Goal: Task Accomplishment & Management: Manage account settings

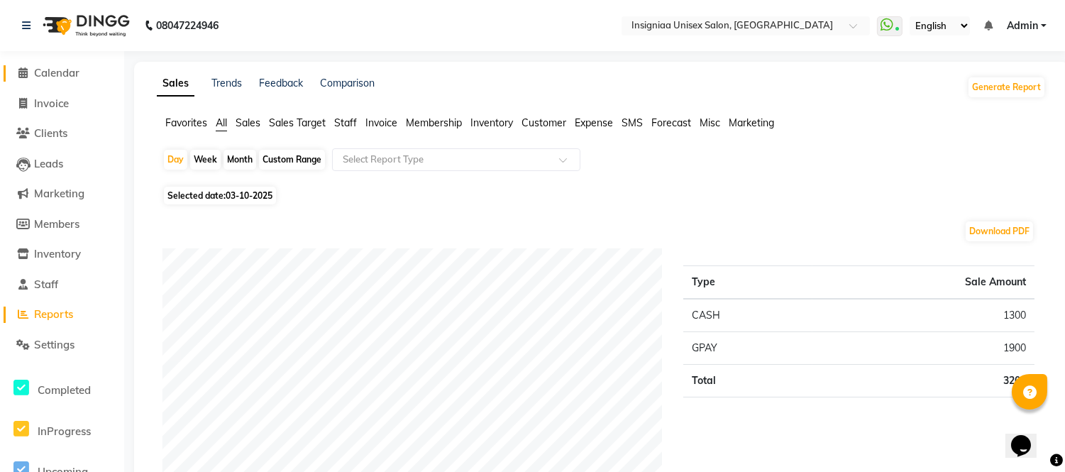
click at [74, 72] on span "Calendar" at bounding box center [56, 72] width 45 height 13
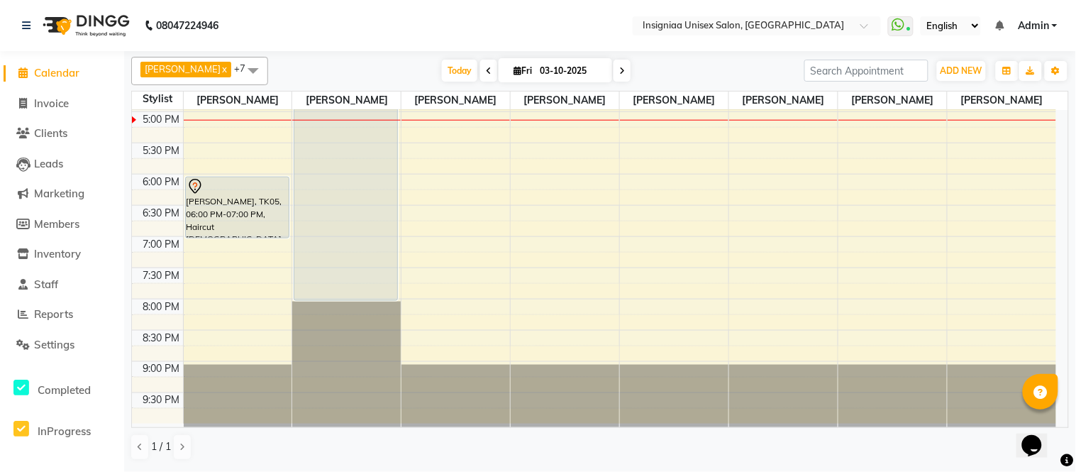
scroll to position [365, 0]
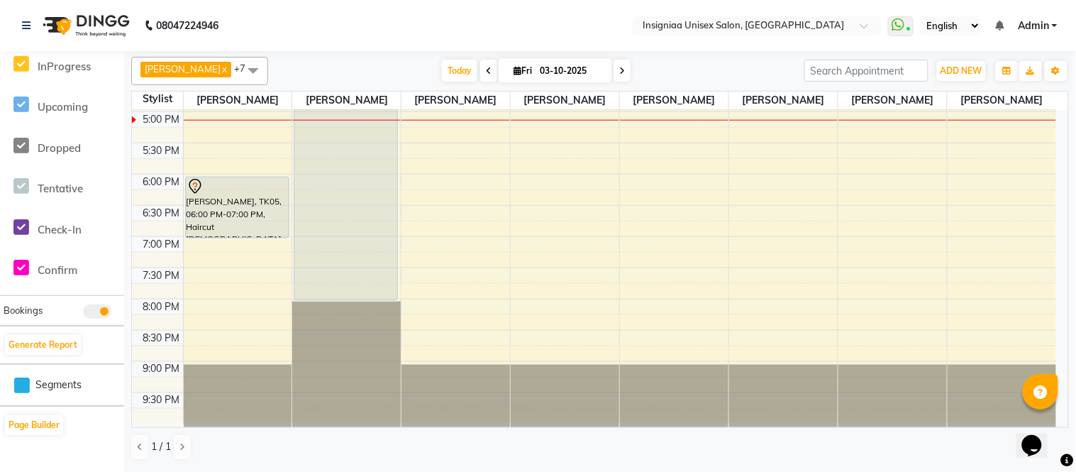
click at [614, 70] on span at bounding box center [622, 71] width 17 height 22
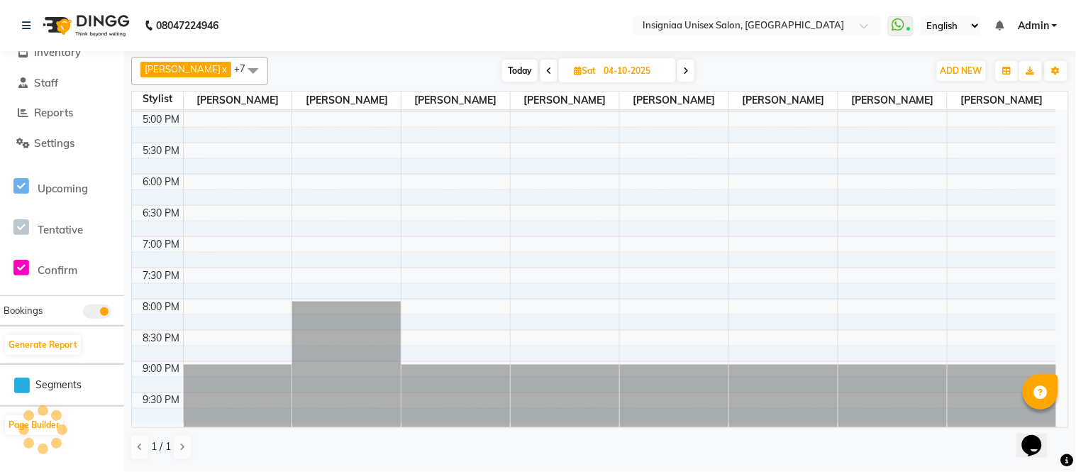
scroll to position [435, 0]
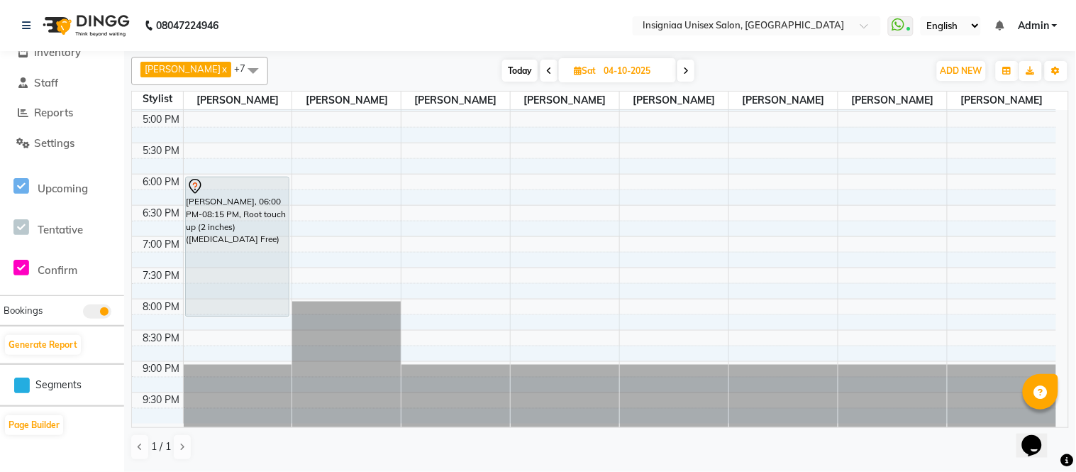
click at [683, 71] on icon at bounding box center [686, 71] width 6 height 9
type input "05-10-2025"
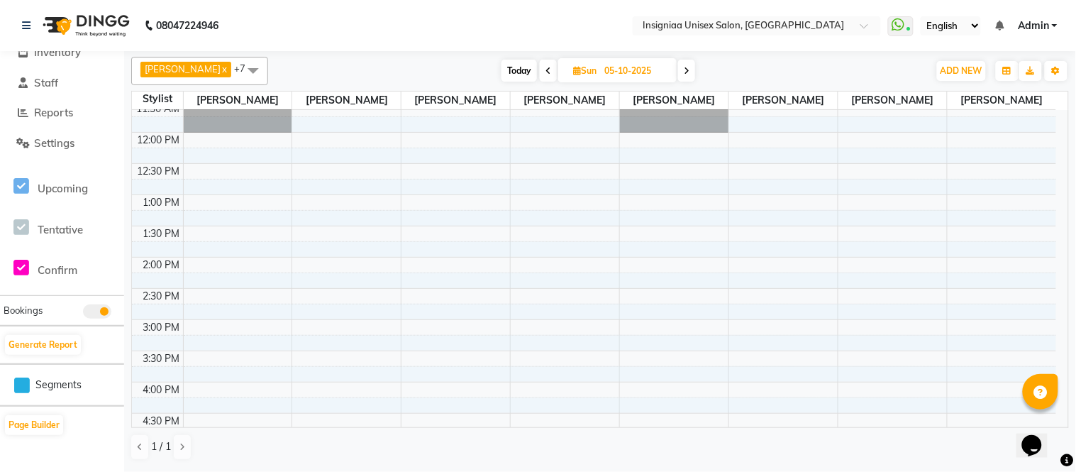
scroll to position [40, 0]
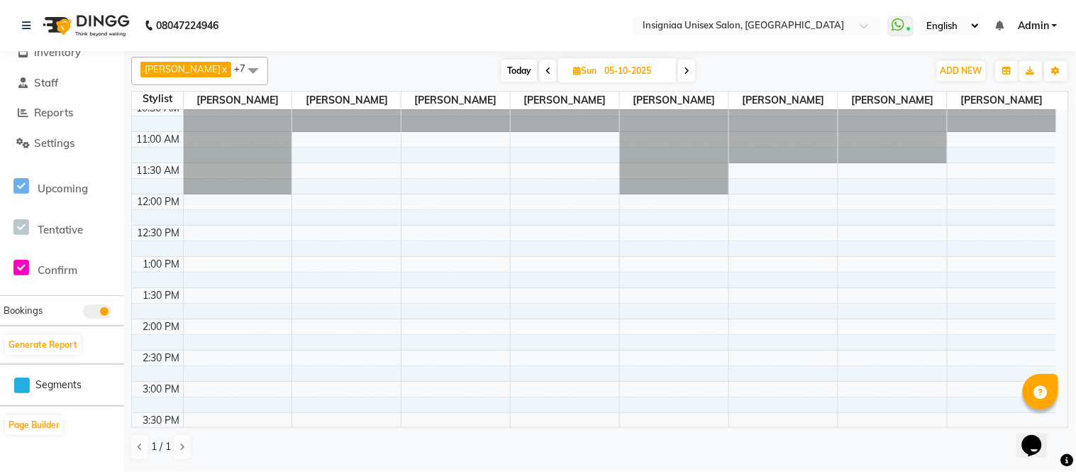
click at [256, 238] on div "10:00 AM 10:30 AM 11:00 AM 11:30 AM 12:00 PM 12:30 PM 1:00 PM 1:30 PM 2:00 PM 2…" at bounding box center [594, 444] width 924 height 749
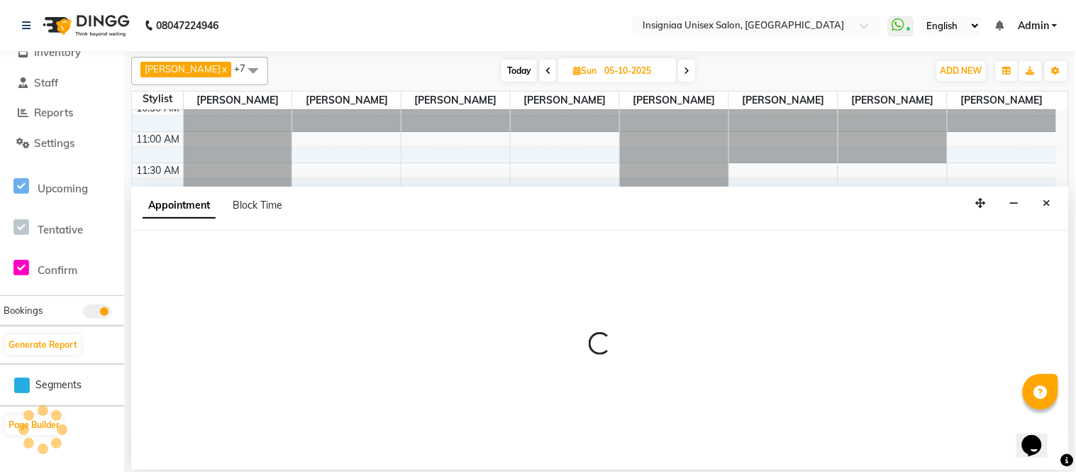
select select "58131"
select select "750"
select select "tentative"
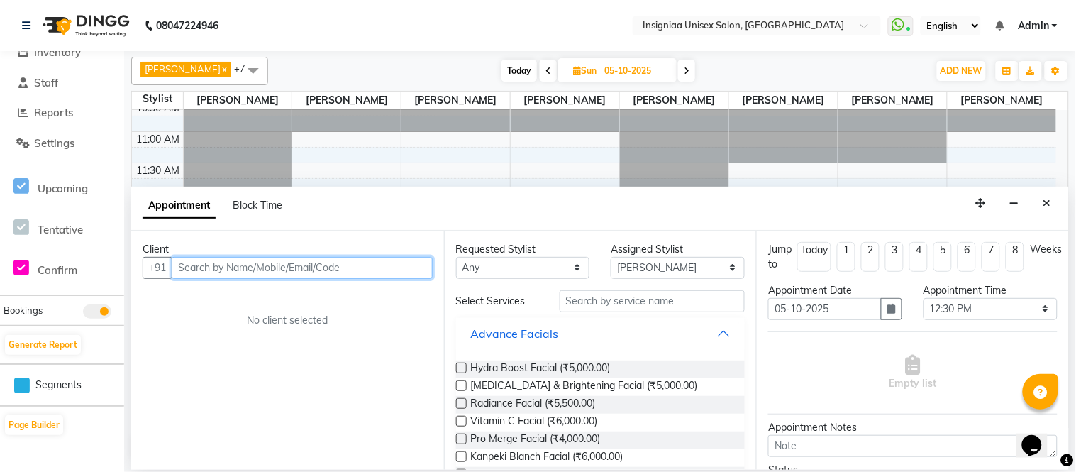
click at [244, 265] on input "text" at bounding box center [302, 268] width 261 height 22
drag, startPoint x: 1045, startPoint y: 201, endPoint x: 1032, endPoint y: 211, distance: 16.7
click at [1045, 202] on icon "Close" at bounding box center [1048, 203] width 8 height 10
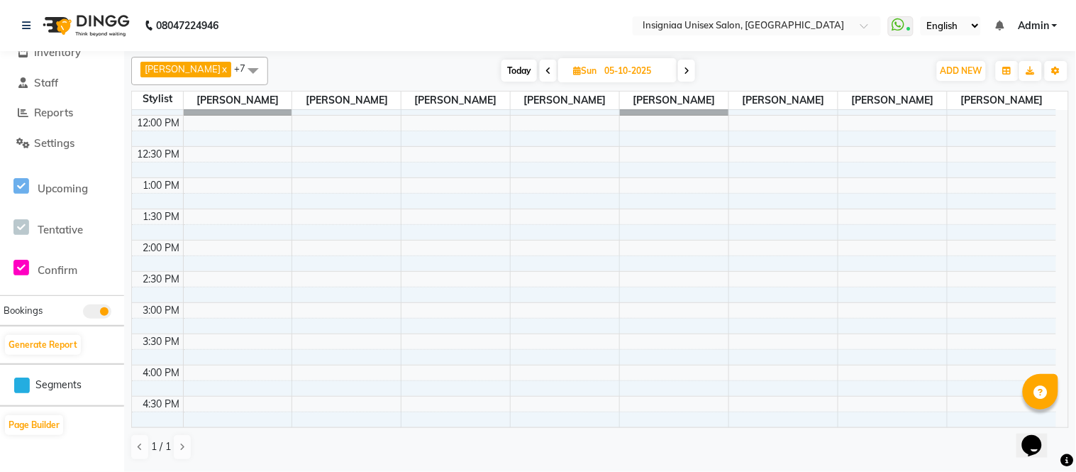
scroll to position [277, 0]
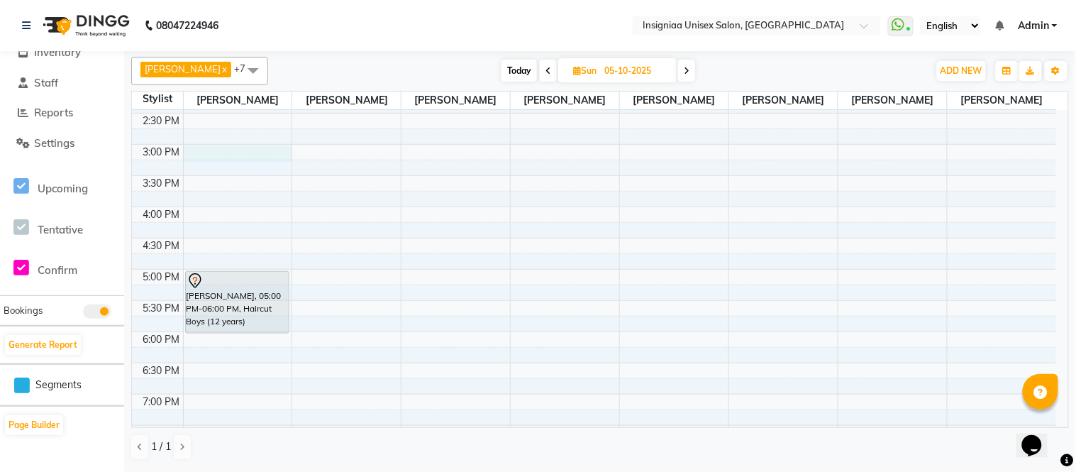
click at [251, 155] on div "10:00 AM 10:30 AM 11:00 AM 11:30 AM 12:00 PM 12:30 PM 1:00 PM 1:30 PM 2:00 PM 2…" at bounding box center [594, 207] width 924 height 749
select select "58131"
select select "900"
select select "tentative"
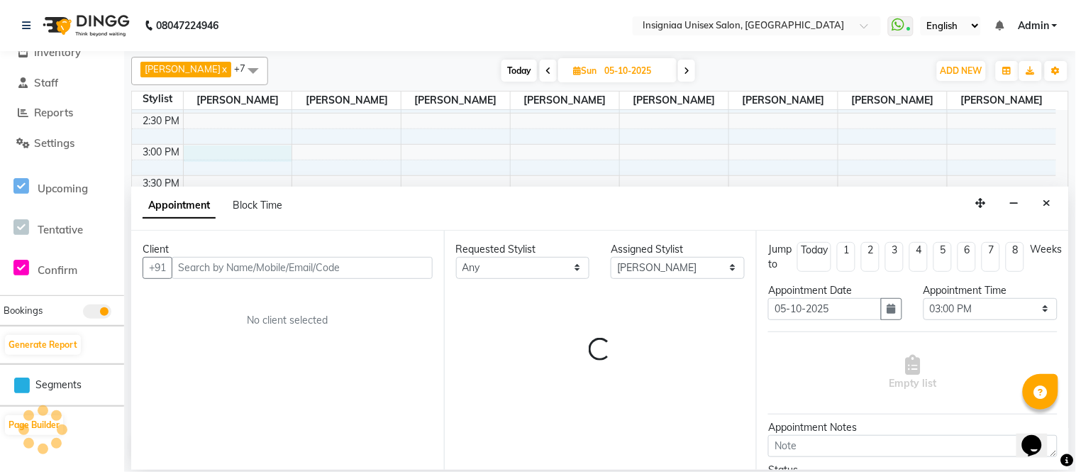
click at [263, 275] on input "text" at bounding box center [302, 268] width 261 height 22
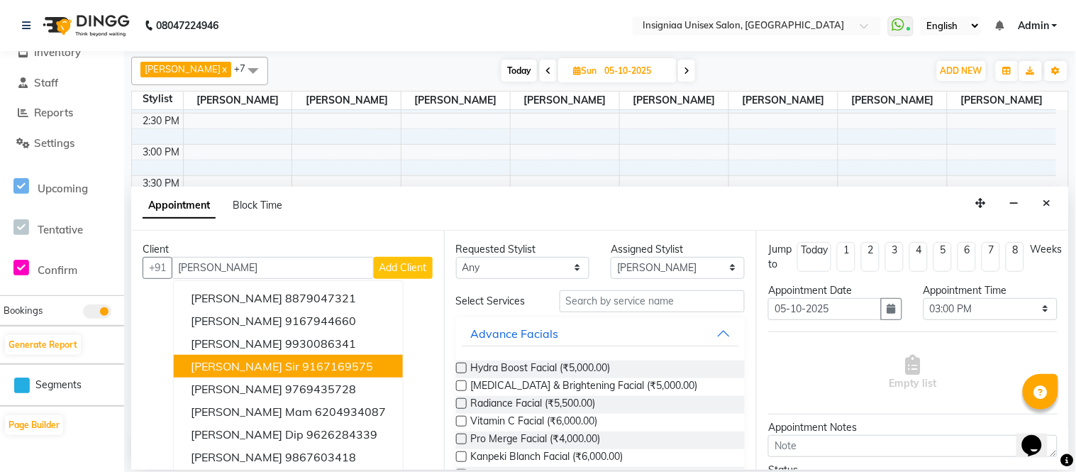
click at [302, 363] on ngb-highlight "9167169575" at bounding box center [337, 366] width 71 height 14
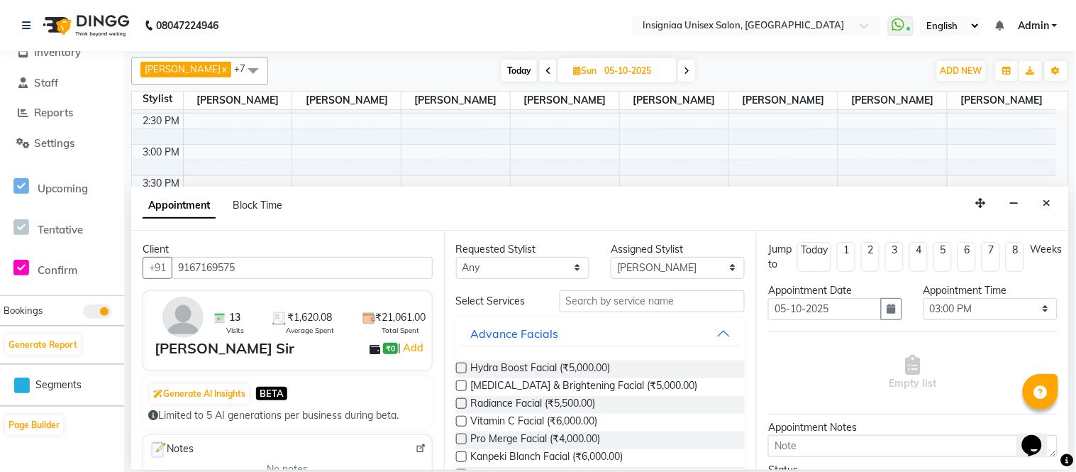
type input "9167169575"
click at [597, 307] on input "text" at bounding box center [653, 301] width 186 height 22
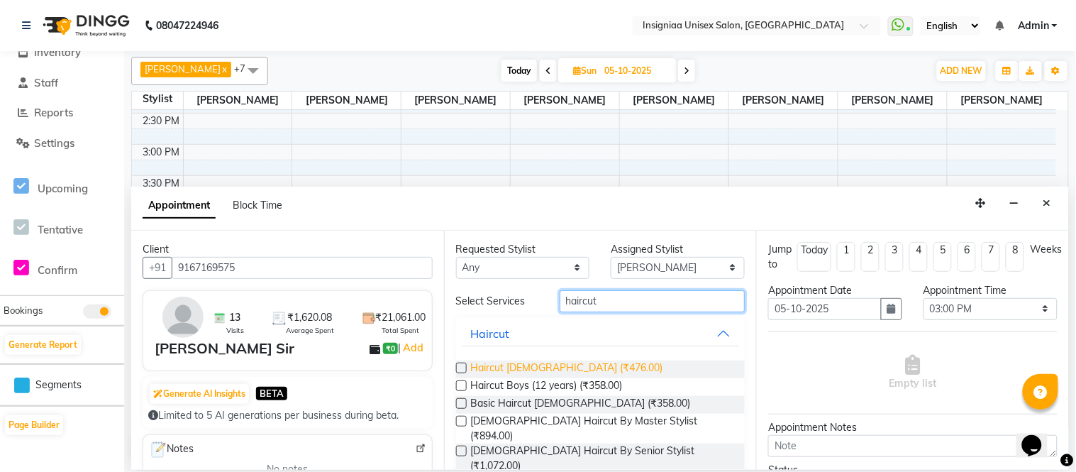
type input "haircut"
click at [525, 365] on span "Haircut [DEMOGRAPHIC_DATA] (₹476.00)" at bounding box center [567, 369] width 192 height 18
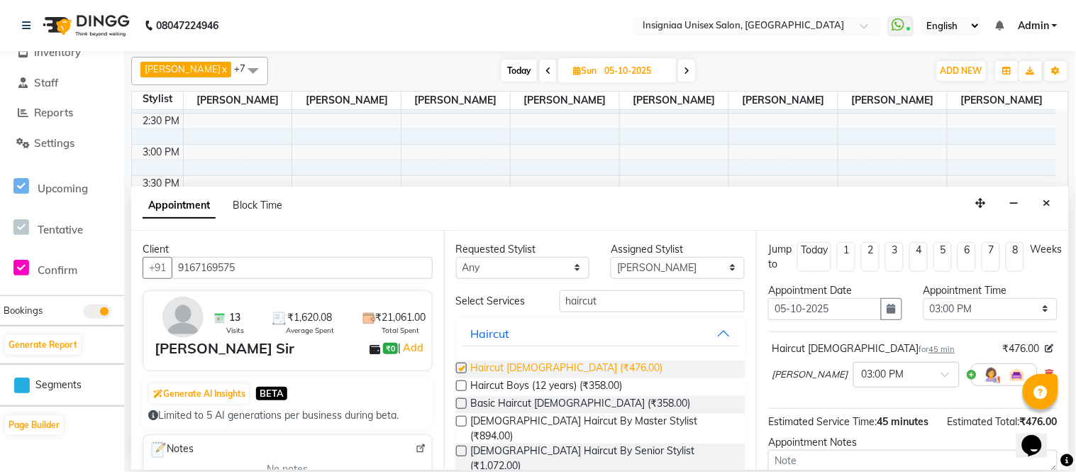
checkbox input "false"
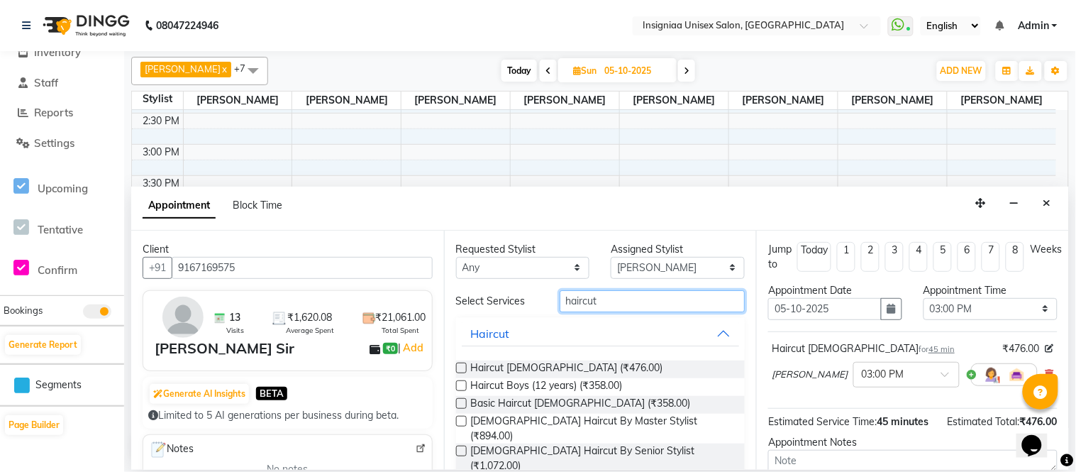
drag, startPoint x: 596, startPoint y: 294, endPoint x: 527, endPoint y: 294, distance: 68.8
click at [527, 294] on div "Select Services haircut" at bounding box center [601, 301] width 311 height 22
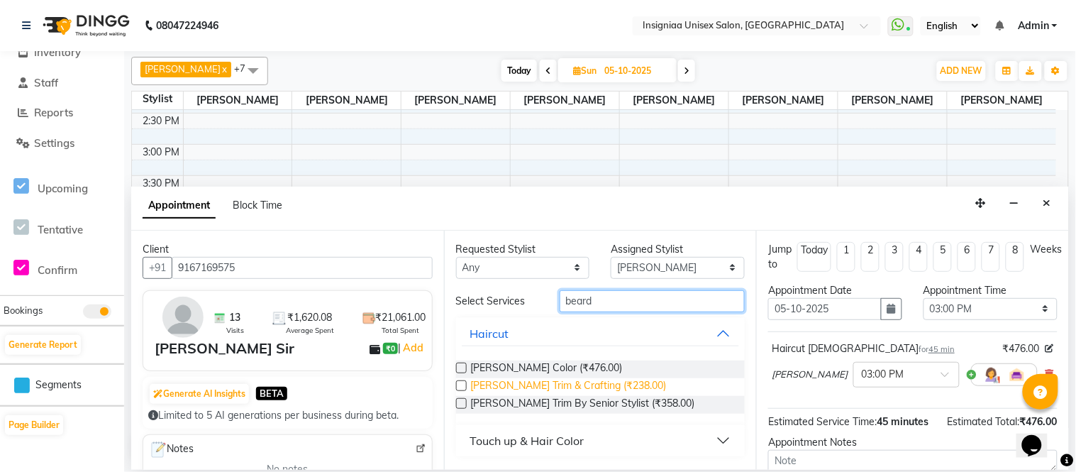
type input "beard"
click at [507, 383] on span "[PERSON_NAME] Trim & Crafting (₹238.00)" at bounding box center [569, 387] width 196 height 18
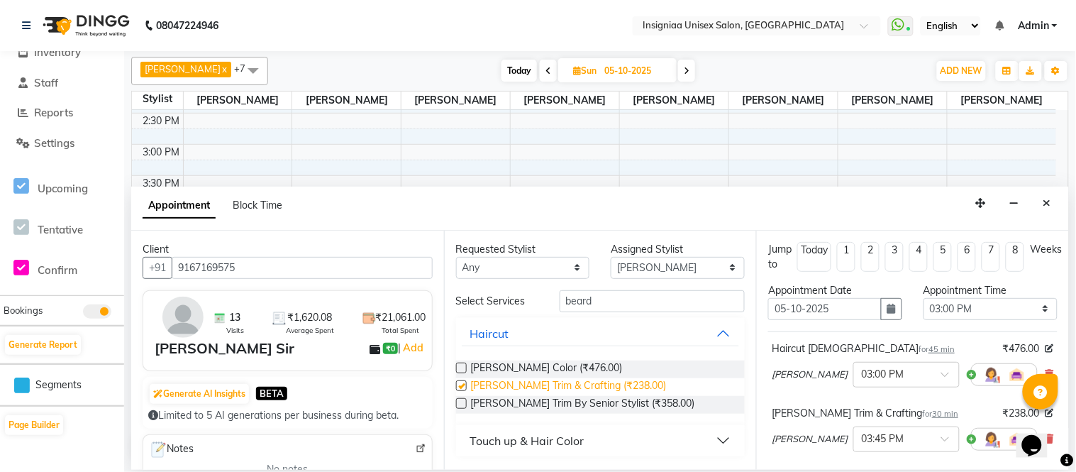
checkbox input "false"
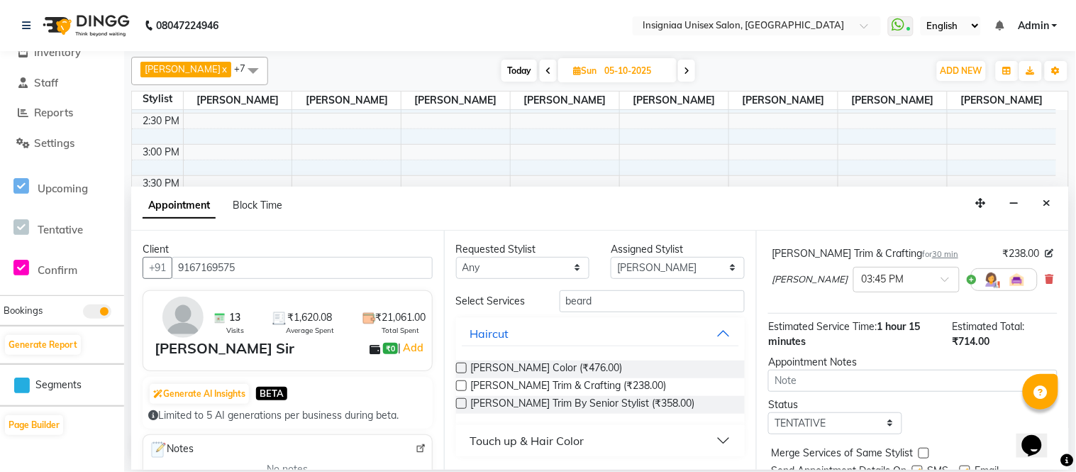
scroll to position [217, 0]
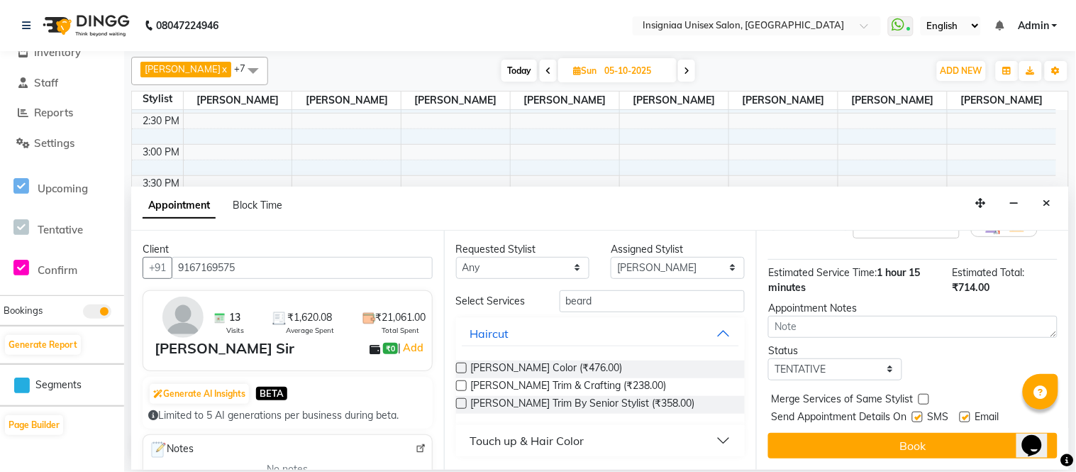
drag, startPoint x: 968, startPoint y: 415, endPoint x: 955, endPoint y: 444, distance: 32.1
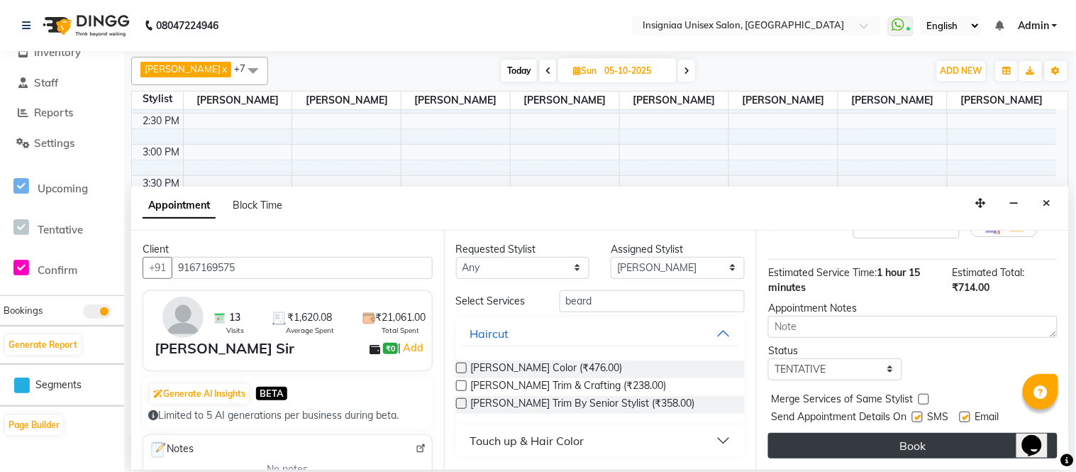
click at [968, 416] on label at bounding box center [965, 417] width 11 height 11
click at [968, 416] on input "checkbox" at bounding box center [964, 418] width 9 height 9
checkbox input "false"
click at [955, 444] on button "Book" at bounding box center [912, 446] width 289 height 26
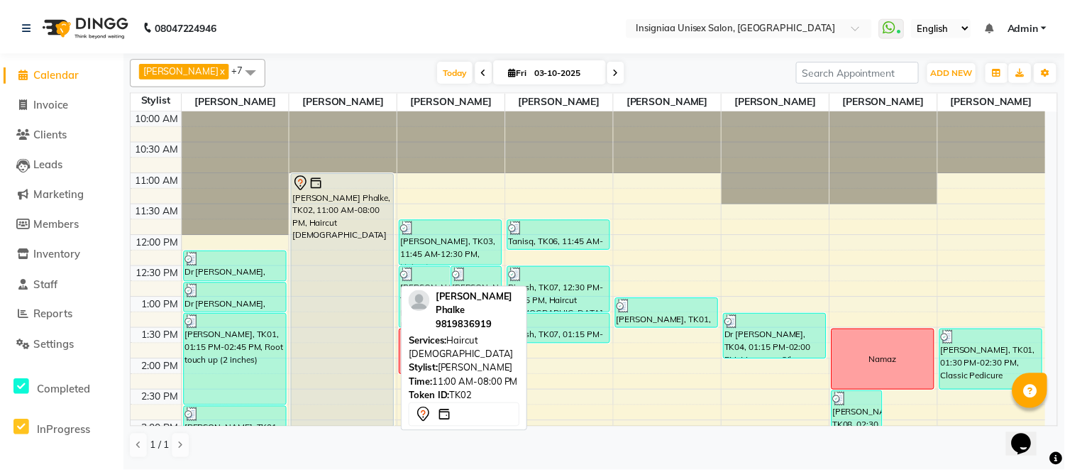
scroll to position [199, 0]
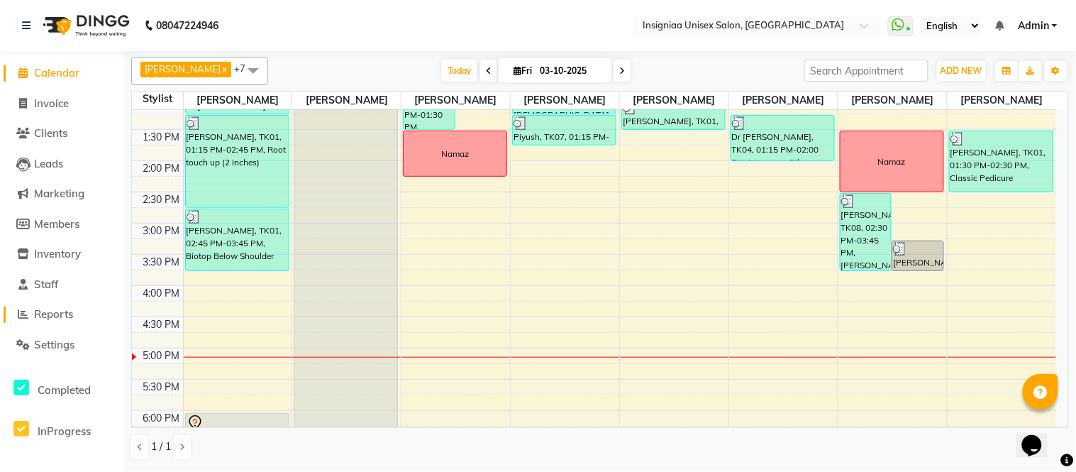
drag, startPoint x: 31, startPoint y: 322, endPoint x: 43, endPoint y: 317, distance: 12.4
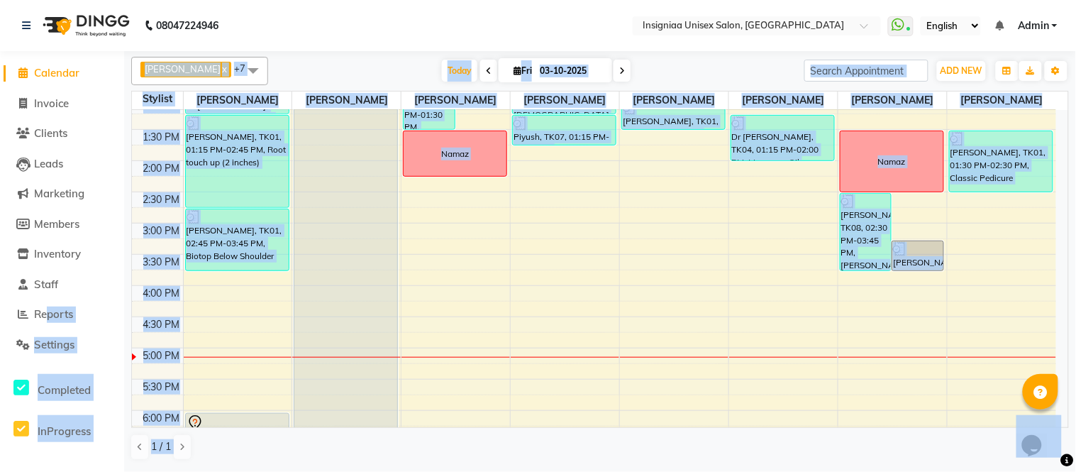
click at [330, 55] on div "[PERSON_NAME] x [PERSON_NAME] x [PERSON_NAME] x [PERSON_NAME] x [PERSON_NAME] x…" at bounding box center [600, 258] width 938 height 415
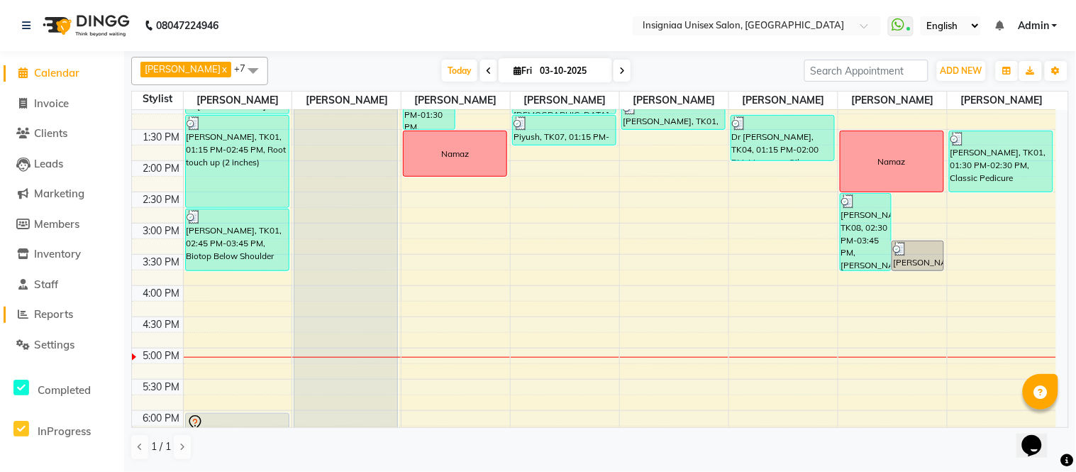
click at [53, 314] on span "Reports" at bounding box center [53, 313] width 39 height 13
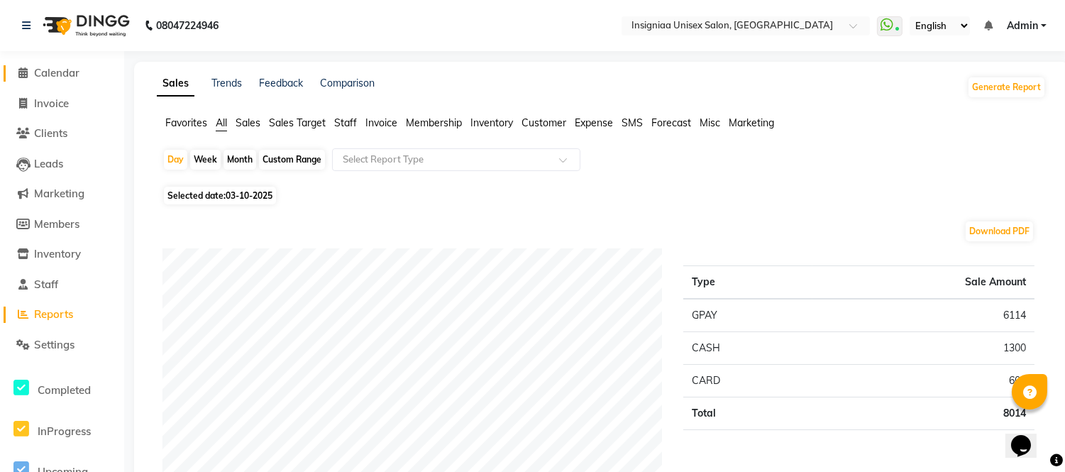
click at [53, 74] on span "Calendar" at bounding box center [56, 72] width 45 height 13
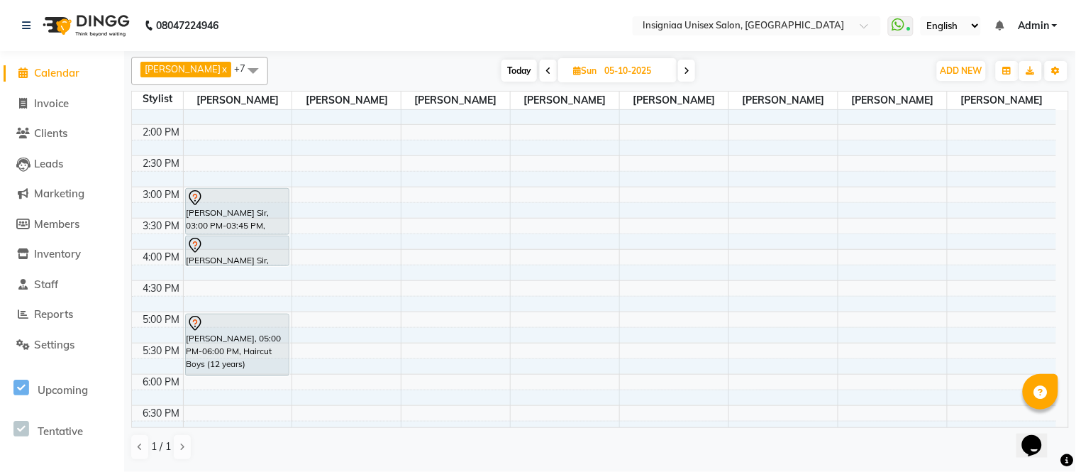
scroll to position [236, 0]
click at [519, 67] on span "Today" at bounding box center [519, 71] width 35 height 22
type input "03-10-2025"
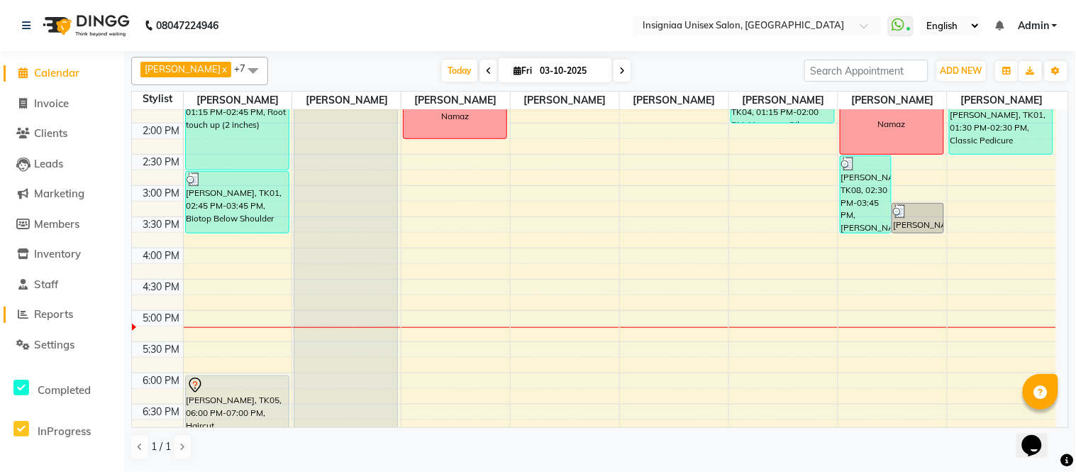
click at [45, 316] on span "Reports" at bounding box center [53, 313] width 39 height 13
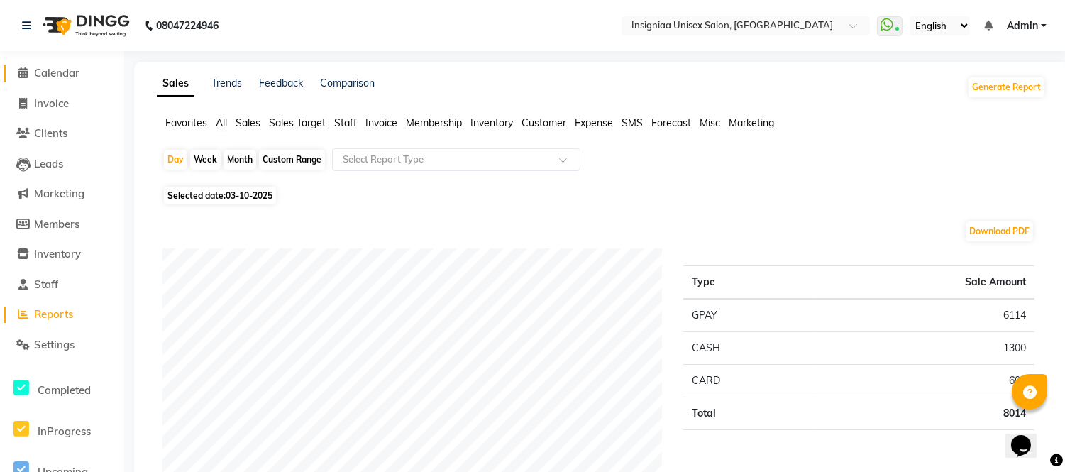
click at [54, 76] on span "Calendar" at bounding box center [56, 72] width 45 height 13
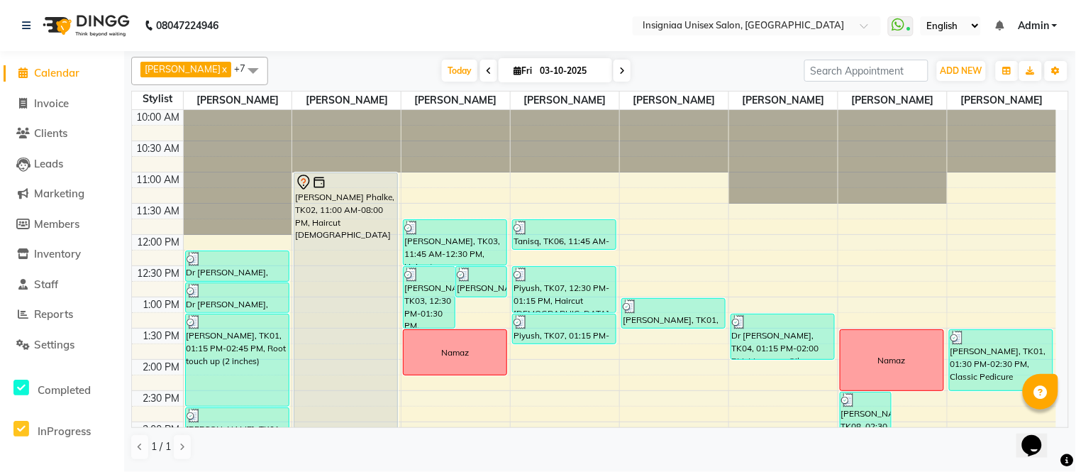
click at [619, 72] on icon at bounding box center [622, 71] width 6 height 9
type input "04-10-2025"
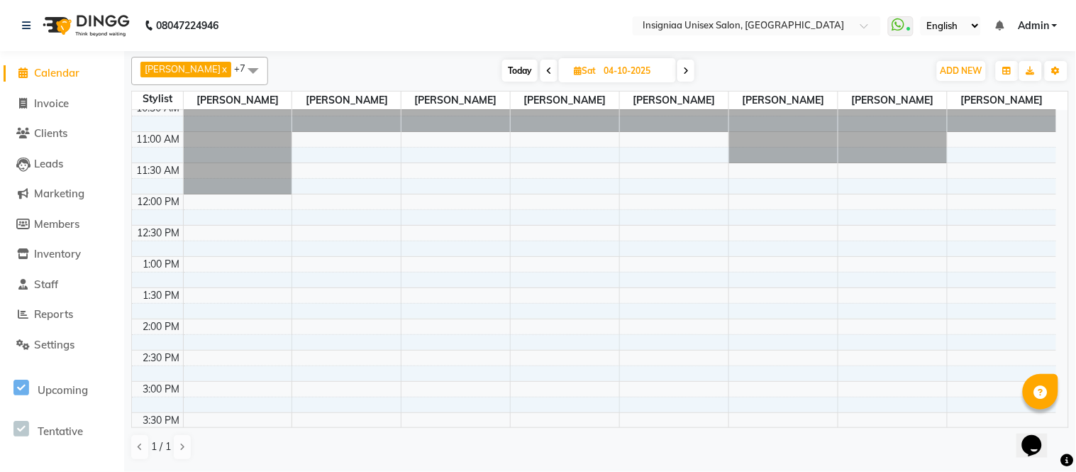
scroll to position [79, 0]
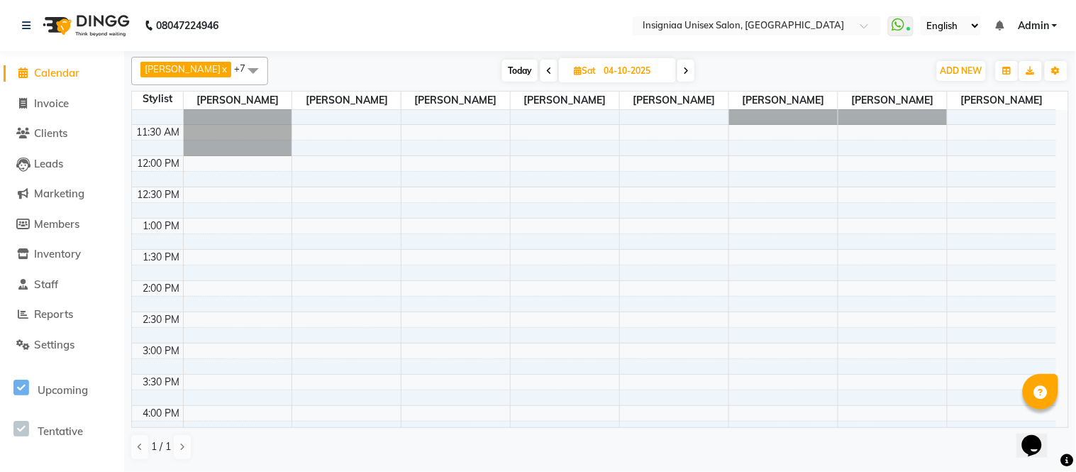
click at [600, 68] on input "04-10-2025" at bounding box center [635, 70] width 71 height 21
select select "10"
select select "2025"
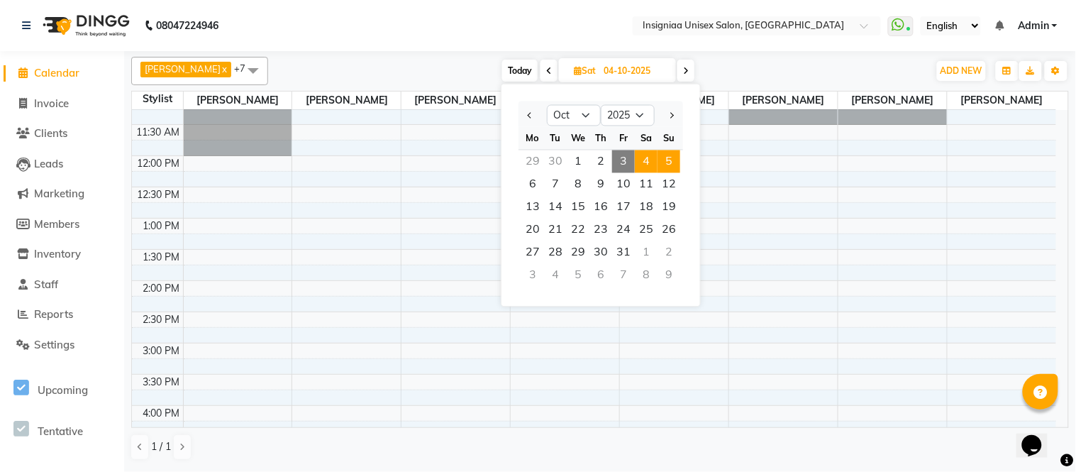
click at [670, 157] on span "5" at bounding box center [669, 161] width 23 height 23
type input "05-10-2025"
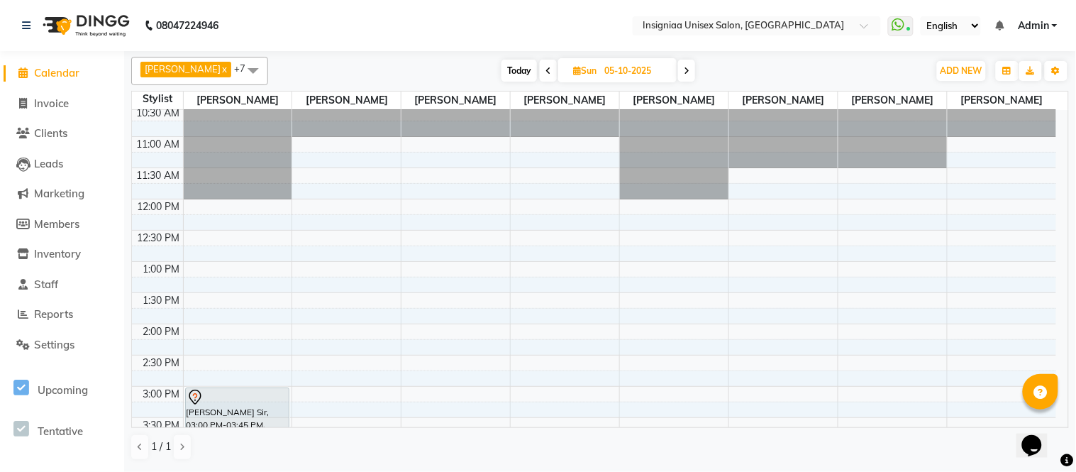
scroll to position [0, 0]
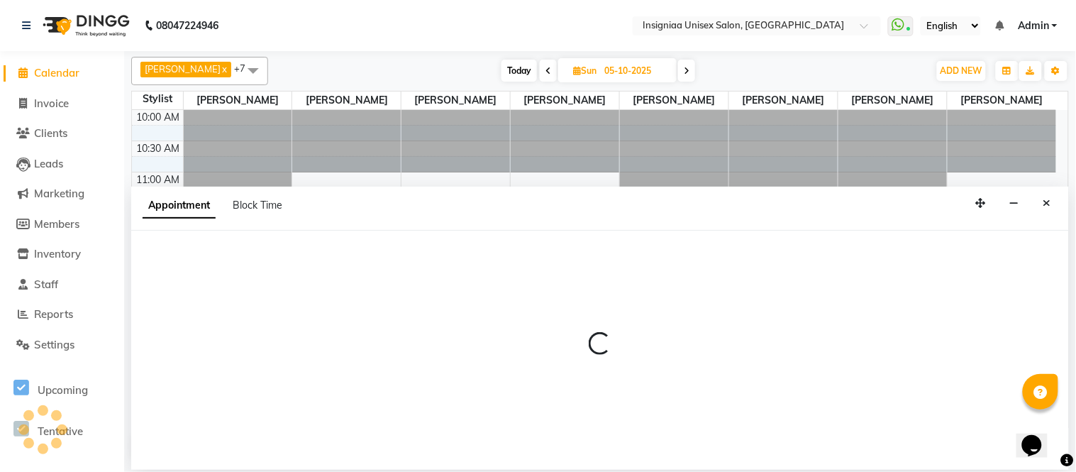
select select "58132"
select select "750"
select select "tentative"
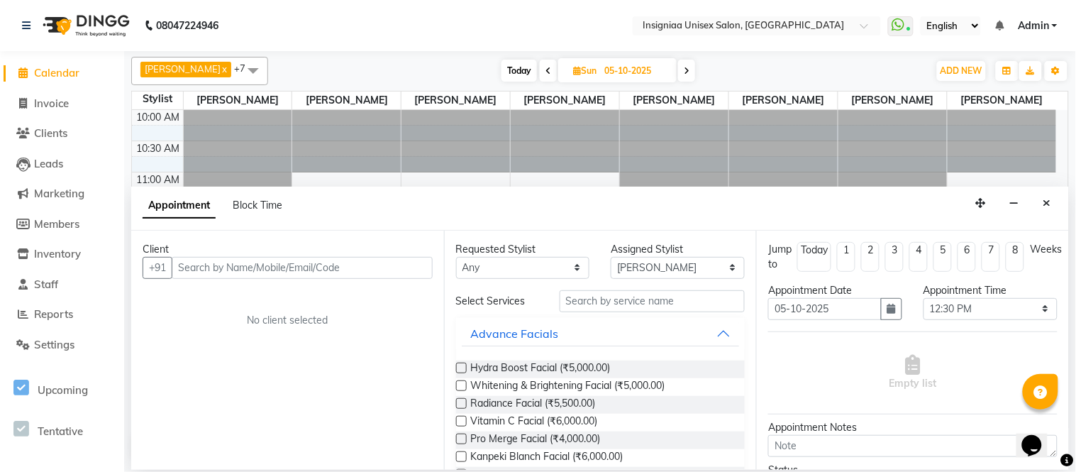
click at [272, 265] on input "text" at bounding box center [302, 268] width 261 height 22
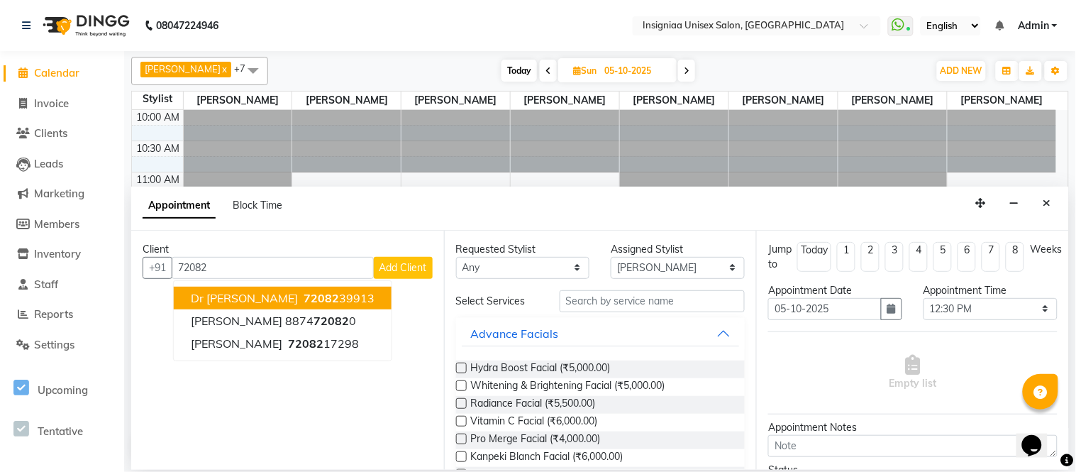
click at [281, 294] on span "Dr [PERSON_NAME]" at bounding box center [244, 298] width 107 height 14
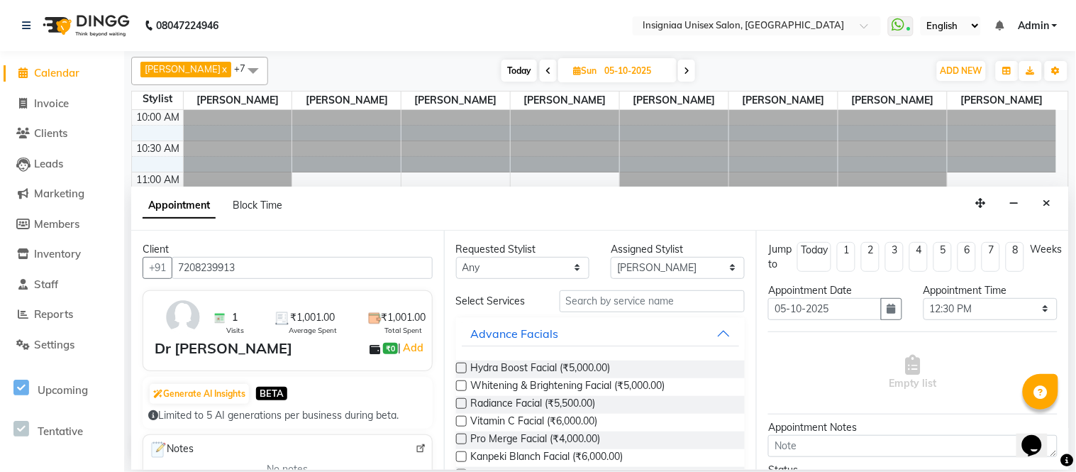
type input "7208239913"
click at [661, 298] on input "text" at bounding box center [653, 301] width 186 height 22
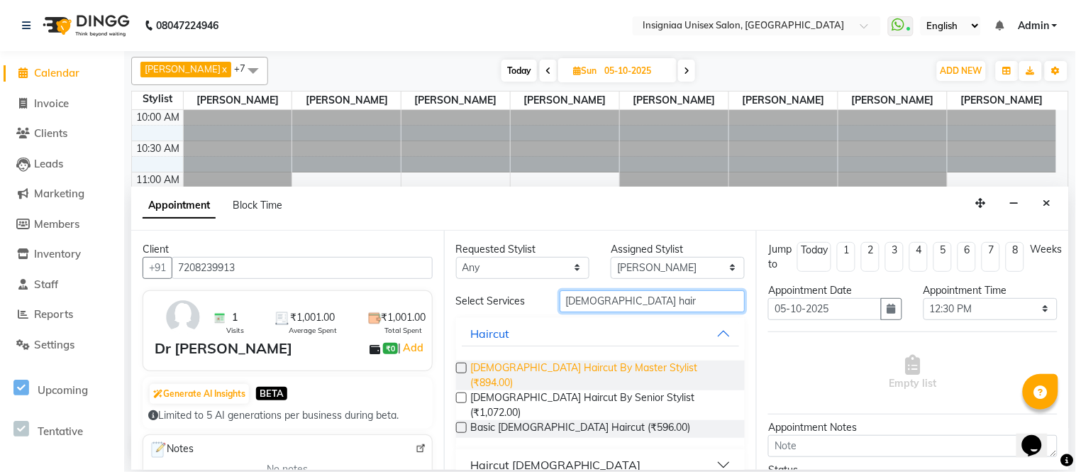
type input "[DEMOGRAPHIC_DATA] hair"
click at [595, 363] on span "[DEMOGRAPHIC_DATA] Haircut By Master Stylist (₹894.00)" at bounding box center [602, 375] width 263 height 30
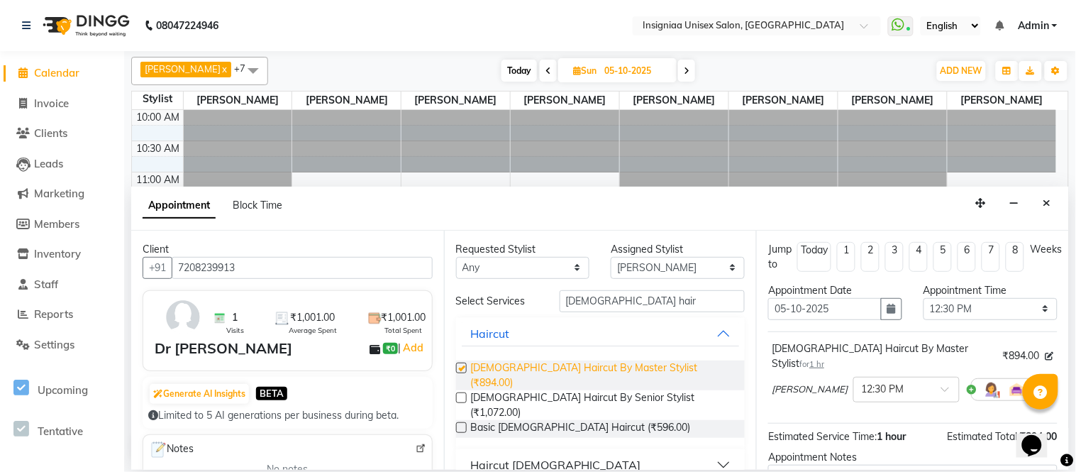
checkbox input "false"
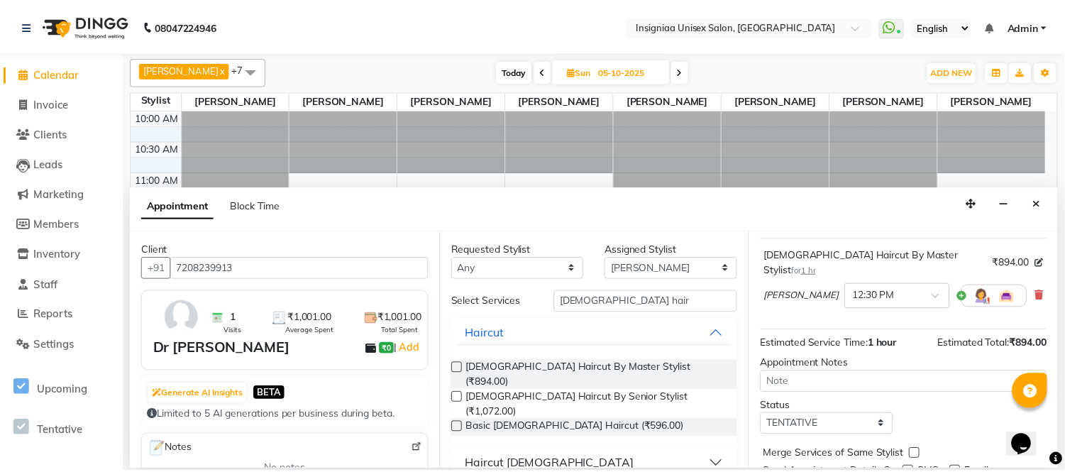
scroll to position [136, 0]
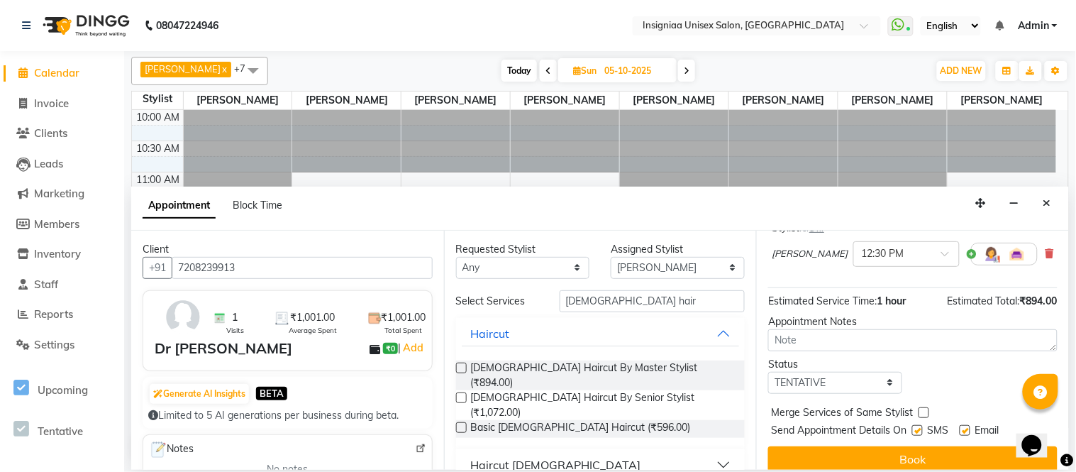
click at [967, 425] on label at bounding box center [965, 430] width 11 height 11
click at [967, 427] on input "checkbox" at bounding box center [964, 431] width 9 height 9
checkbox input "false"
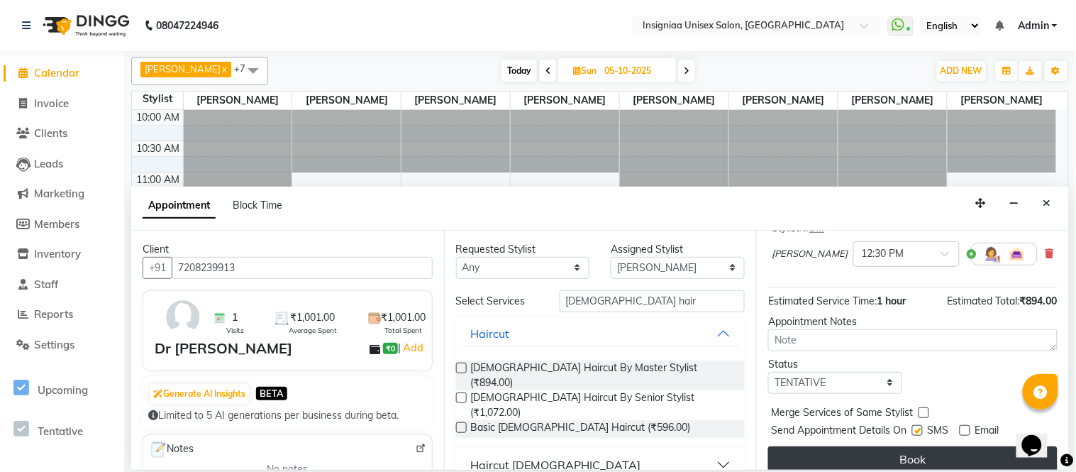
click at [968, 446] on button "Book" at bounding box center [912, 459] width 289 height 26
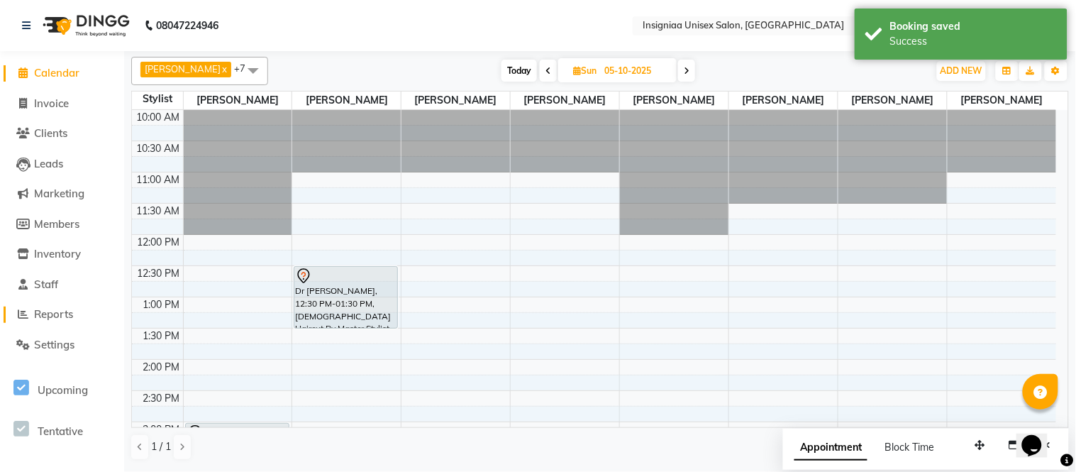
click at [41, 314] on span "Reports" at bounding box center [53, 313] width 39 height 13
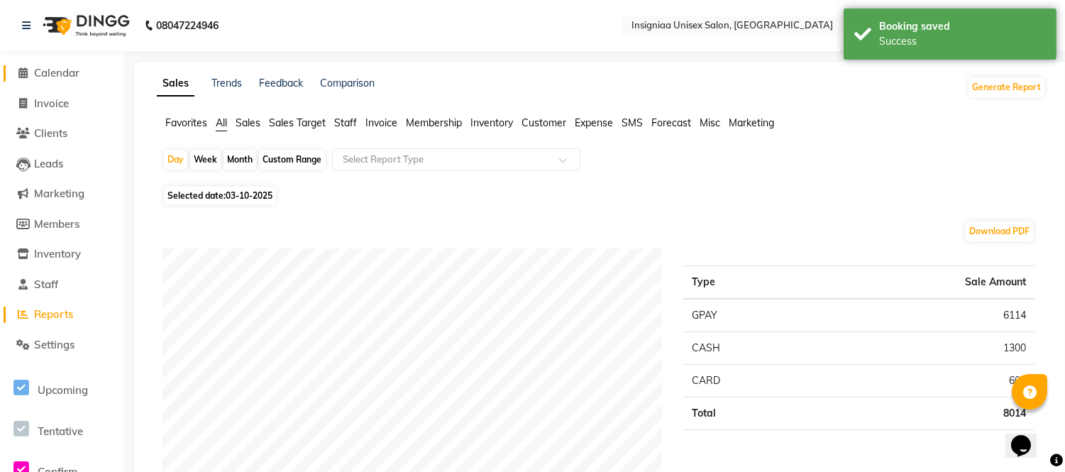
click at [50, 68] on span "Calendar" at bounding box center [56, 72] width 45 height 13
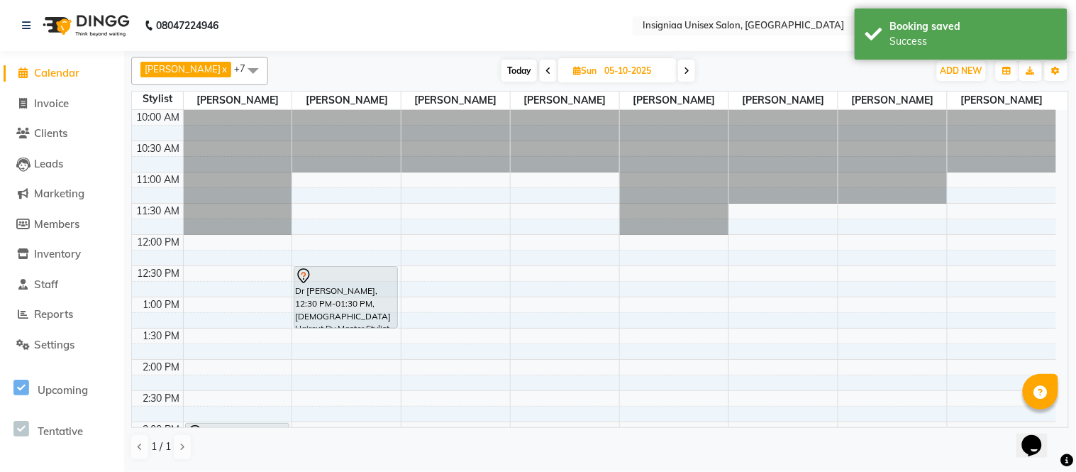
click at [518, 72] on span "Today" at bounding box center [519, 71] width 35 height 22
type input "03-10-2025"
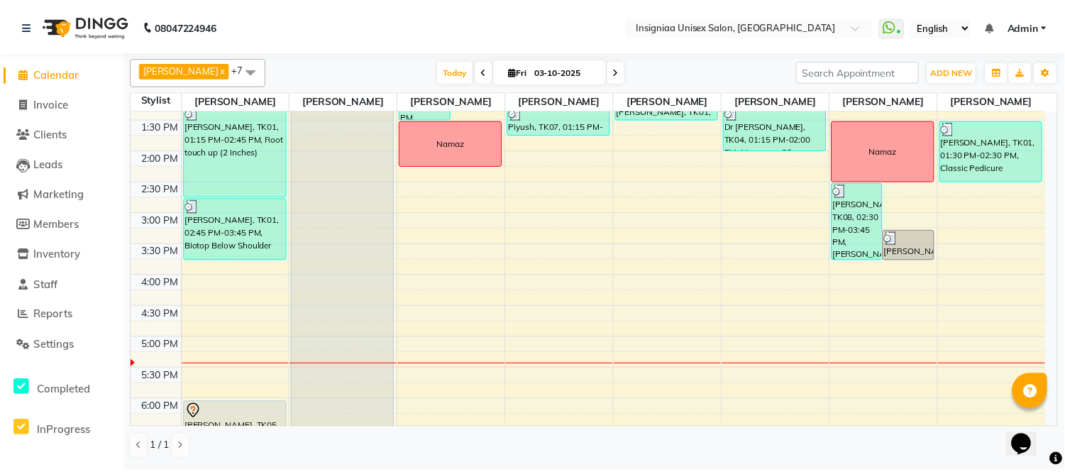
scroll to position [356, 0]
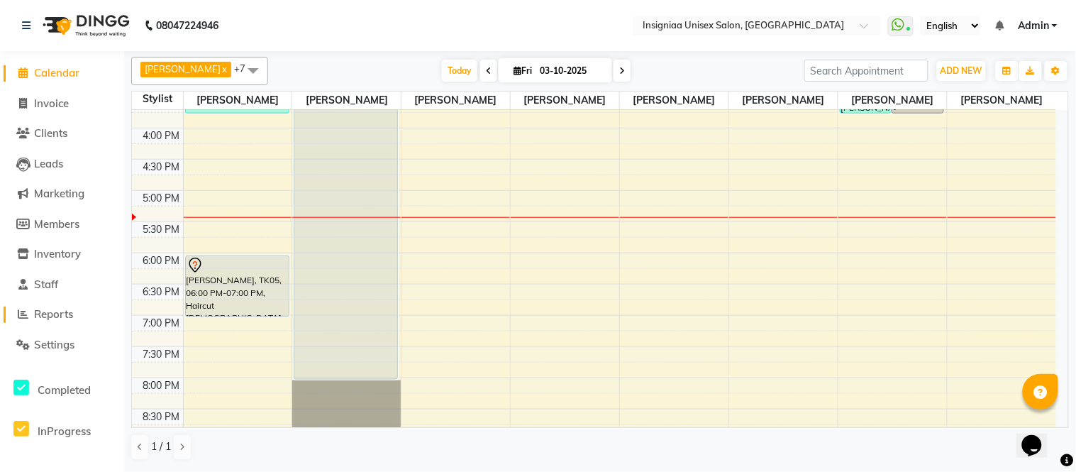
click at [55, 311] on span "Reports" at bounding box center [53, 313] width 39 height 13
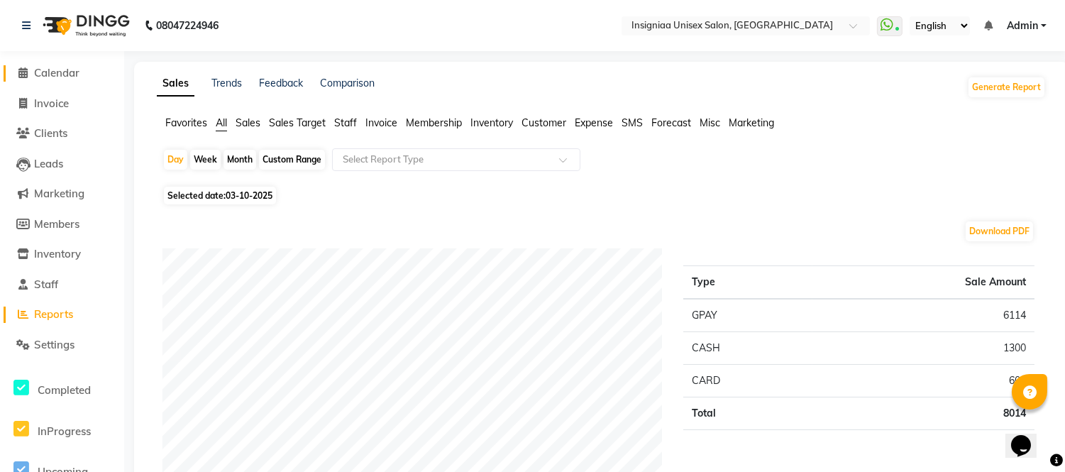
click at [44, 74] on span "Calendar" at bounding box center [56, 72] width 45 height 13
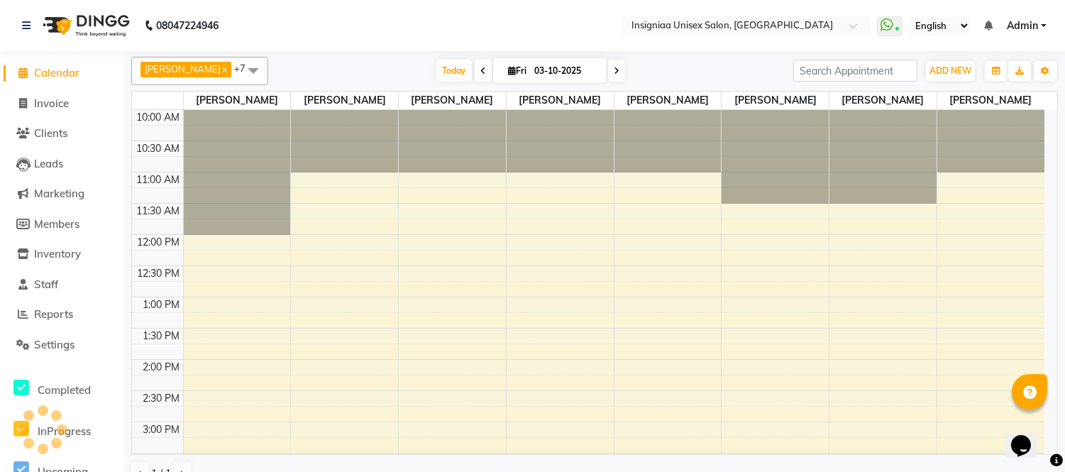
click at [57, 72] on span "Calendar" at bounding box center [56, 72] width 45 height 13
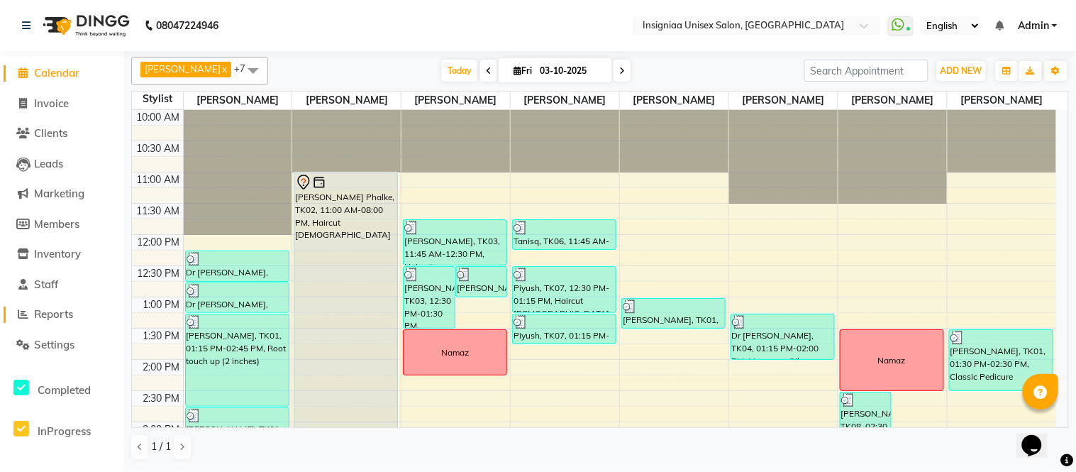
click at [62, 315] on span "Reports" at bounding box center [53, 313] width 39 height 13
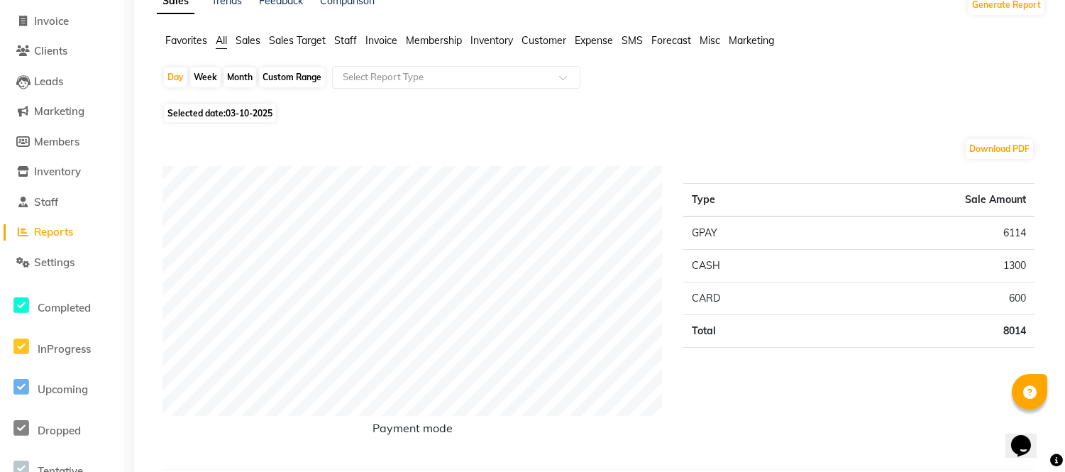
scroll to position [79, 0]
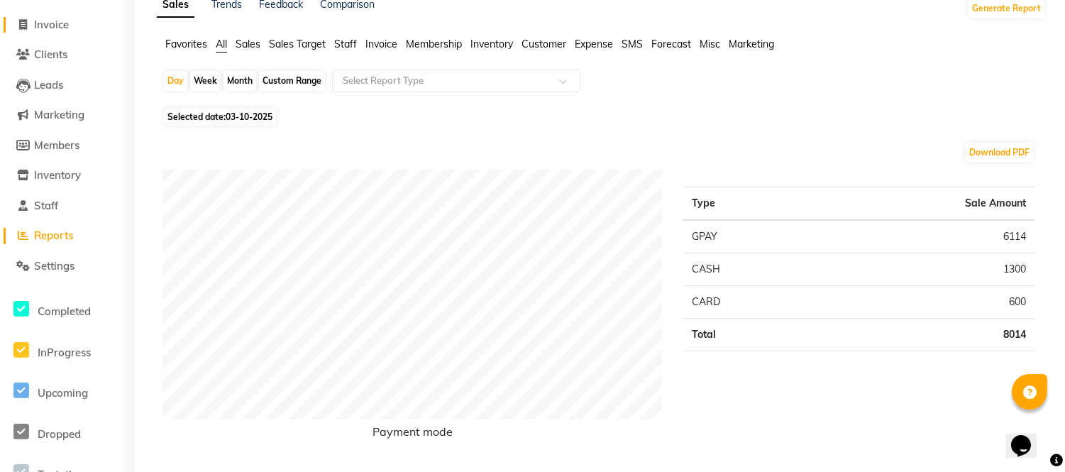
click at [66, 25] on span "Invoice" at bounding box center [51, 24] width 35 height 13
select select "service"
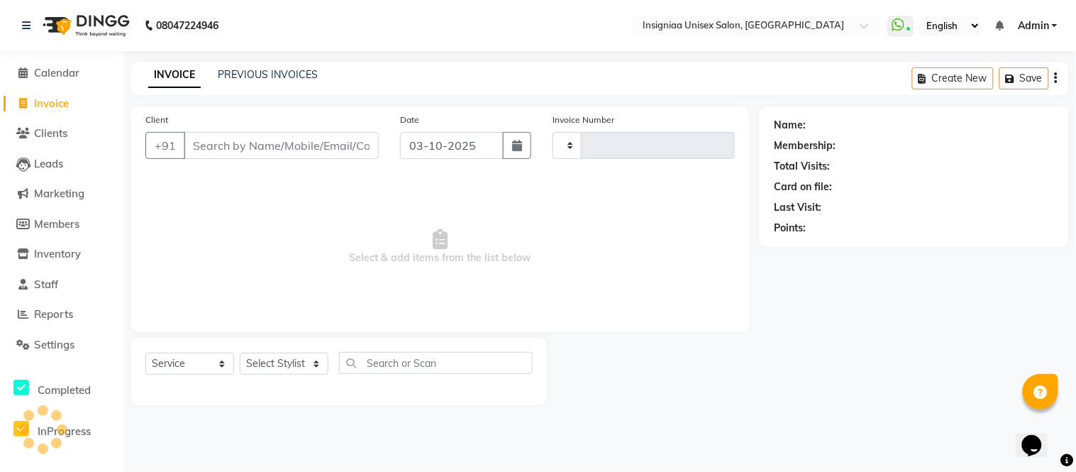
type input "3199"
select select "6999"
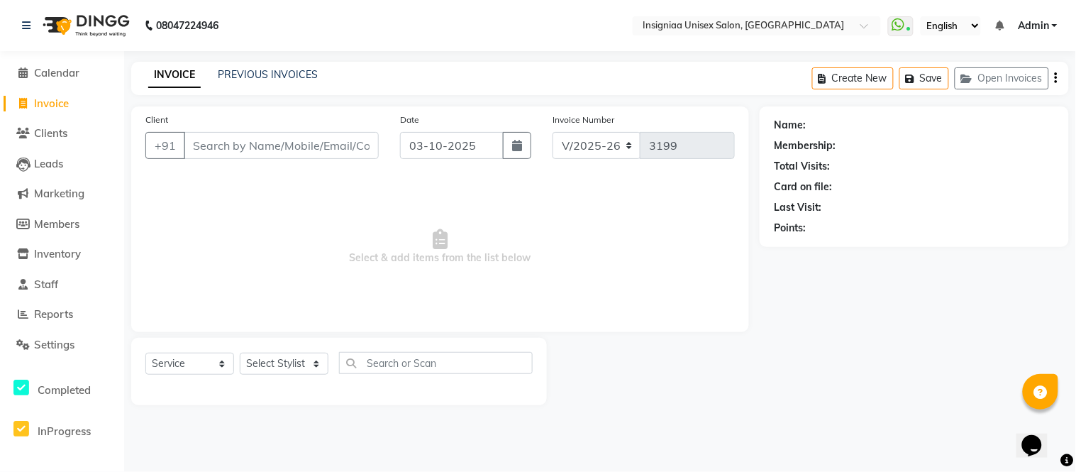
click at [59, 61] on li "Calendar" at bounding box center [62, 73] width 124 height 31
drag, startPoint x: 60, startPoint y: 65, endPoint x: 65, endPoint y: 85, distance: 20.5
click at [60, 66] on span "Calendar" at bounding box center [56, 72] width 45 height 13
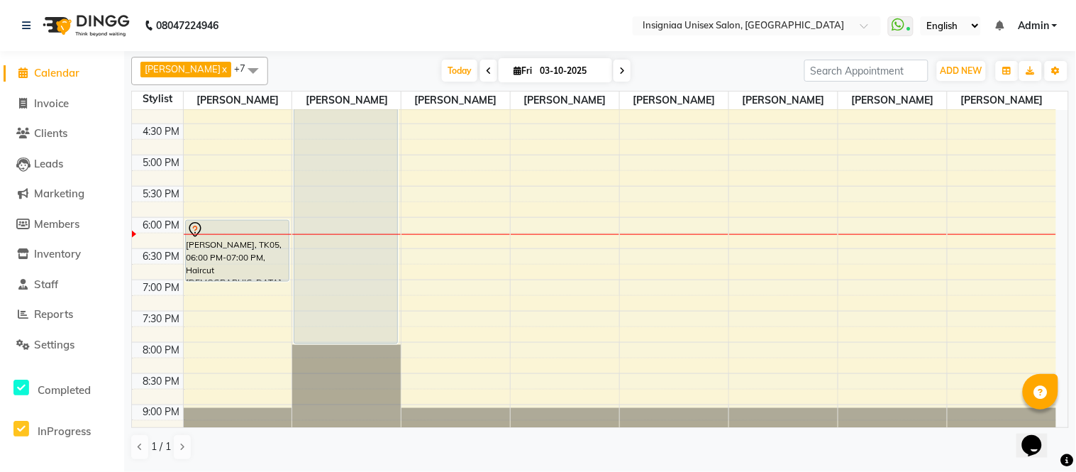
scroll to position [356, 0]
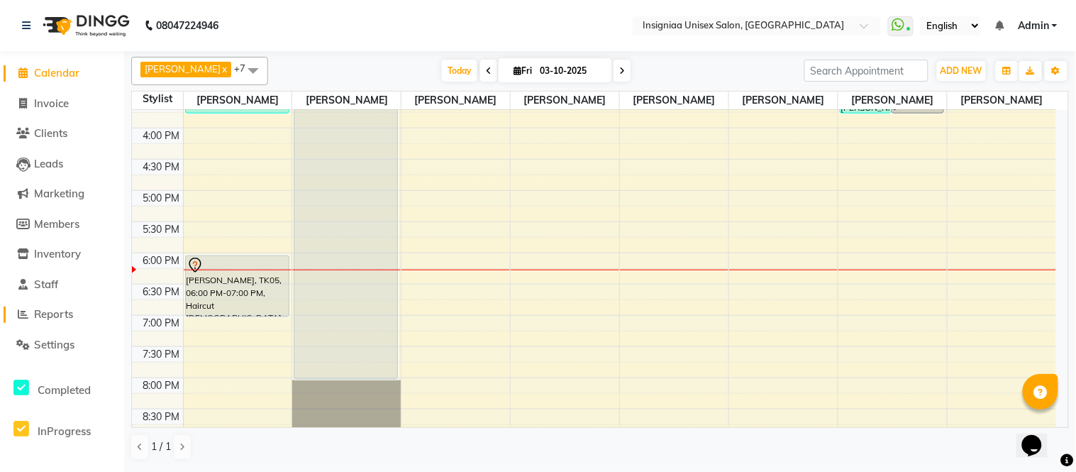
click at [72, 314] on span "Reports" at bounding box center [53, 313] width 39 height 13
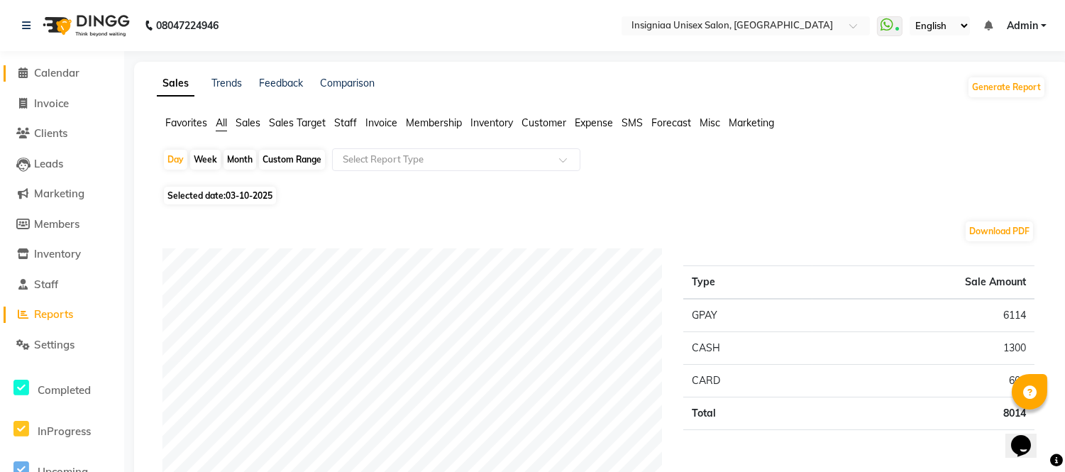
click at [52, 75] on span "Calendar" at bounding box center [56, 72] width 45 height 13
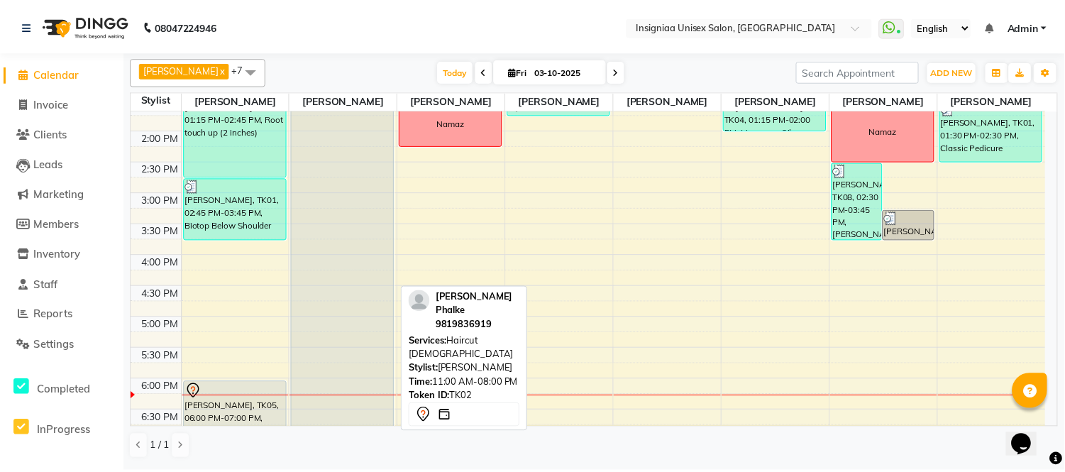
scroll to position [236, 0]
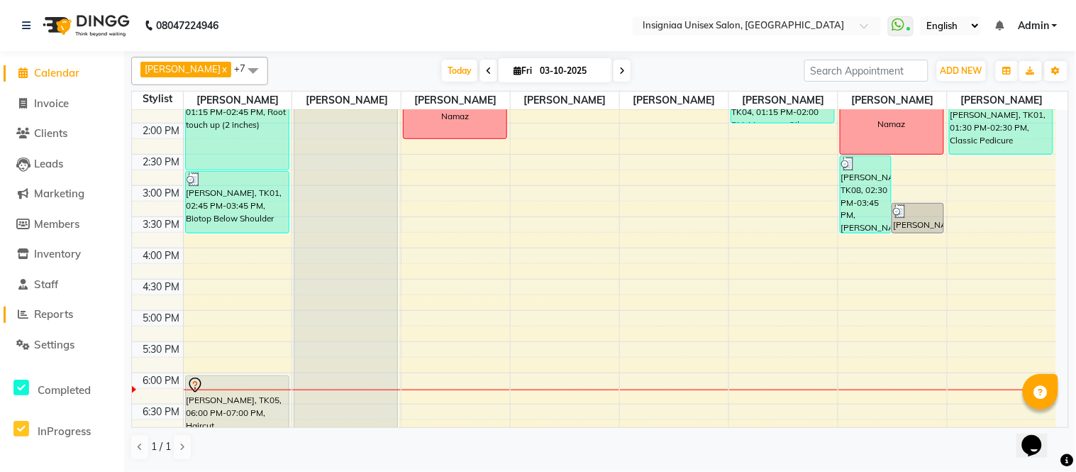
click at [40, 315] on span "Reports" at bounding box center [53, 313] width 39 height 13
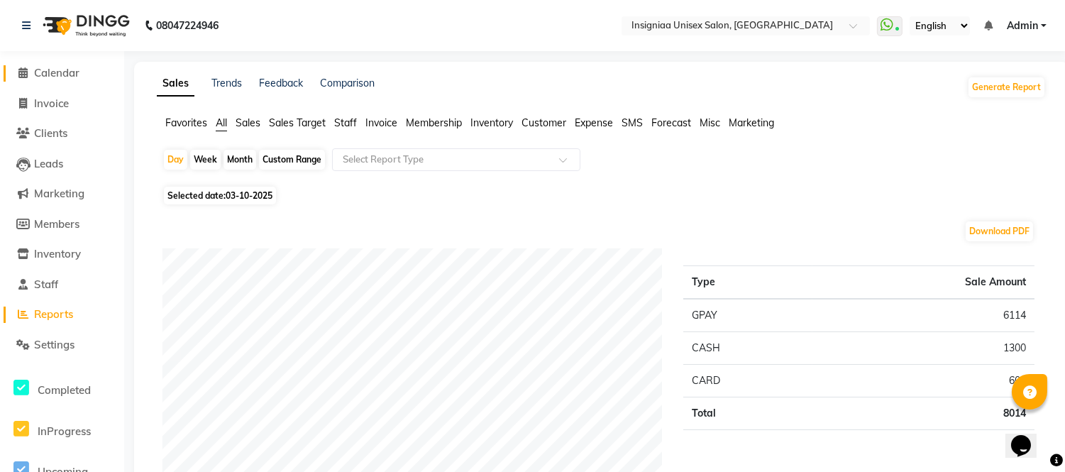
click at [60, 70] on span "Calendar" at bounding box center [56, 72] width 45 height 13
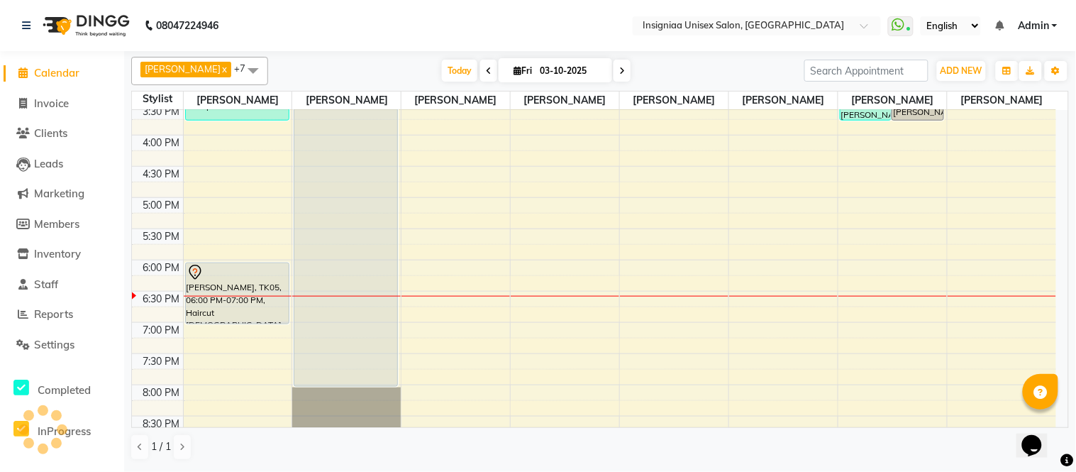
scroll to position [401, 0]
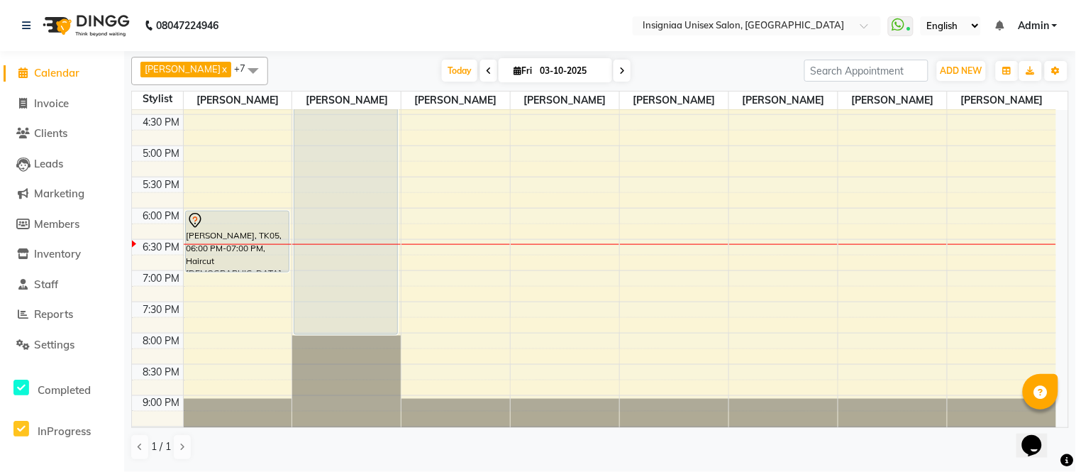
click at [975, 221] on div "10:00 AM 10:30 AM 11:00 AM 11:30 AM 12:00 PM 12:30 PM 1:00 PM 1:30 PM 2:00 PM 2…" at bounding box center [594, 83] width 924 height 749
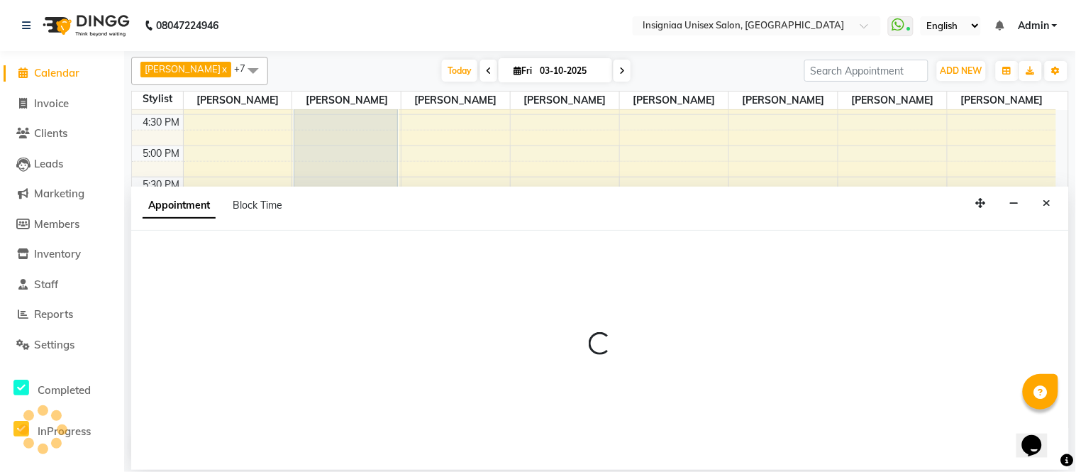
select select "80714"
select select "1080"
select select "tentative"
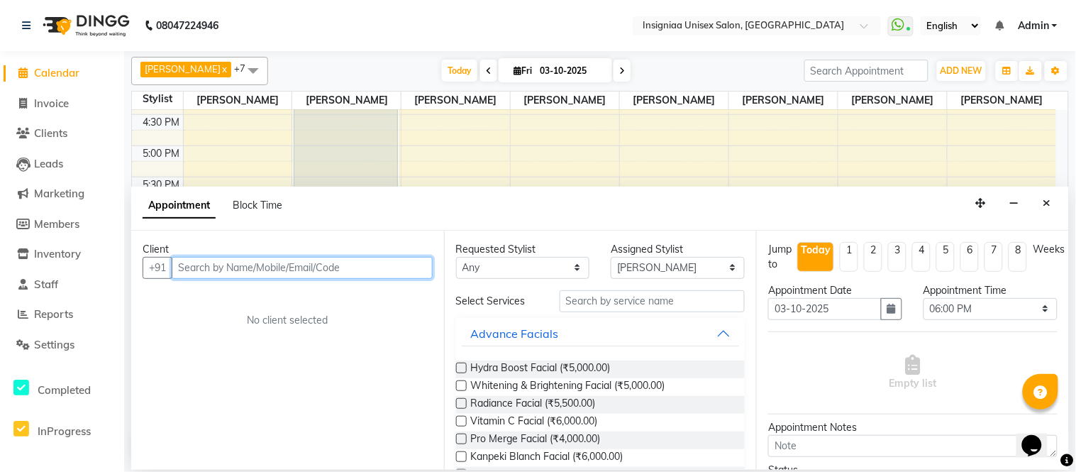
drag, startPoint x: 265, startPoint y: 270, endPoint x: 264, endPoint y: 263, distance: 7.1
click at [265, 270] on input "text" at bounding box center [302, 268] width 261 height 22
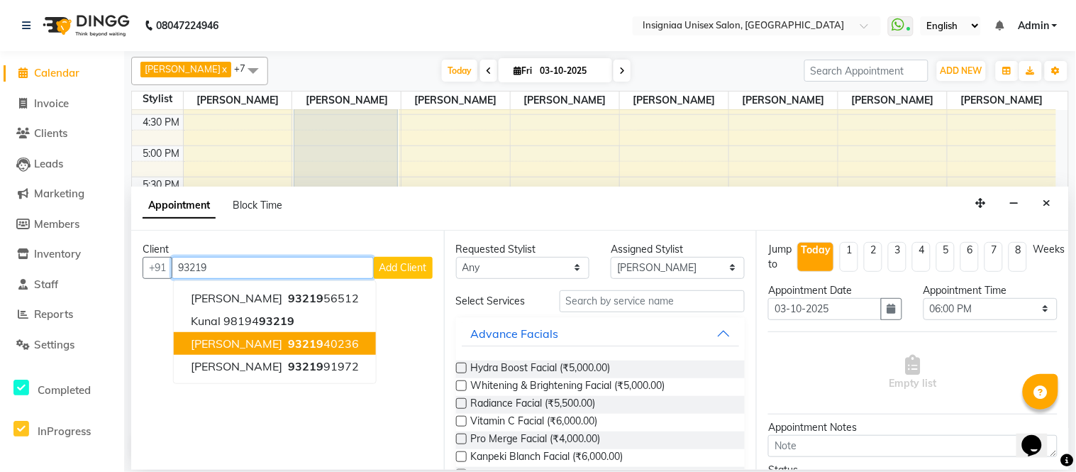
click at [258, 344] on span "[PERSON_NAME]" at bounding box center [237, 343] width 92 height 14
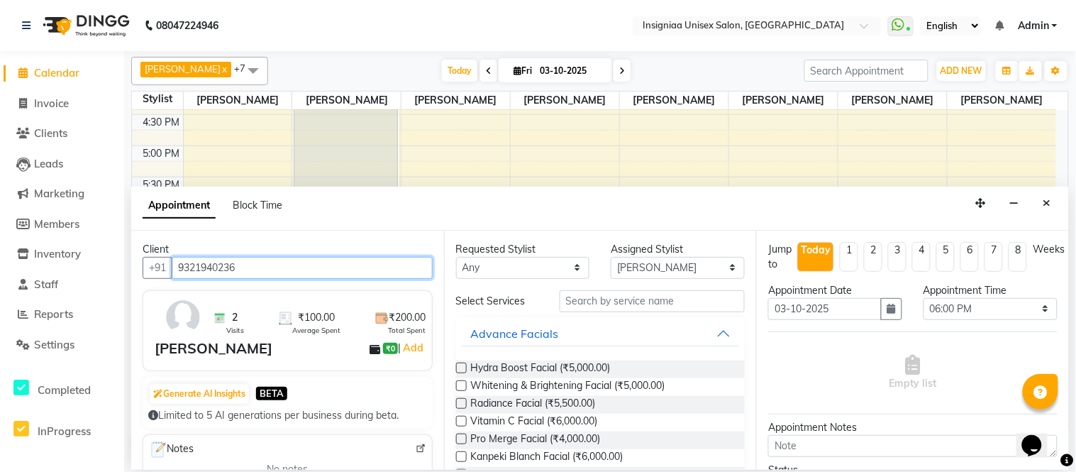
type input "9321940236"
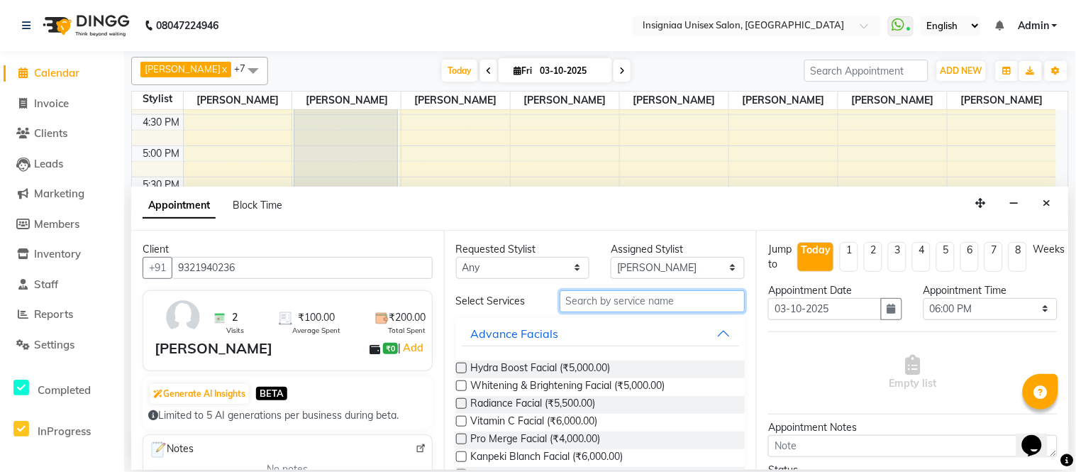
click at [604, 301] on input "text" at bounding box center [653, 301] width 186 height 22
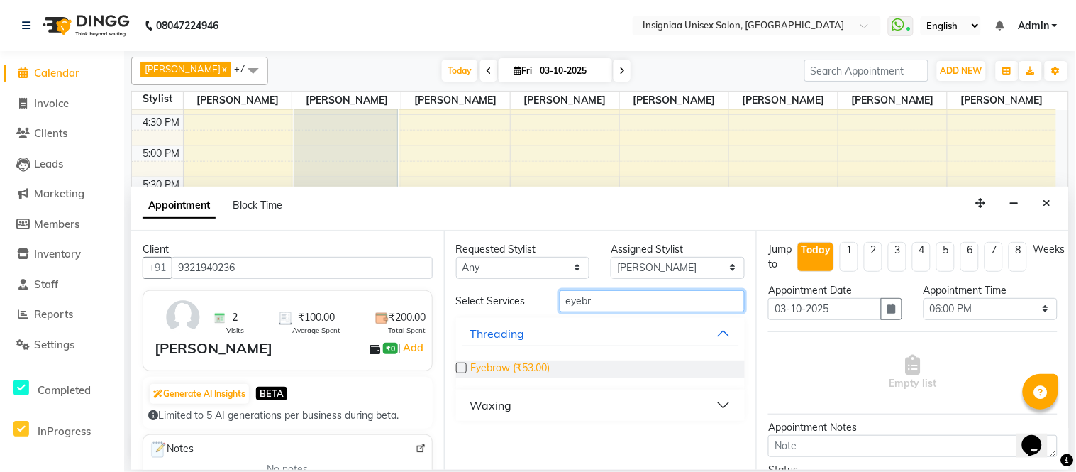
type input "eyebr"
click at [526, 363] on span "Eyebrow (₹53.00)" at bounding box center [510, 369] width 79 height 18
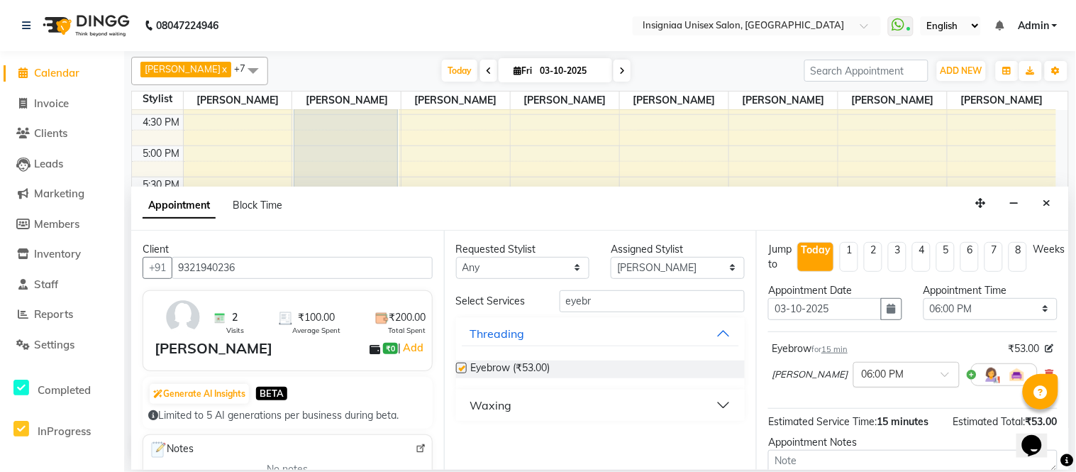
checkbox input "false"
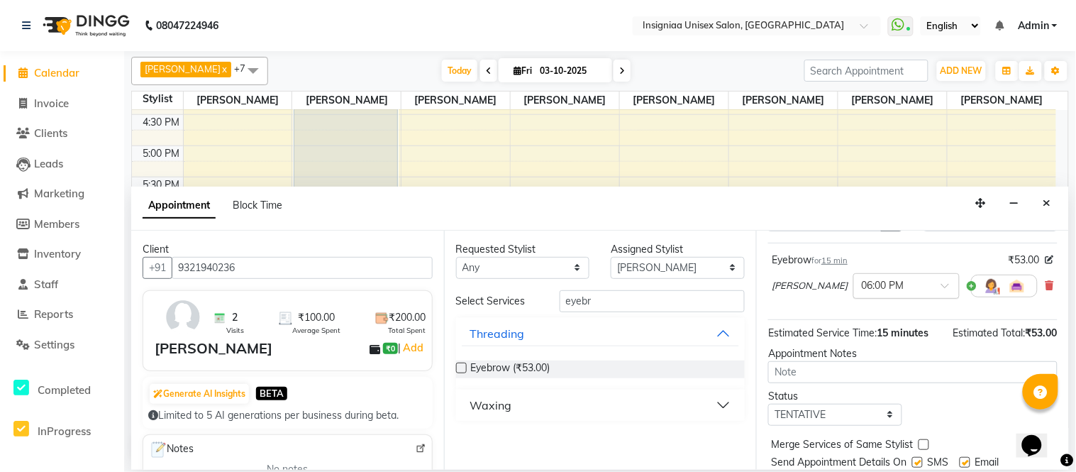
scroll to position [136, 0]
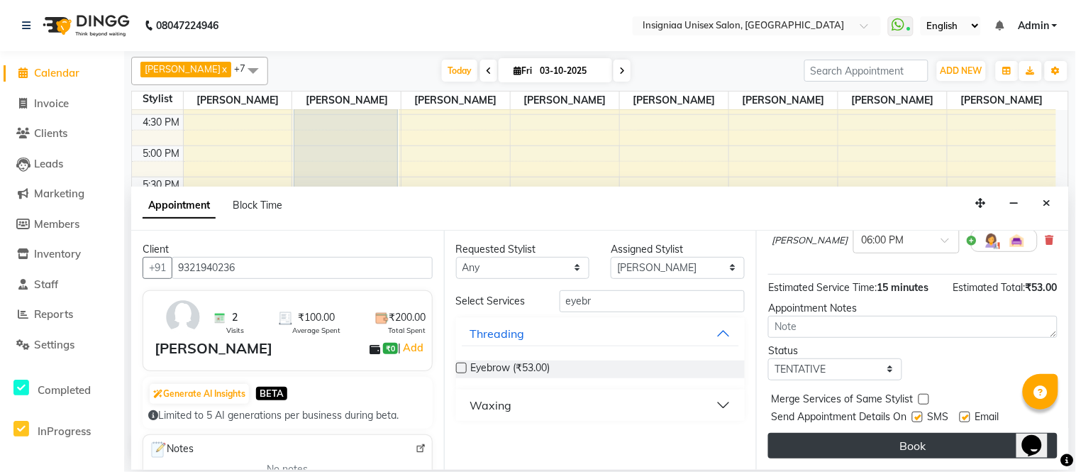
click at [921, 440] on button "Book" at bounding box center [912, 446] width 289 height 26
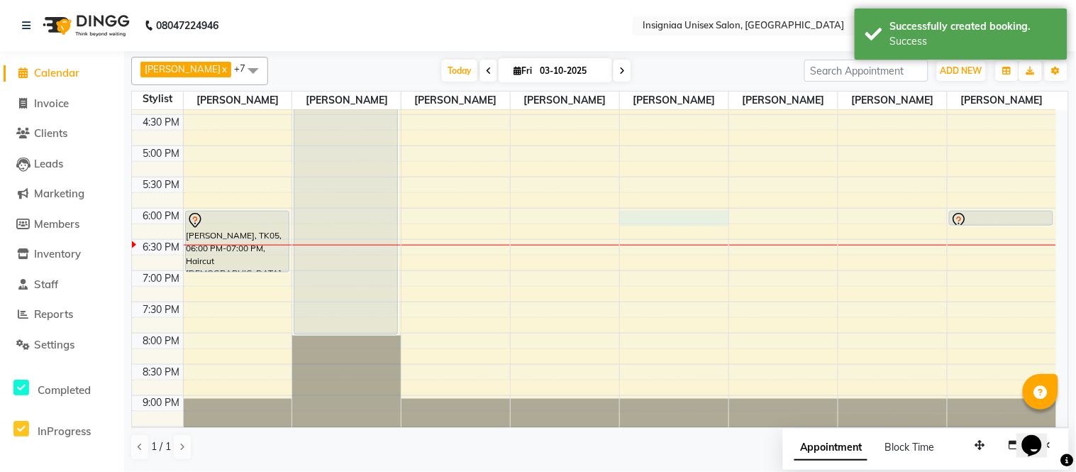
click at [677, 217] on div "10:00 AM 10:30 AM 11:00 AM 11:30 AM 12:00 PM 12:30 PM 1:00 PM 1:30 PM 2:00 PM 2…" at bounding box center [594, 83] width 924 height 749
select select "58136"
select select "1080"
select select "tentative"
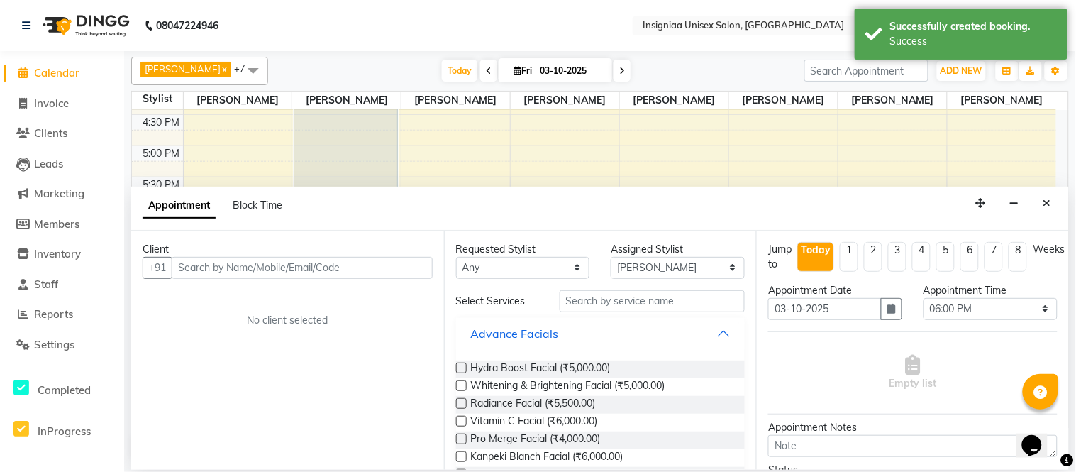
click at [336, 263] on input "text" at bounding box center [302, 268] width 261 height 22
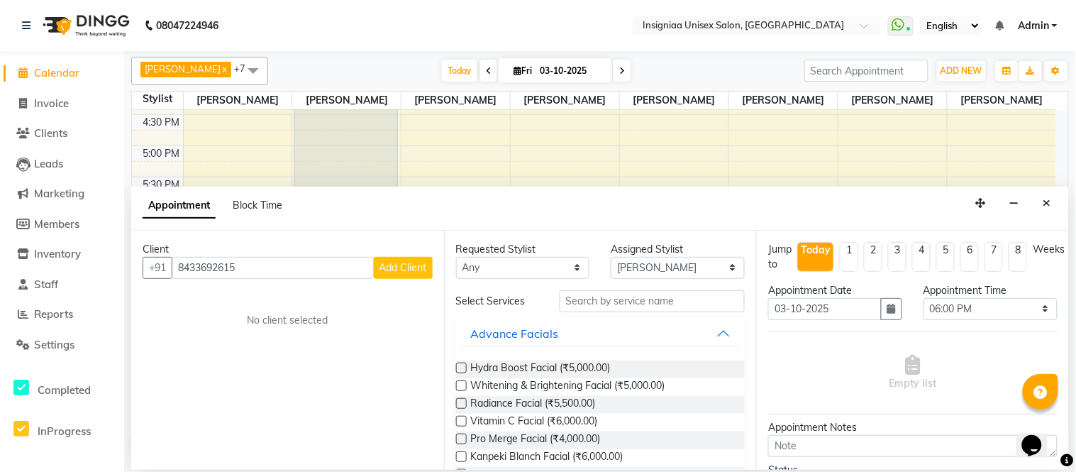
type input "8433692615"
click at [412, 265] on span "Add Client" at bounding box center [404, 267] width 48 height 13
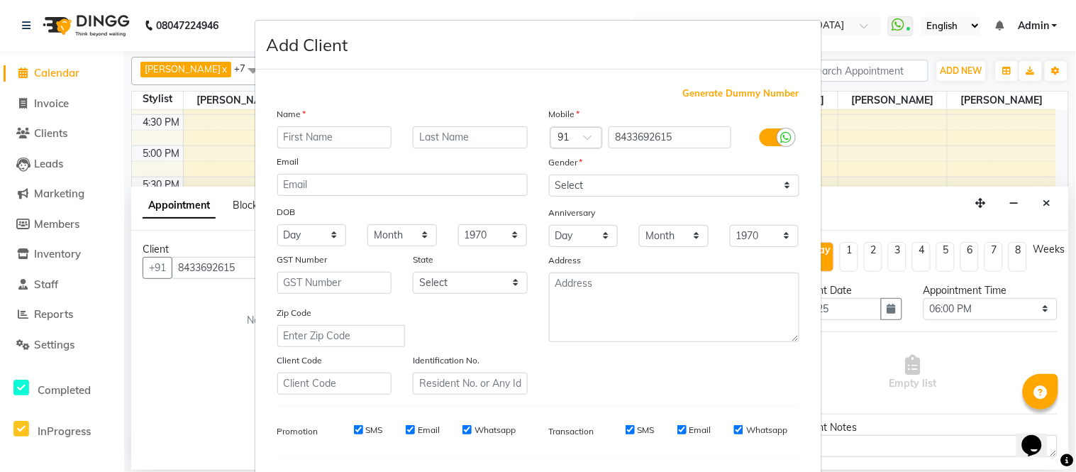
click at [359, 138] on input "text" at bounding box center [334, 137] width 115 height 22
type input "Tanvi"
click at [585, 184] on select "Select [DEMOGRAPHIC_DATA] [DEMOGRAPHIC_DATA] Other Prefer Not To Say" at bounding box center [674, 186] width 250 height 22
select select "[DEMOGRAPHIC_DATA]"
click at [549, 175] on select "Select [DEMOGRAPHIC_DATA] [DEMOGRAPHIC_DATA] Other Prefer Not To Say" at bounding box center [674, 186] width 250 height 22
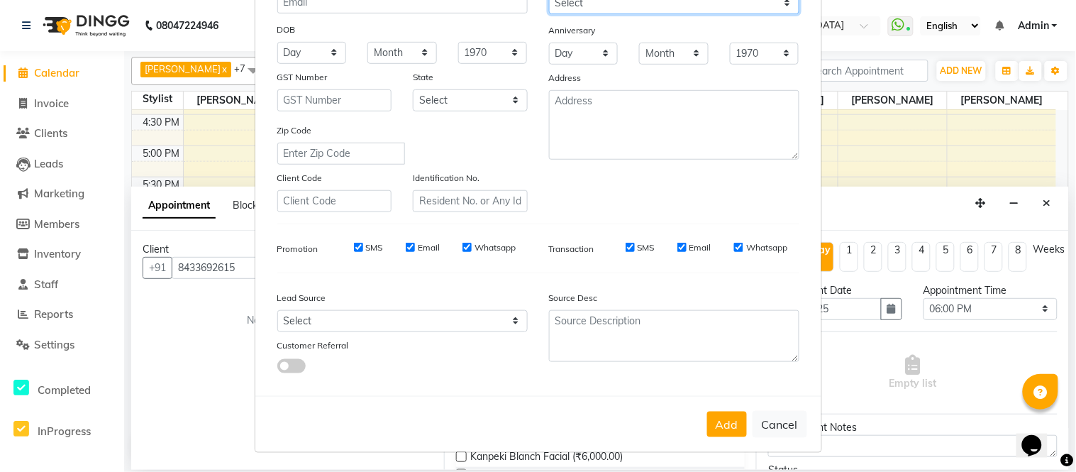
scroll to position [183, 0]
click at [719, 414] on button "Add" at bounding box center [727, 424] width 40 height 26
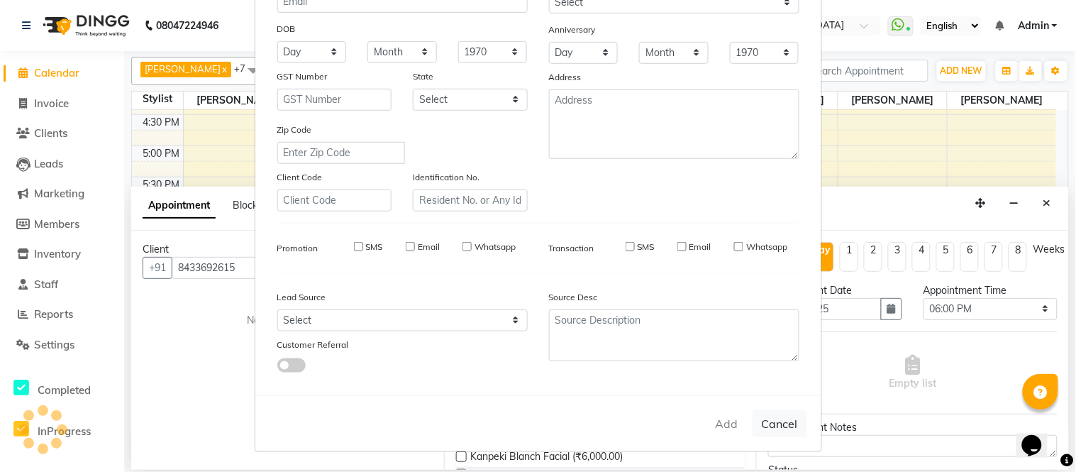
select select
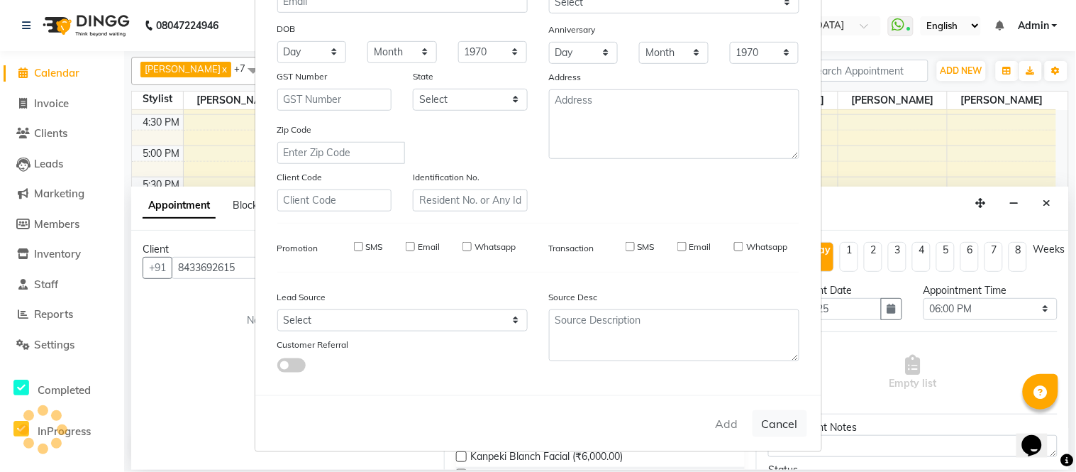
select select
checkbox input "false"
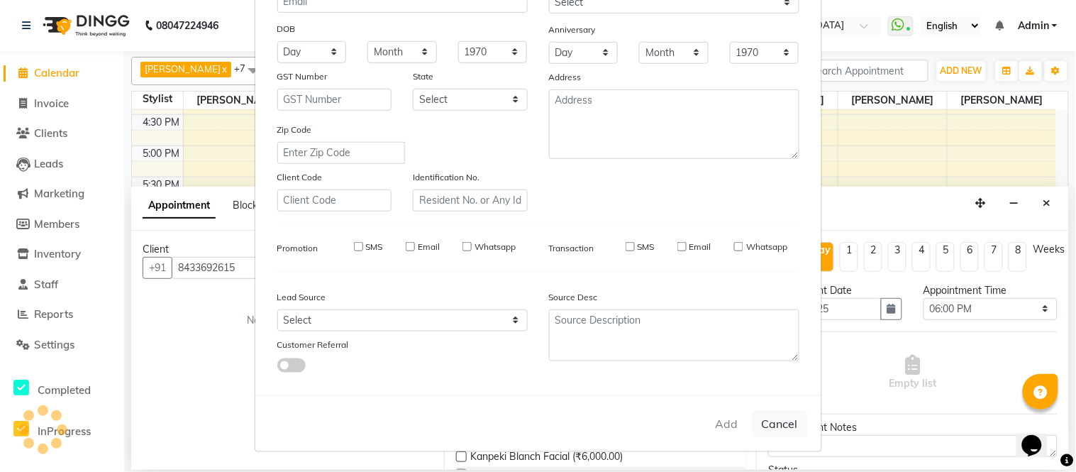
checkbox input "false"
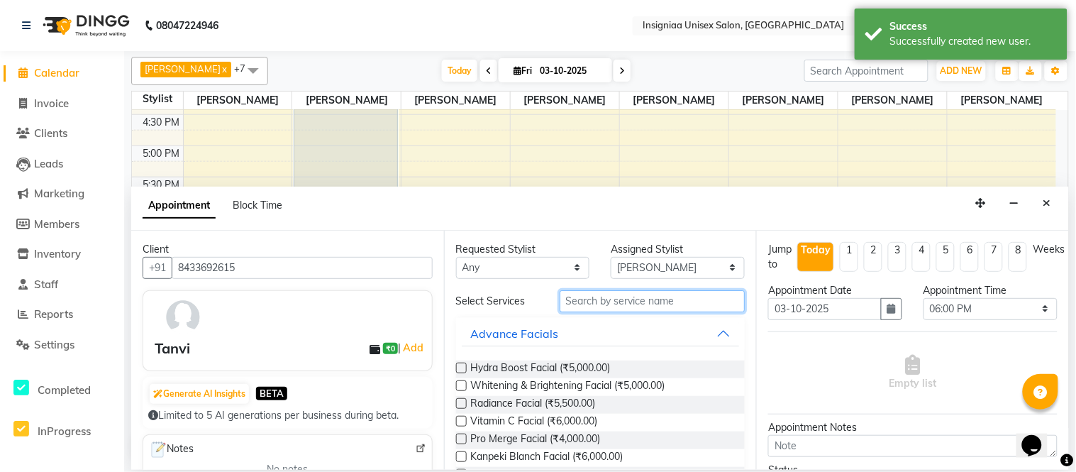
click at [621, 298] on input "text" at bounding box center [653, 301] width 186 height 22
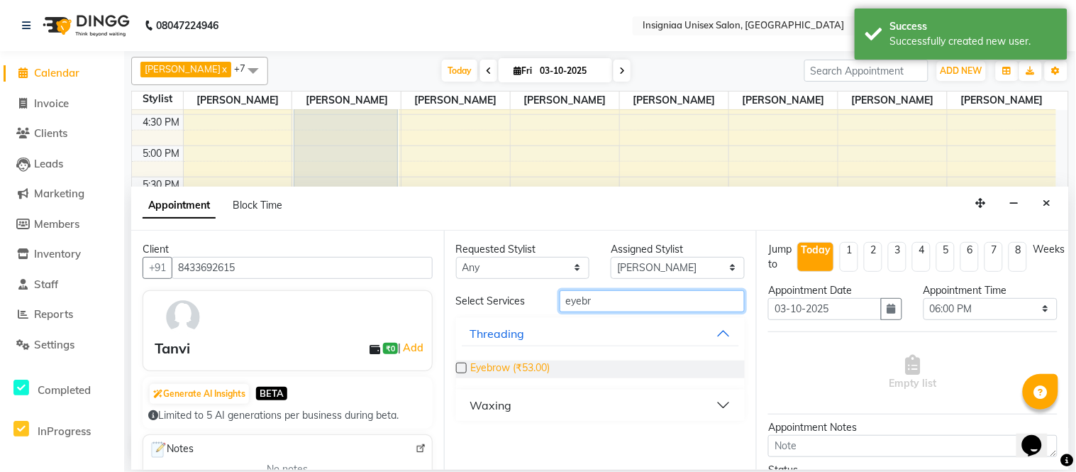
type input "eyebr"
click at [473, 370] on span "Eyebrow (₹53.00)" at bounding box center [510, 369] width 79 height 18
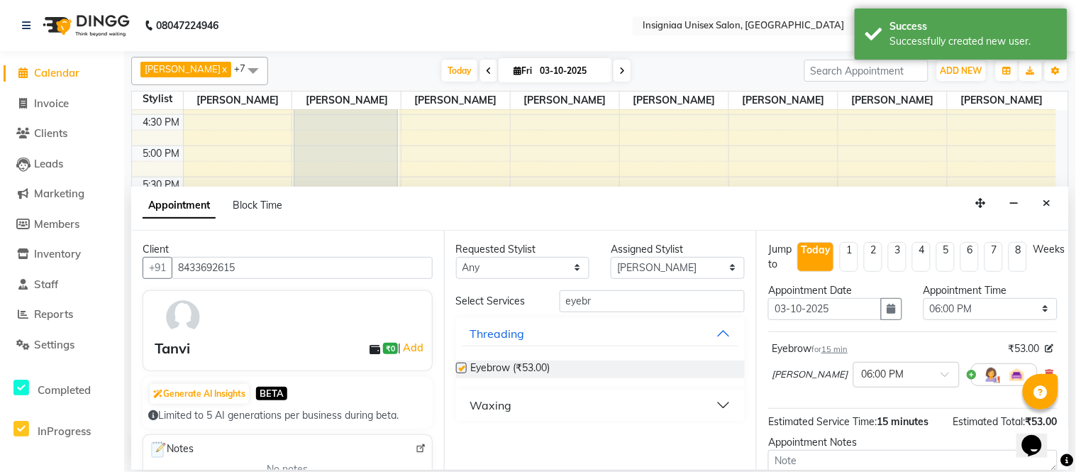
checkbox input "false"
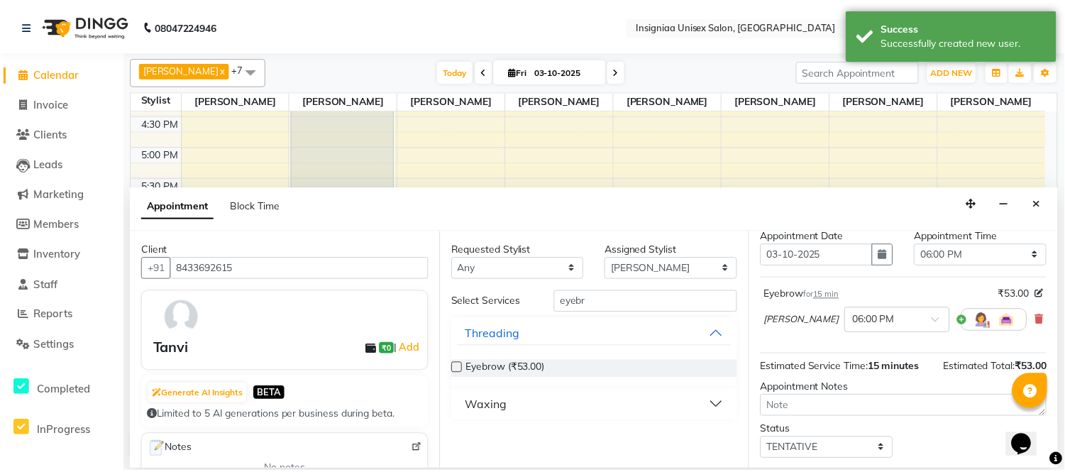
scroll to position [133, 0]
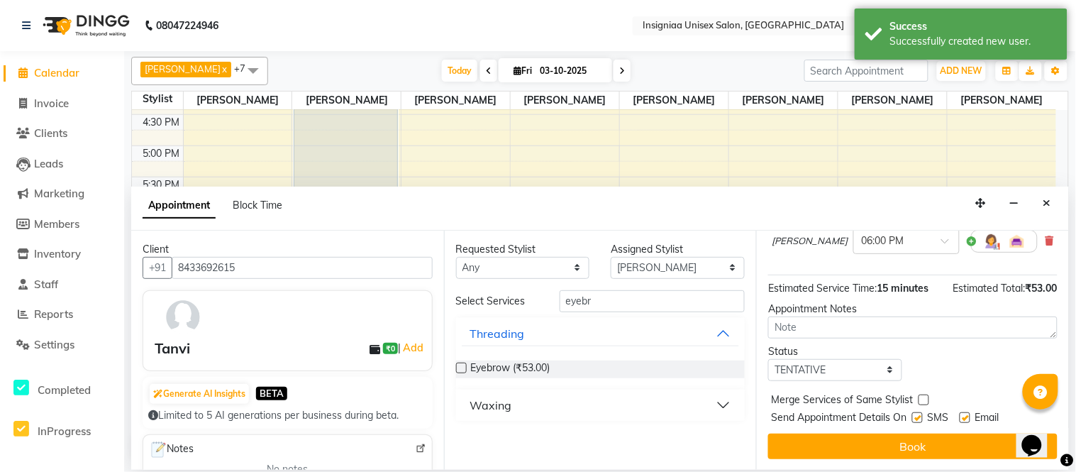
click at [971, 415] on label at bounding box center [965, 417] width 11 height 11
click at [969, 415] on input "checkbox" at bounding box center [964, 418] width 9 height 9
checkbox input "false"
click at [923, 417] on label at bounding box center [917, 417] width 11 height 11
click at [922, 417] on input "checkbox" at bounding box center [916, 418] width 9 height 9
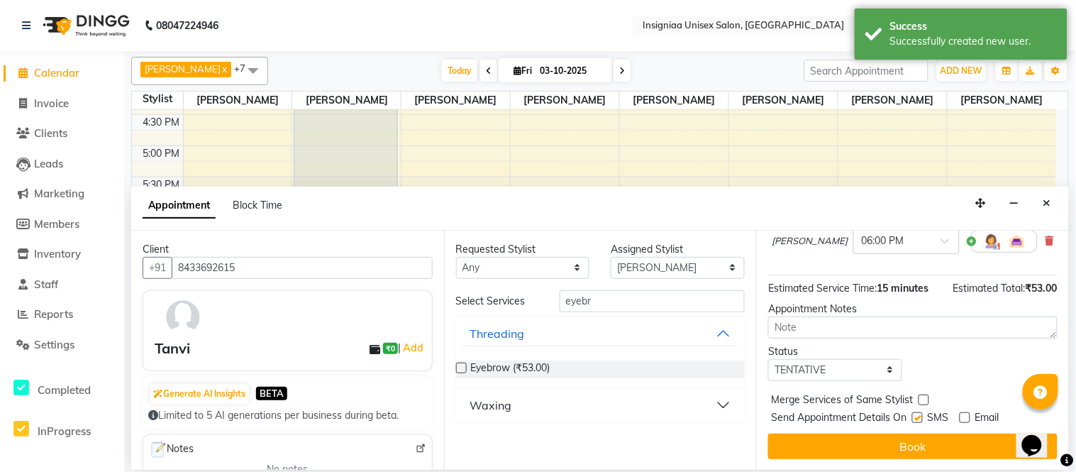
checkbox input "false"
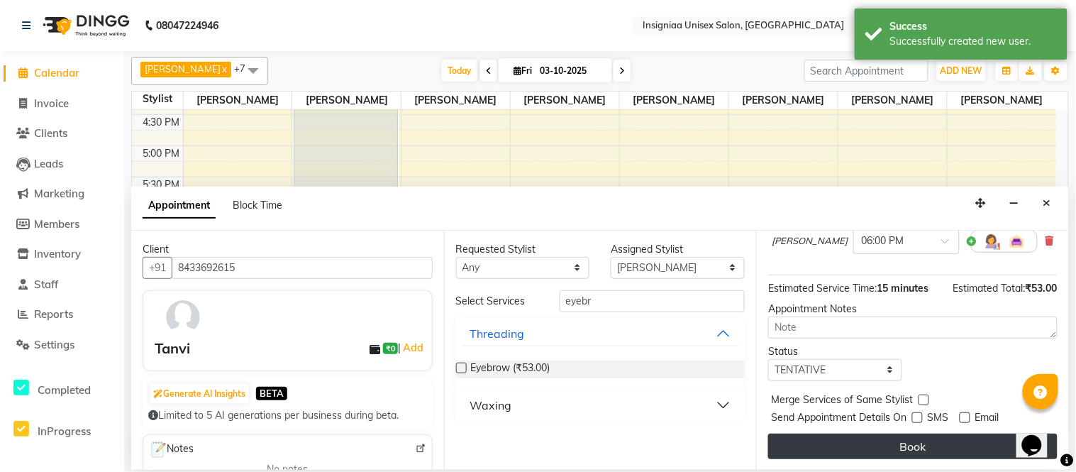
click at [927, 436] on button "Book" at bounding box center [912, 446] width 289 height 26
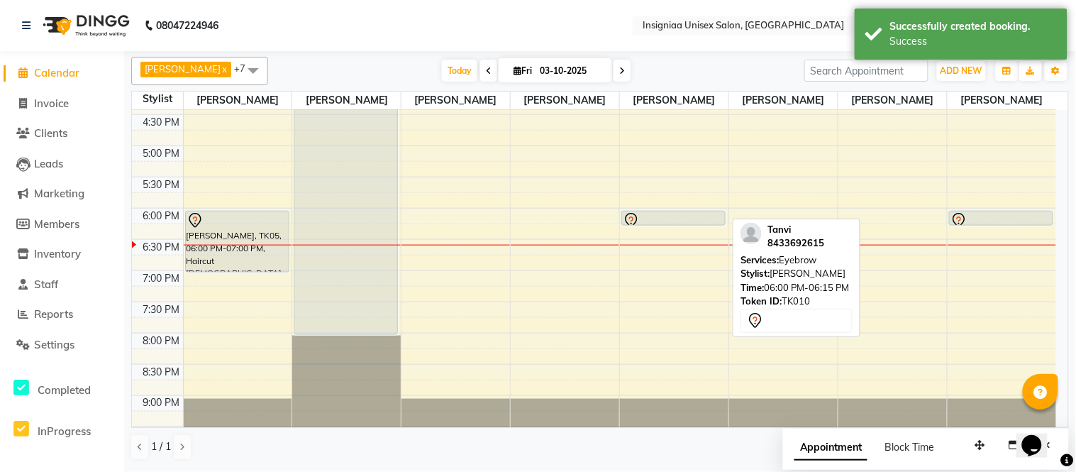
click at [670, 217] on div at bounding box center [673, 220] width 101 height 17
select select "7"
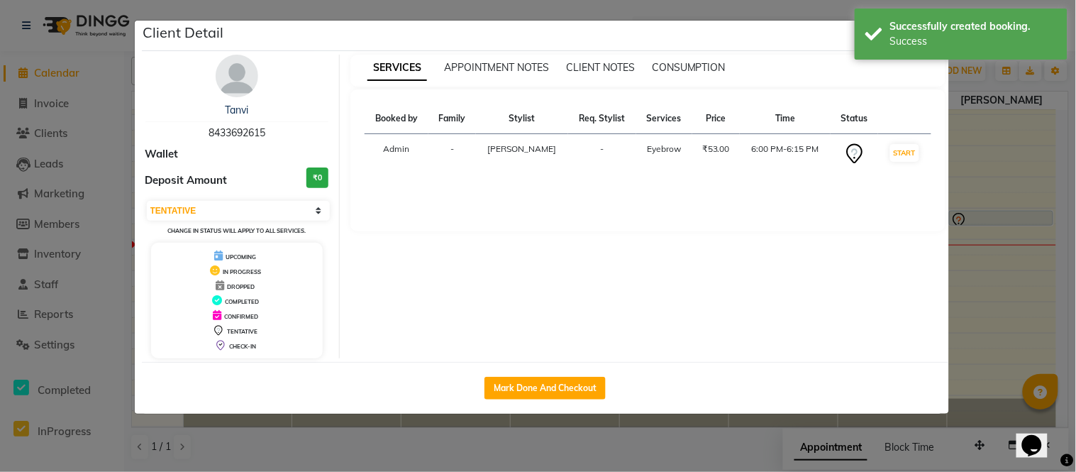
click at [577, 373] on div "Mark Done And Checkout" at bounding box center [545, 388] width 807 height 52
click at [575, 382] on button "Mark Done And Checkout" at bounding box center [545, 388] width 121 height 23
select select "6999"
select select "service"
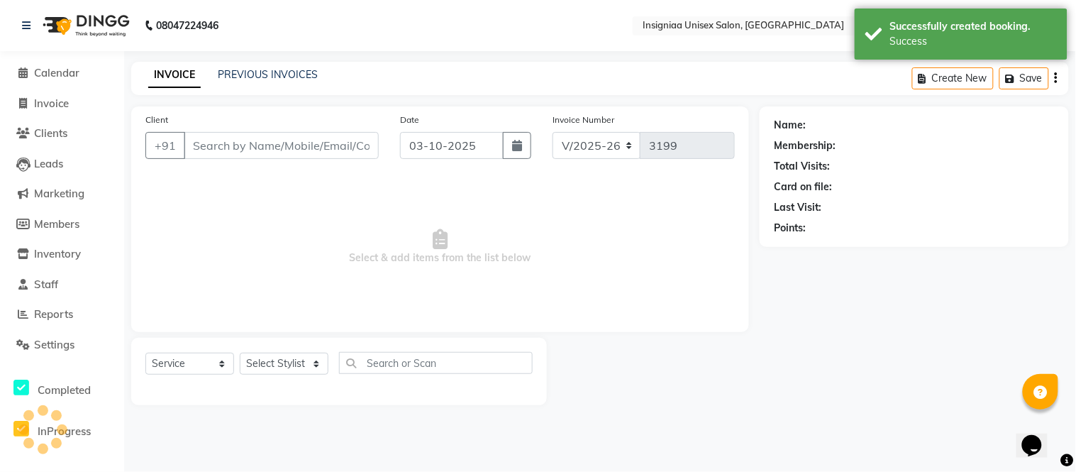
select select "3"
type input "8433692615"
select select "58136"
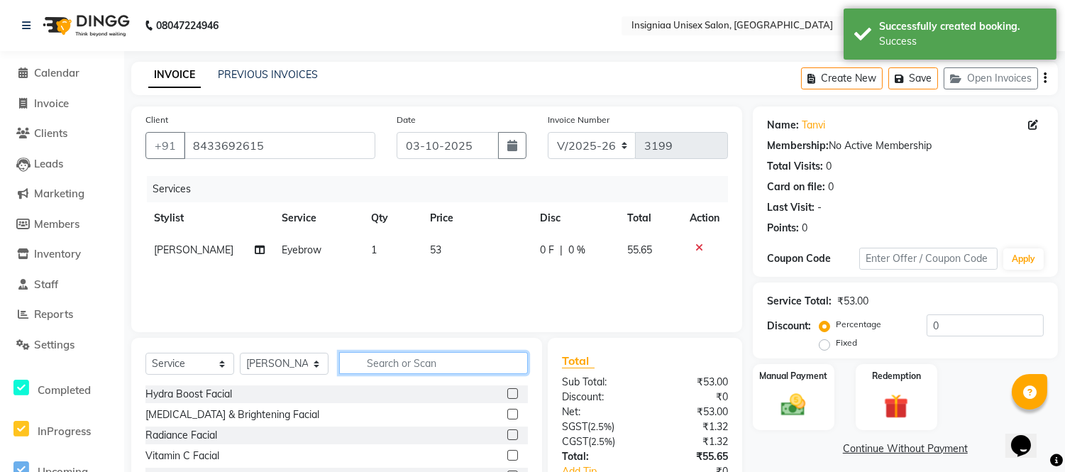
click at [448, 370] on input "text" at bounding box center [433, 363] width 189 height 22
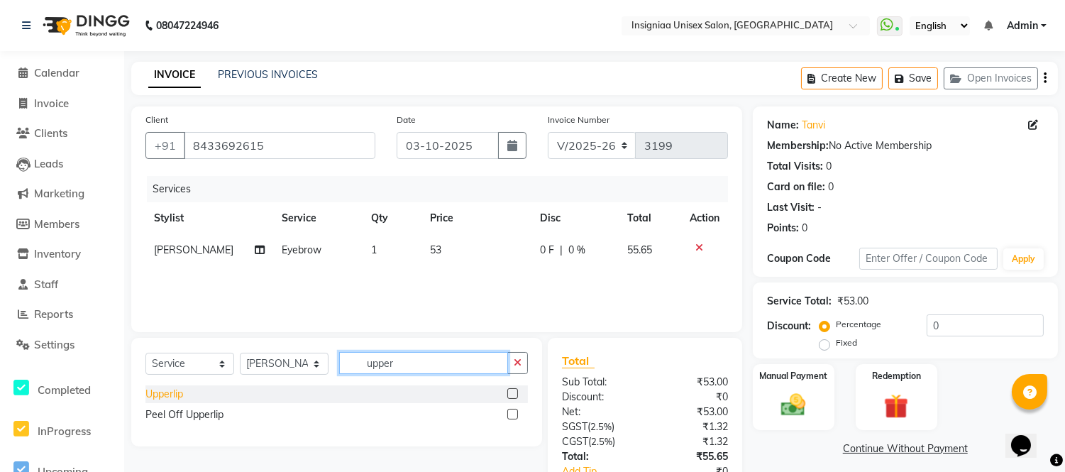
type input "upper"
click at [156, 389] on div "Upperlip" at bounding box center [164, 394] width 38 height 15
checkbox input "false"
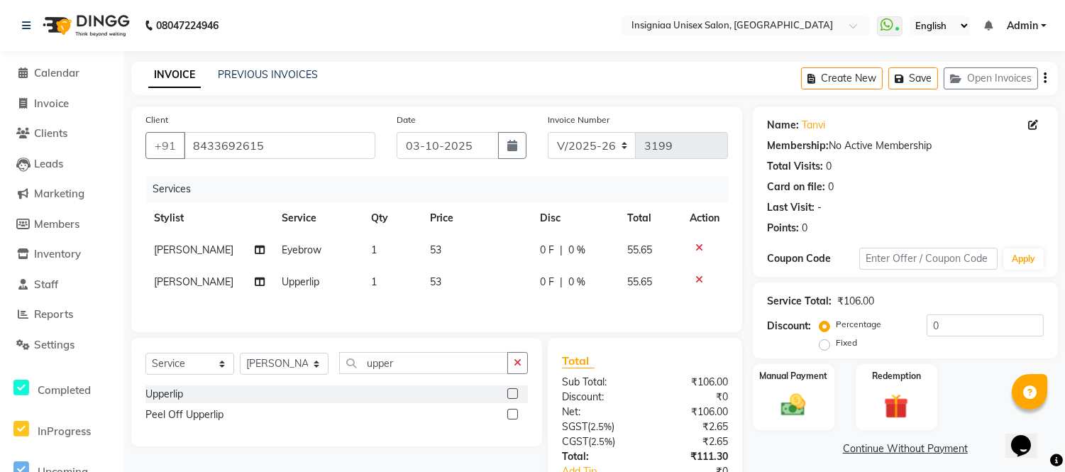
click at [430, 250] on span "53" at bounding box center [435, 249] width 11 height 13
select select "58136"
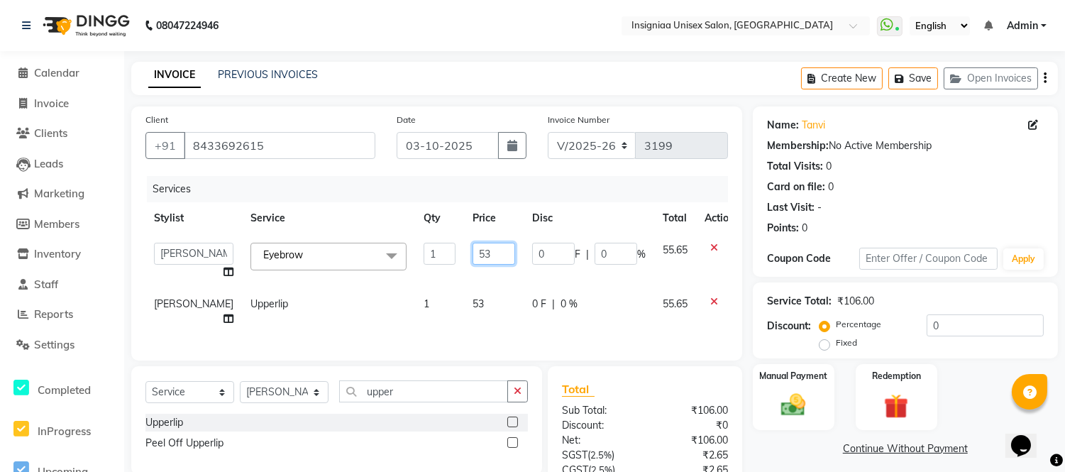
click at [473, 250] on input "53" at bounding box center [494, 254] width 43 height 22
type input "59"
click at [464, 295] on td "53" at bounding box center [494, 311] width 60 height 47
select select "58136"
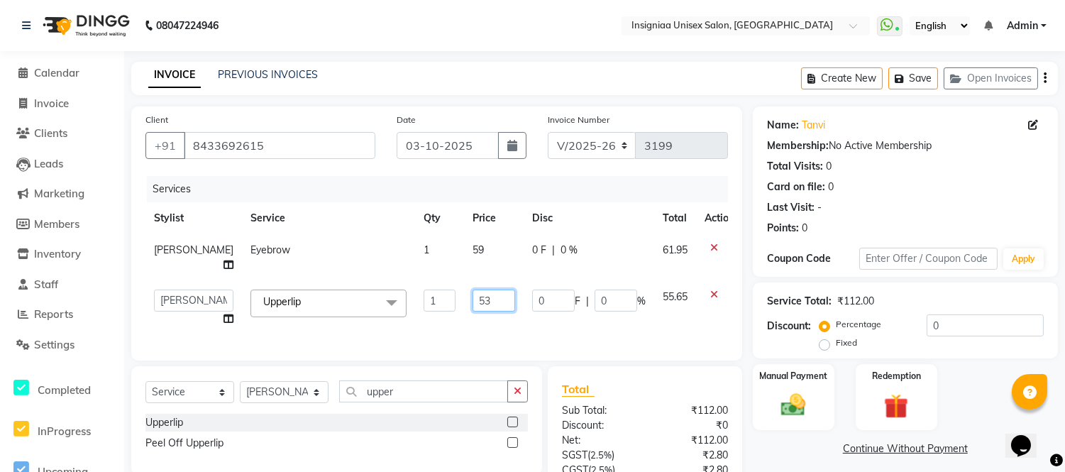
click at [473, 304] on input "53" at bounding box center [494, 300] width 43 height 22
type input "59"
click at [452, 277] on tbody "[PERSON_NAME] Eyebrow 1 59 0 F | 0 % 61.95 [PERSON_NAME] [PERSON_NAME] [PERSON_…" at bounding box center [443, 284] width 597 height 101
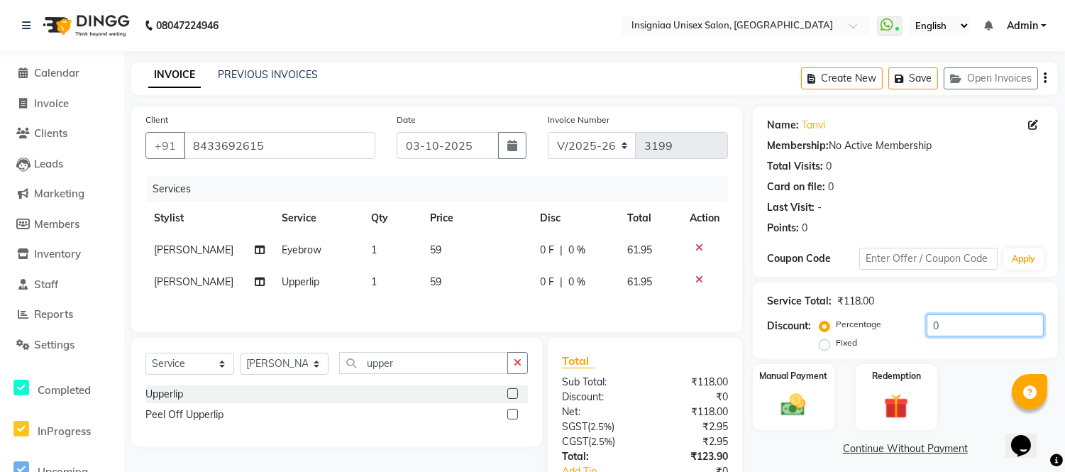
click at [928, 322] on input "0" at bounding box center [985, 325] width 117 height 22
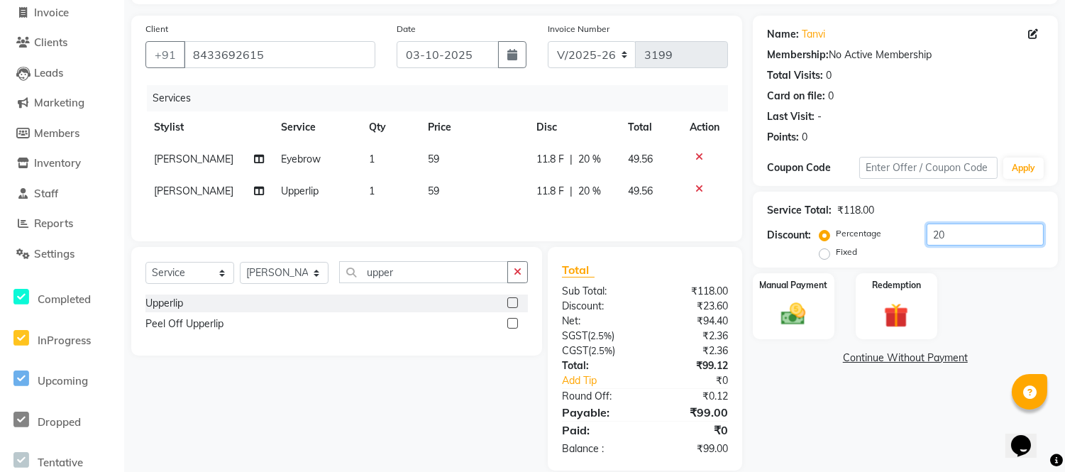
scroll to position [114, 0]
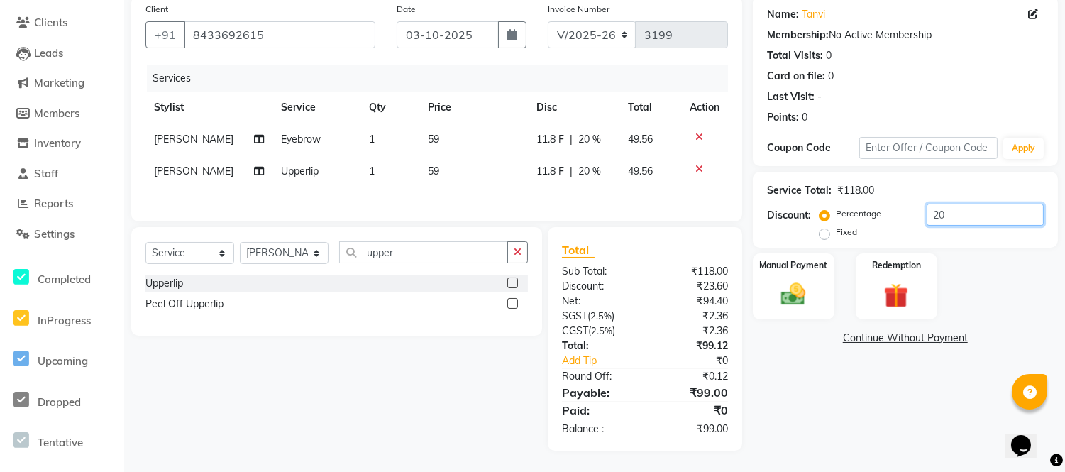
type input "20"
click at [435, 142] on td "59" at bounding box center [473, 139] width 109 height 32
select select "58136"
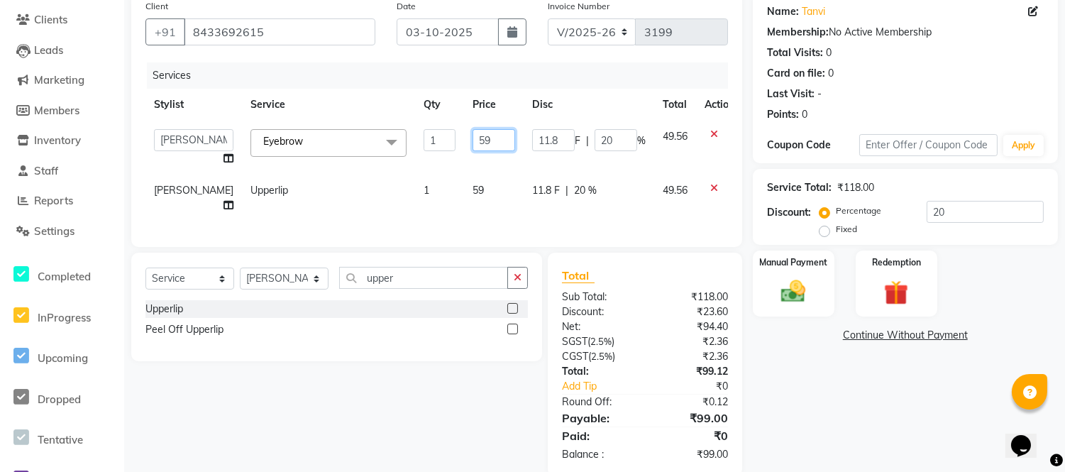
drag, startPoint x: 466, startPoint y: 145, endPoint x: 419, endPoint y: 140, distance: 47.0
click at [419, 140] on tr "[PERSON_NAME] [PERSON_NAME] [PERSON_NAME] [PERSON_NAME] [PERSON_NAME] [PERSON_N…" at bounding box center [443, 148] width 597 height 54
type input "60"
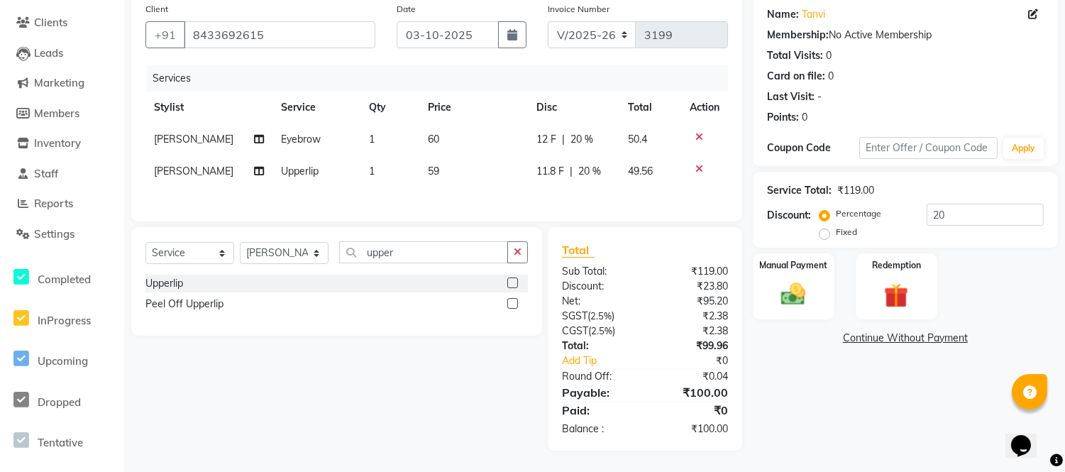
click at [423, 166] on tbody "[PERSON_NAME] Eyebrow 1 60 12 F | 20 % 50.4 [PERSON_NAME] Upperlip 1 59 11.8 F …" at bounding box center [436, 155] width 582 height 64
click at [796, 292] on img at bounding box center [794, 295] width 42 height 30
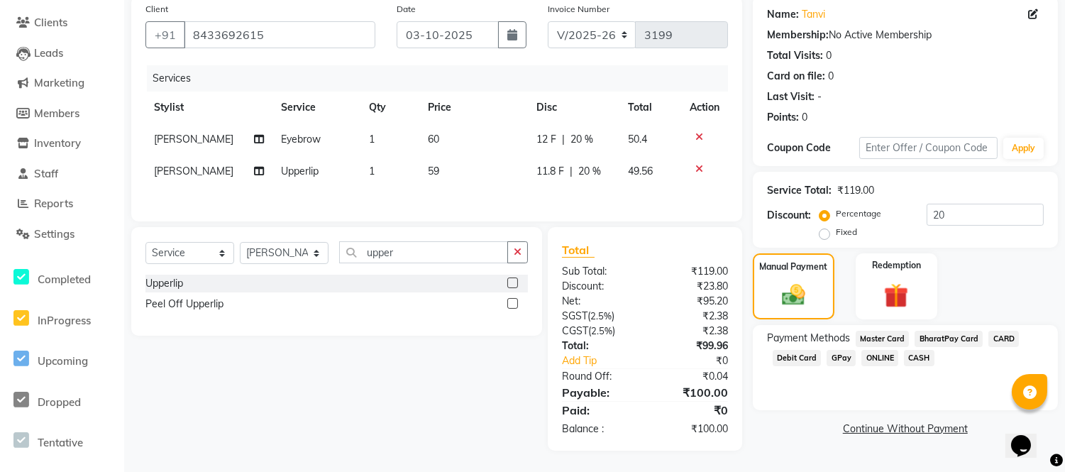
click at [839, 355] on span "GPay" at bounding box center [841, 358] width 29 height 16
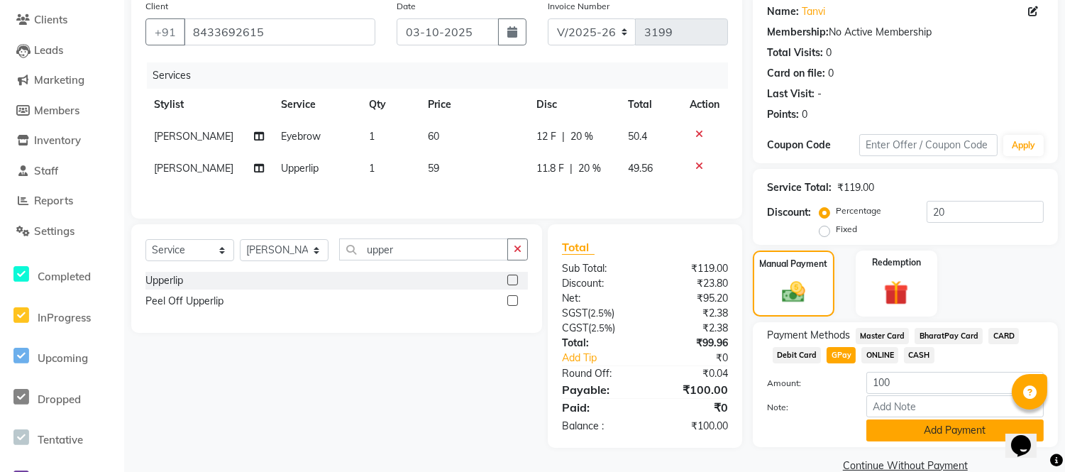
click at [902, 427] on button "Add Payment" at bounding box center [954, 430] width 177 height 22
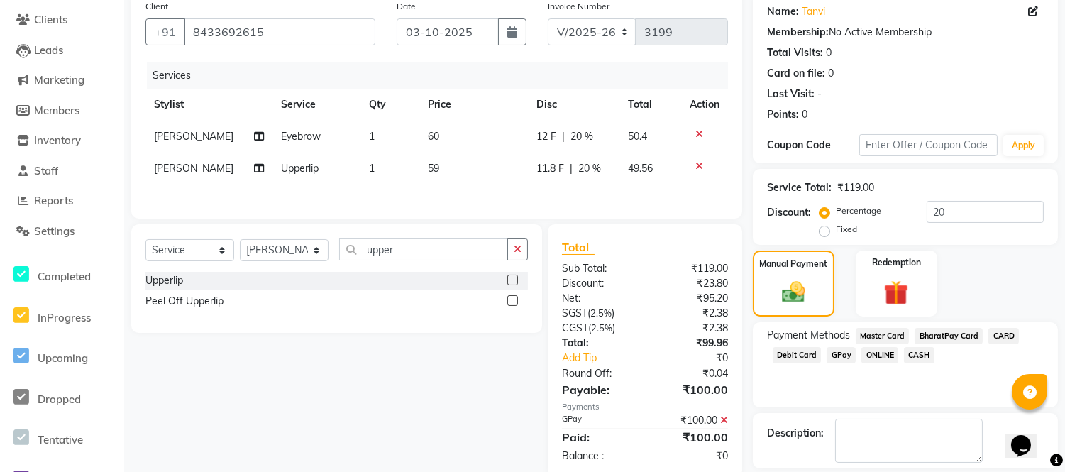
scroll to position [179, 0]
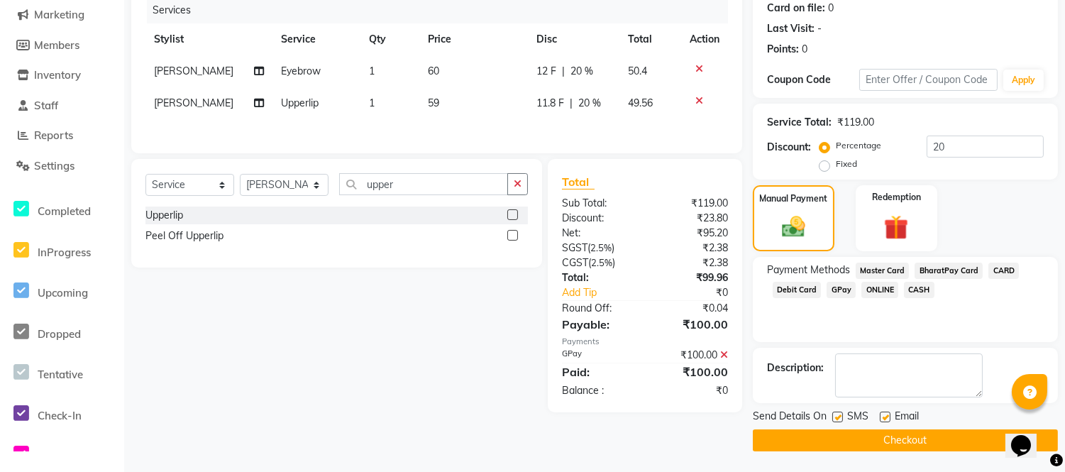
drag, startPoint x: 885, startPoint y: 415, endPoint x: 863, endPoint y: 416, distance: 21.3
click at [882, 416] on label at bounding box center [885, 417] width 11 height 11
click at [882, 416] on input "checkbox" at bounding box center [884, 417] width 9 height 9
checkbox input "false"
click at [837, 415] on label at bounding box center [837, 417] width 11 height 11
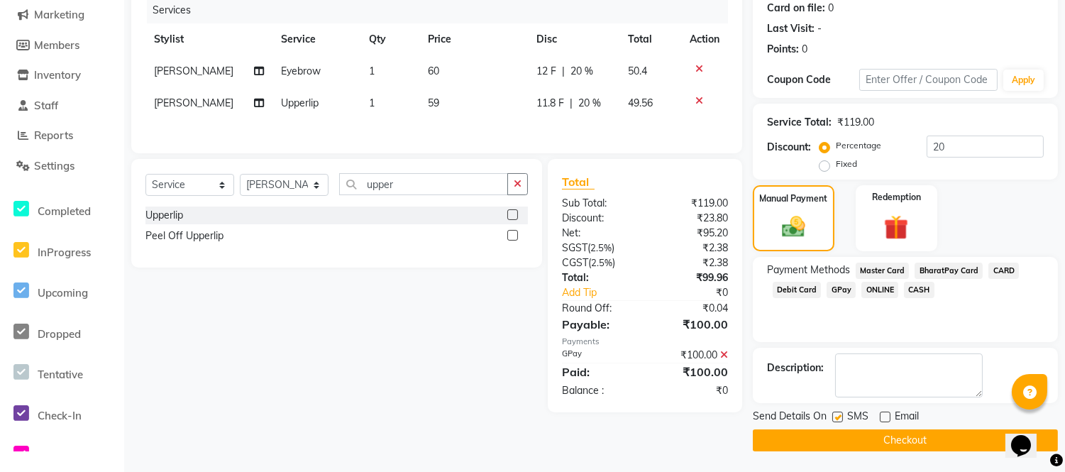
click at [837, 415] on input "checkbox" at bounding box center [836, 417] width 9 height 9
checkbox input "false"
click at [848, 438] on button "Checkout" at bounding box center [905, 440] width 305 height 22
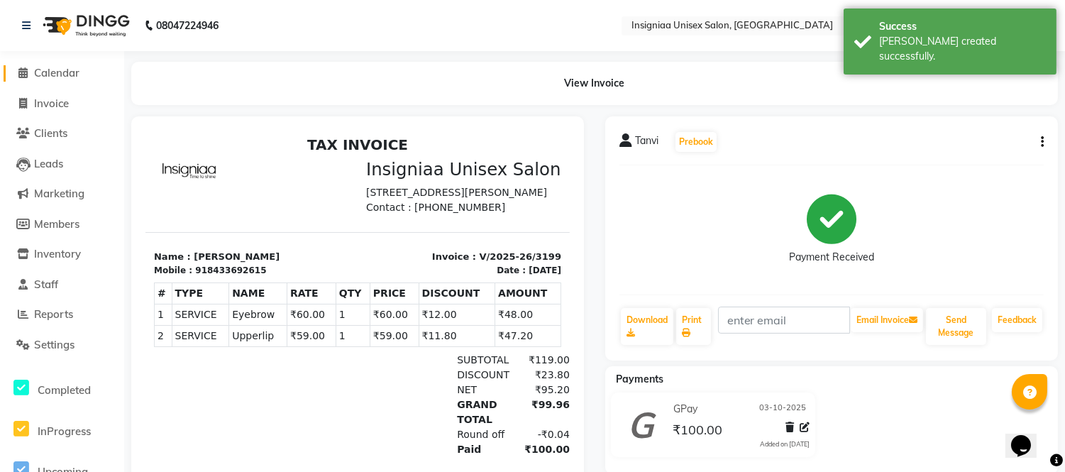
click at [64, 74] on span "Calendar" at bounding box center [56, 72] width 45 height 13
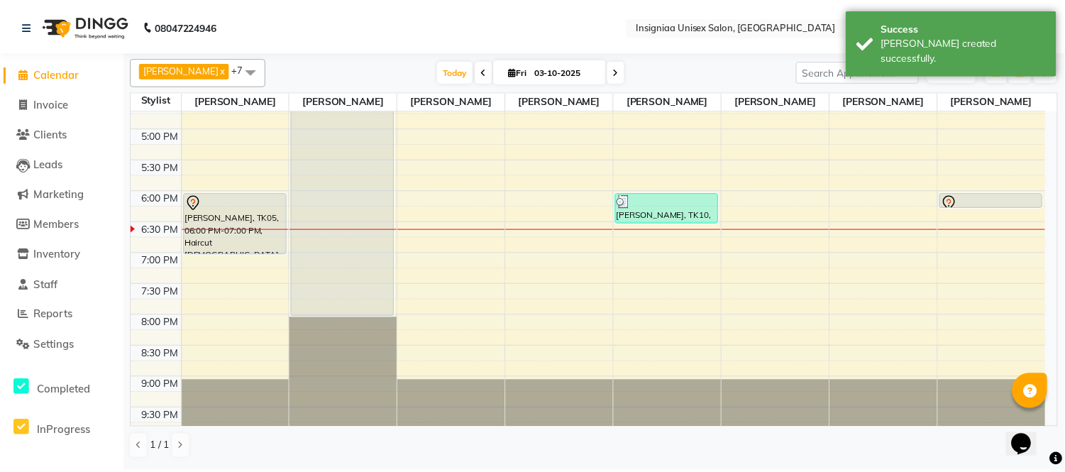
scroll to position [435, 0]
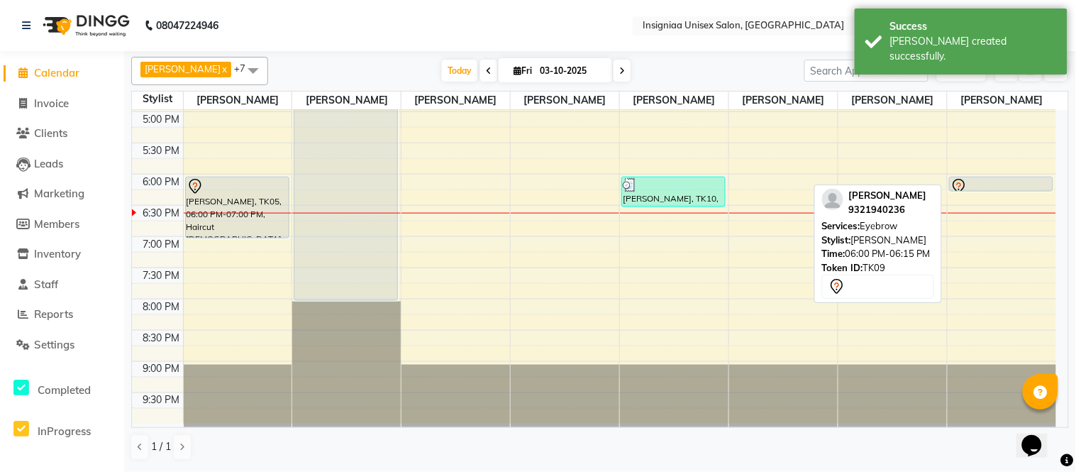
click at [989, 182] on div at bounding box center [1002, 186] width 102 height 17
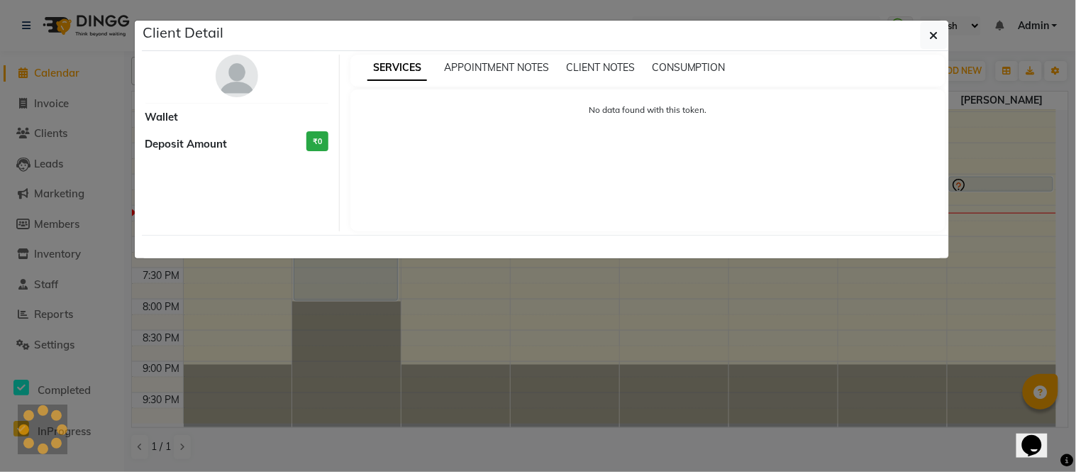
select select "7"
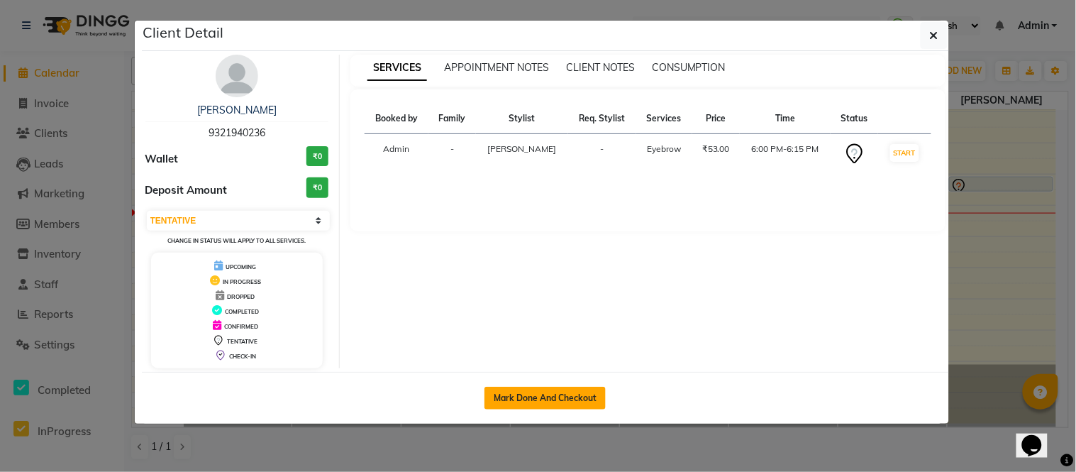
click at [587, 391] on button "Mark Done And Checkout" at bounding box center [545, 398] width 121 height 23
select select "service"
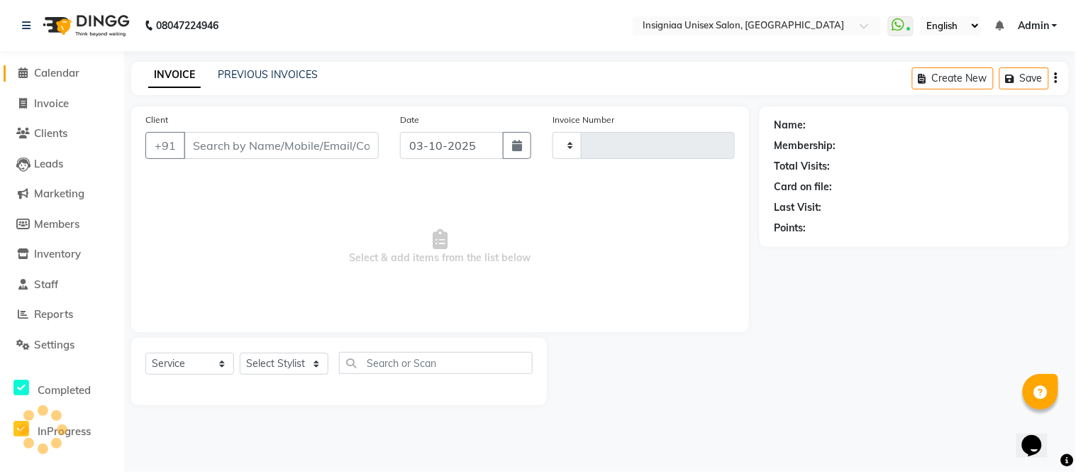
type input "3200"
select select "3"
select select "6999"
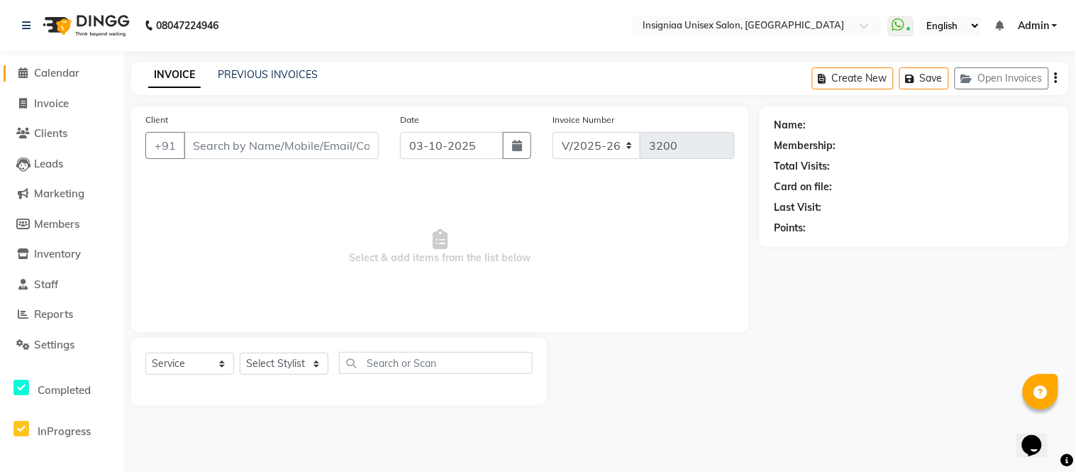
type input "9321940236"
select select "80714"
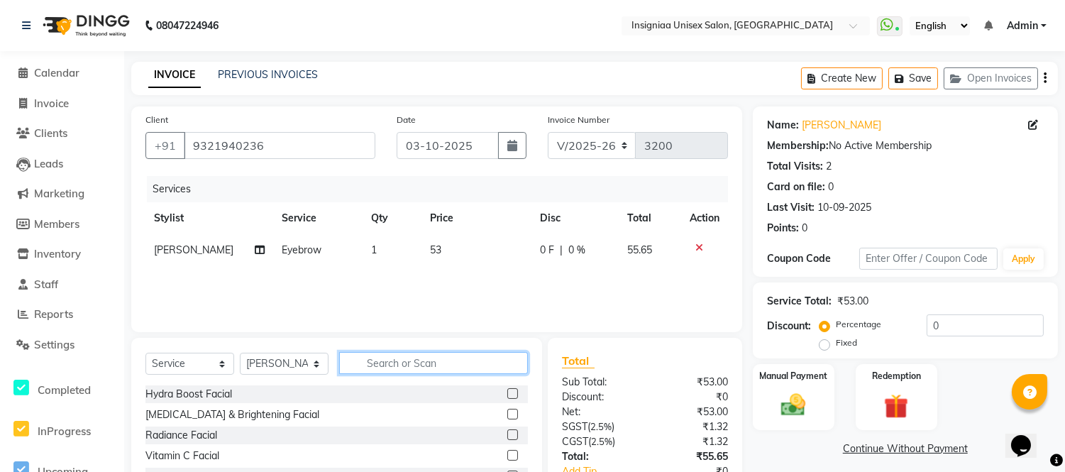
click at [393, 369] on input "text" at bounding box center [433, 363] width 189 height 22
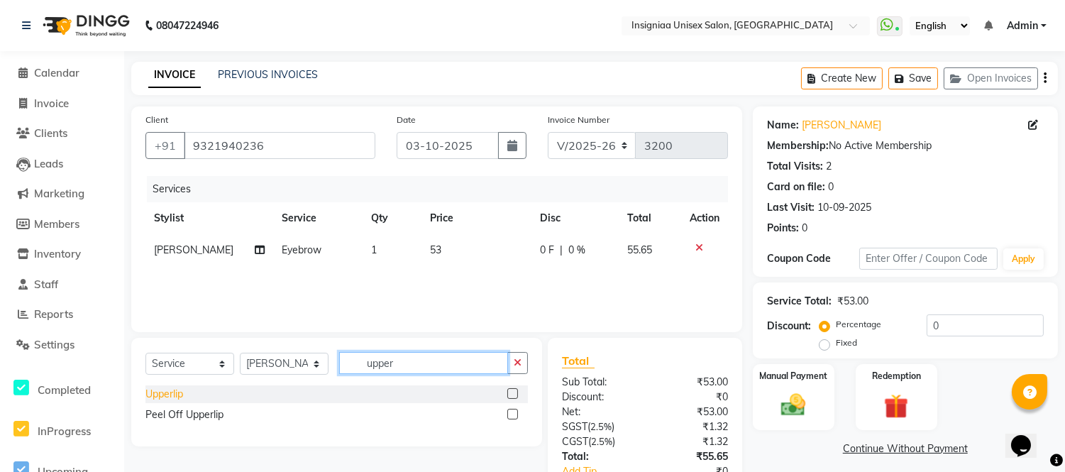
type input "upper"
click at [161, 389] on div "Upperlip" at bounding box center [164, 394] width 38 height 15
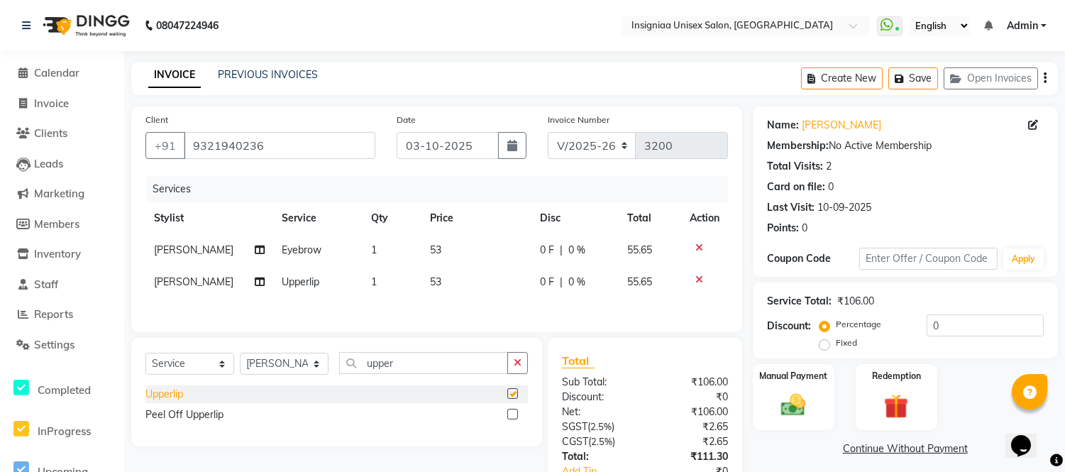
checkbox input "false"
click at [430, 253] on span "53" at bounding box center [435, 249] width 11 height 13
select select "80714"
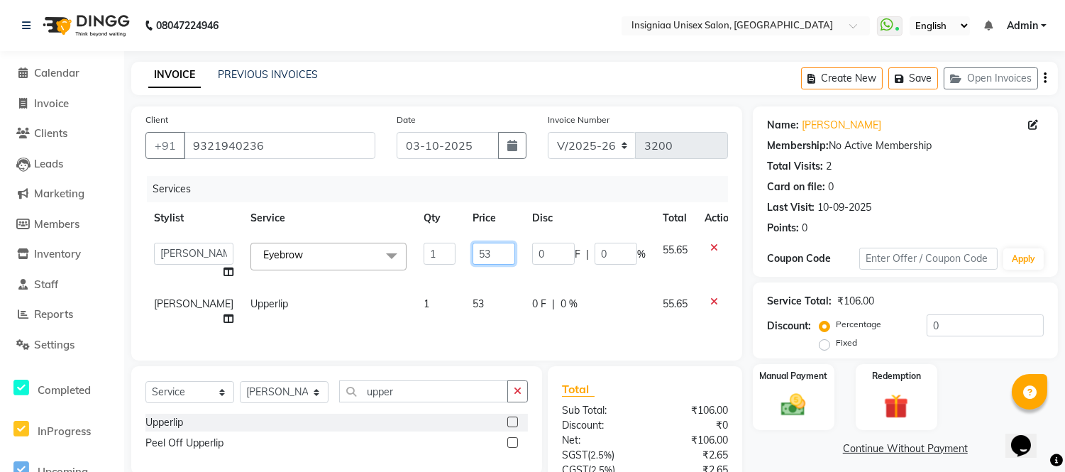
click at [473, 258] on input "53" at bounding box center [494, 254] width 43 height 22
type input "59"
click at [485, 275] on tbody "[PERSON_NAME] [PERSON_NAME] [PERSON_NAME] [PERSON_NAME] [PERSON_NAME] [PERSON_N…" at bounding box center [443, 284] width 597 height 101
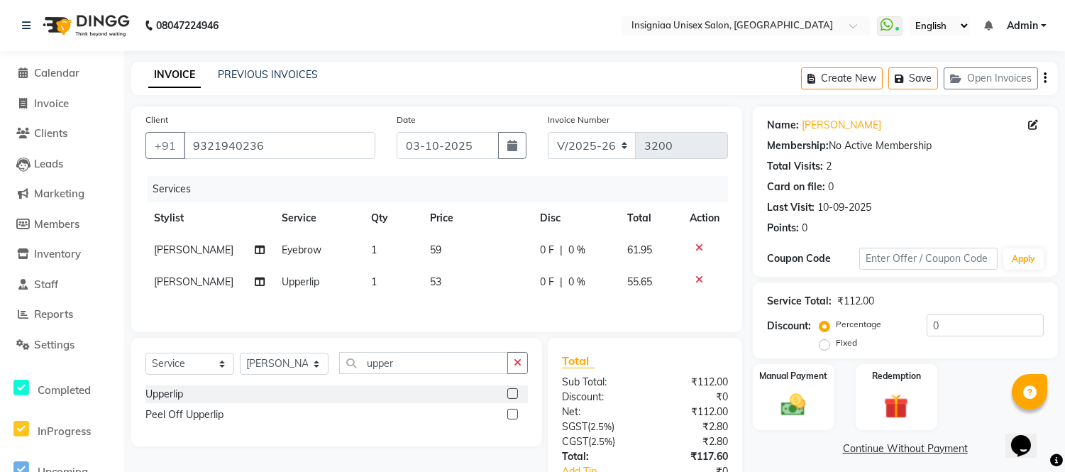
click at [443, 282] on td "53" at bounding box center [476, 282] width 110 height 32
select select "80714"
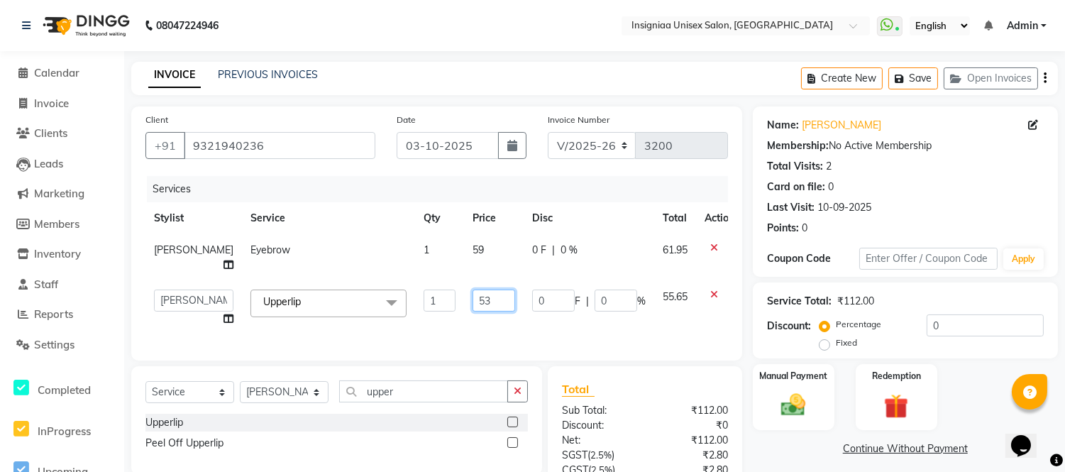
click at [474, 309] on input "53" at bounding box center [494, 300] width 43 height 22
type input "59"
click at [464, 282] on tbody "[PERSON_NAME] Eyebrow 1 59 0 F | 0 % 61.95 [PERSON_NAME] [PERSON_NAME] [PERSON_…" at bounding box center [443, 284] width 597 height 101
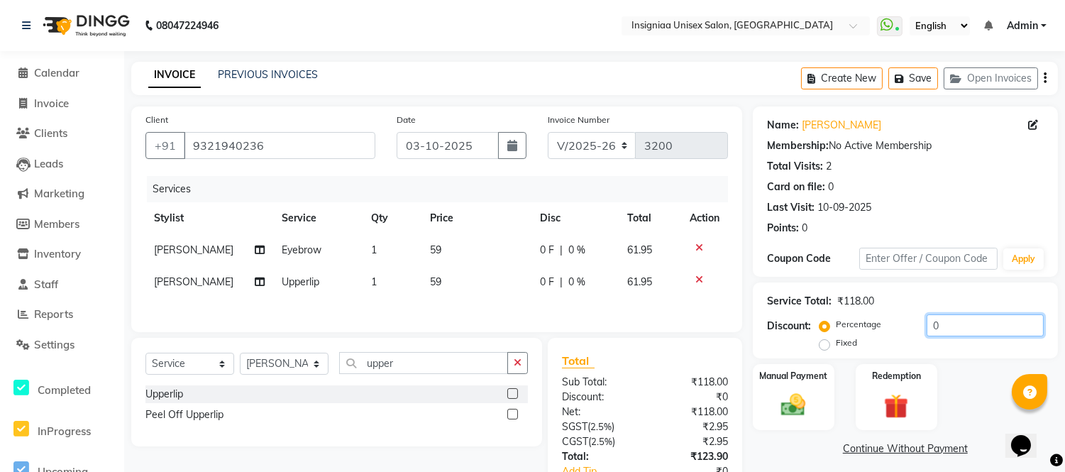
click at [927, 321] on input "0" at bounding box center [985, 325] width 117 height 22
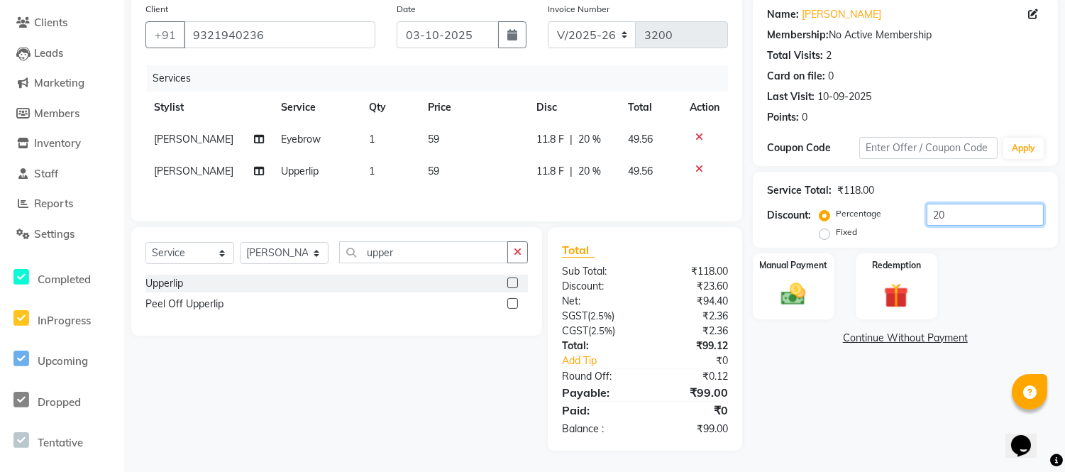
type input "20"
click at [442, 136] on td "59" at bounding box center [473, 139] width 109 height 32
select select "80714"
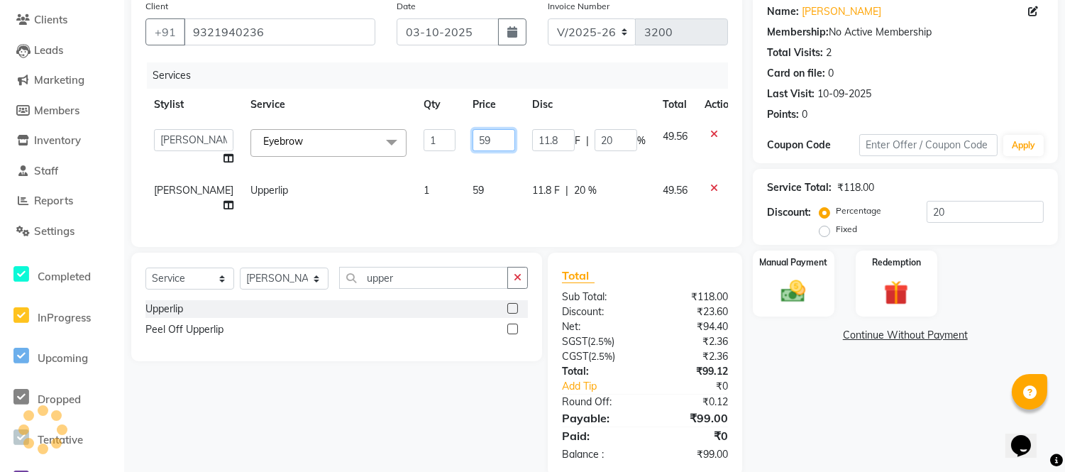
click at [483, 142] on input "59" at bounding box center [494, 140] width 43 height 22
type input "59.5"
click at [472, 162] on tbody "[PERSON_NAME] [PERSON_NAME] [PERSON_NAME] [PERSON_NAME] [PERSON_NAME] [PERSON_N…" at bounding box center [443, 171] width 597 height 101
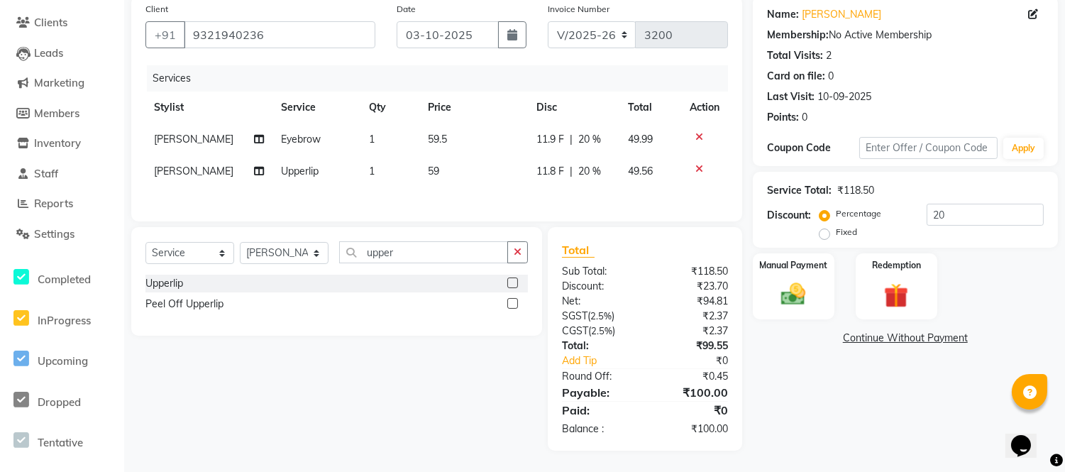
click at [438, 168] on td "59" at bounding box center [473, 171] width 109 height 32
select select "80714"
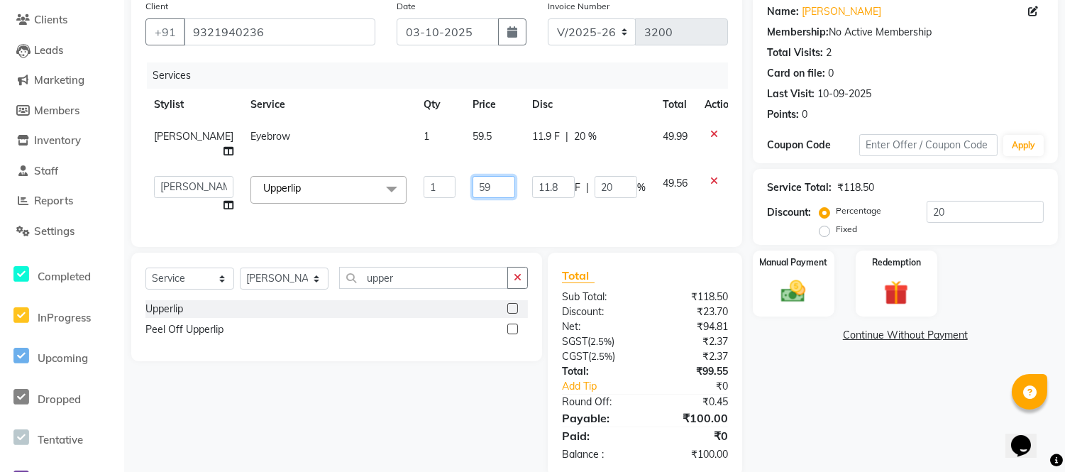
click at [483, 198] on input "59" at bounding box center [494, 187] width 43 height 22
type input "59.5"
click at [429, 165] on tbody "[PERSON_NAME] Eyebrow 1 59.5 11.9 F | 20 % 49.99 [PERSON_NAME] [PERSON_NAME] [P…" at bounding box center [443, 171] width 597 height 101
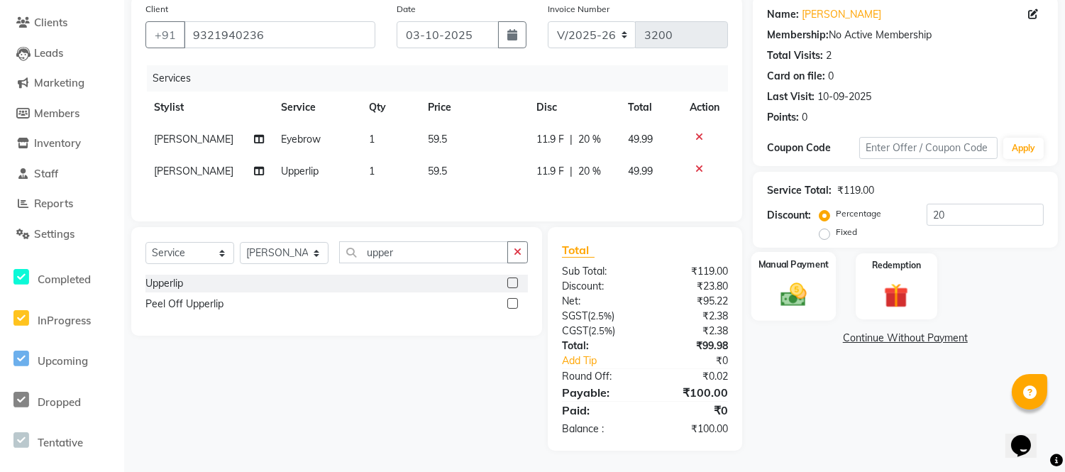
click at [784, 284] on img at bounding box center [794, 295] width 42 height 30
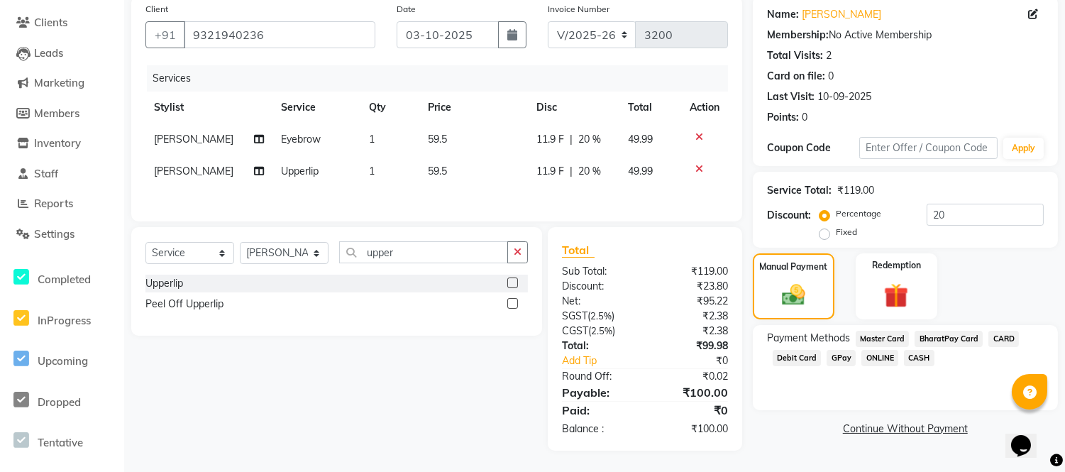
click at [841, 352] on span "GPay" at bounding box center [841, 358] width 29 height 16
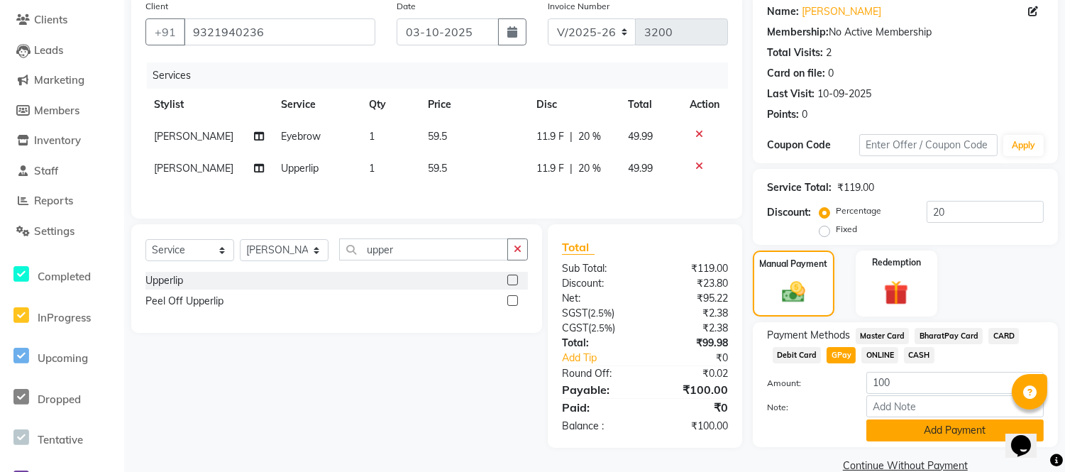
click at [880, 429] on button "Add Payment" at bounding box center [954, 430] width 177 height 22
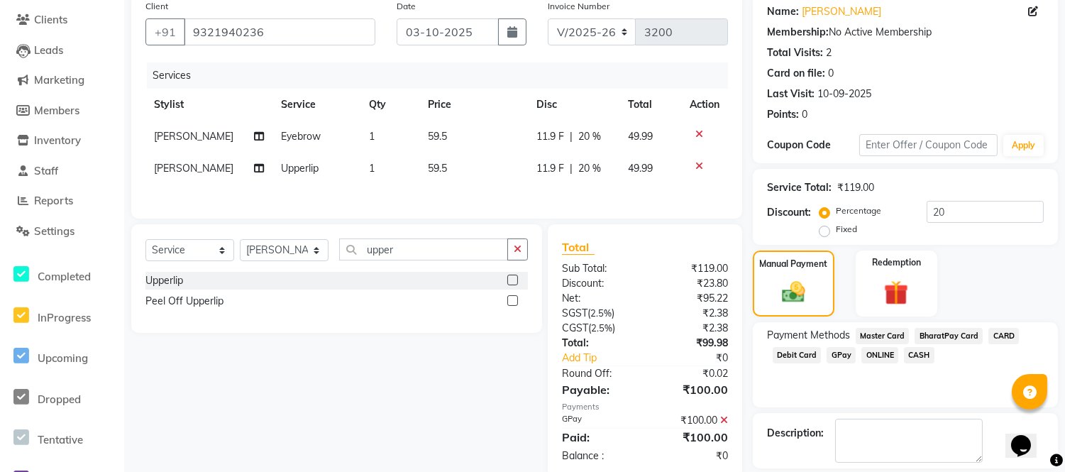
scroll to position [179, 0]
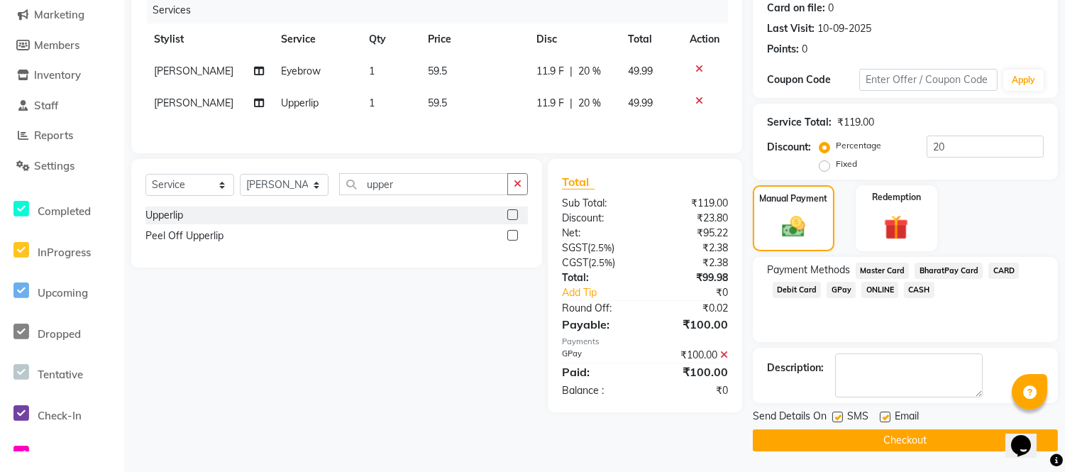
click at [885, 413] on label at bounding box center [885, 417] width 11 height 11
click at [885, 413] on input "checkbox" at bounding box center [884, 417] width 9 height 9
checkbox input "false"
click at [840, 419] on label at bounding box center [837, 417] width 11 height 11
click at [840, 419] on input "checkbox" at bounding box center [836, 417] width 9 height 9
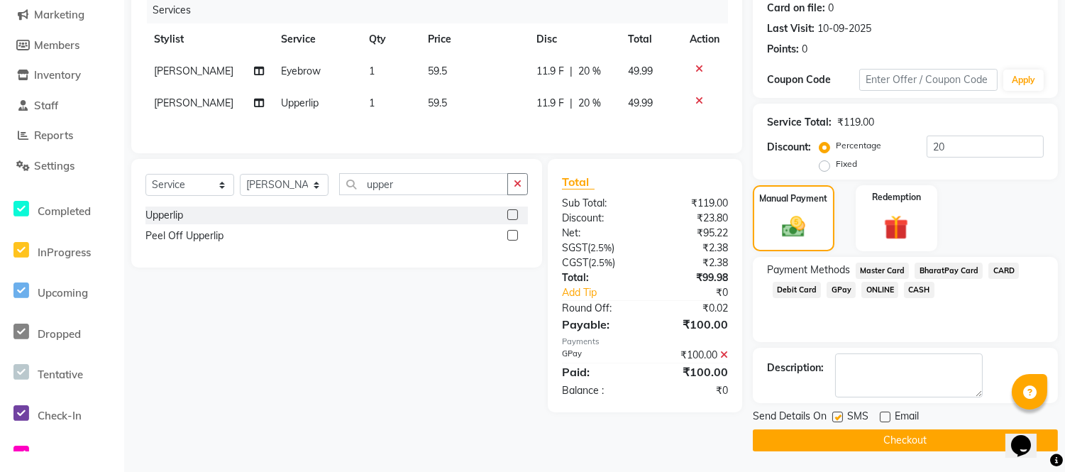
checkbox input "false"
click at [840, 435] on button "Checkout" at bounding box center [905, 440] width 305 height 22
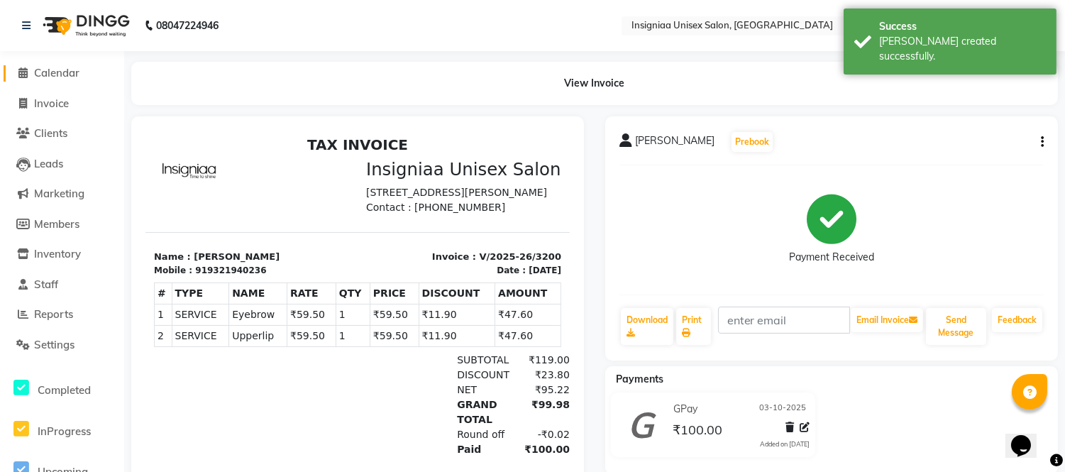
click at [50, 69] on span "Calendar" at bounding box center [56, 72] width 45 height 13
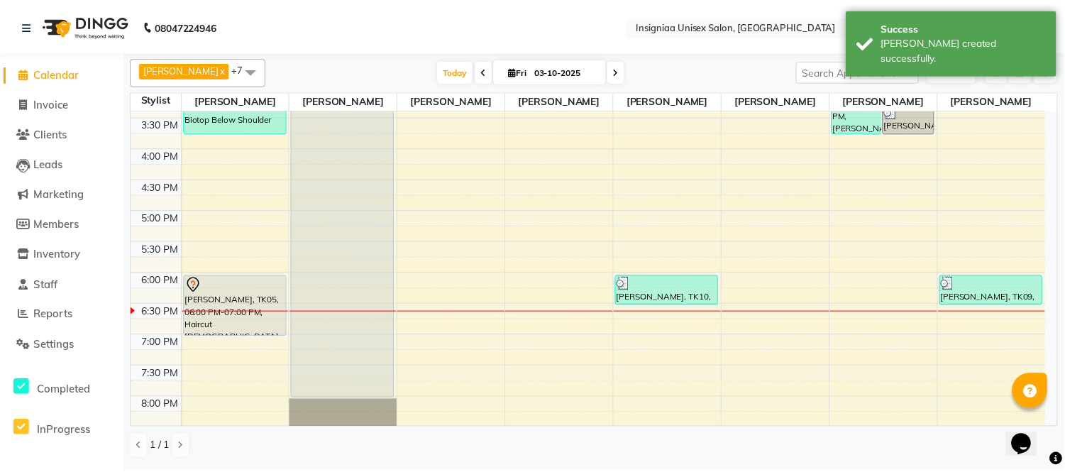
scroll to position [394, 0]
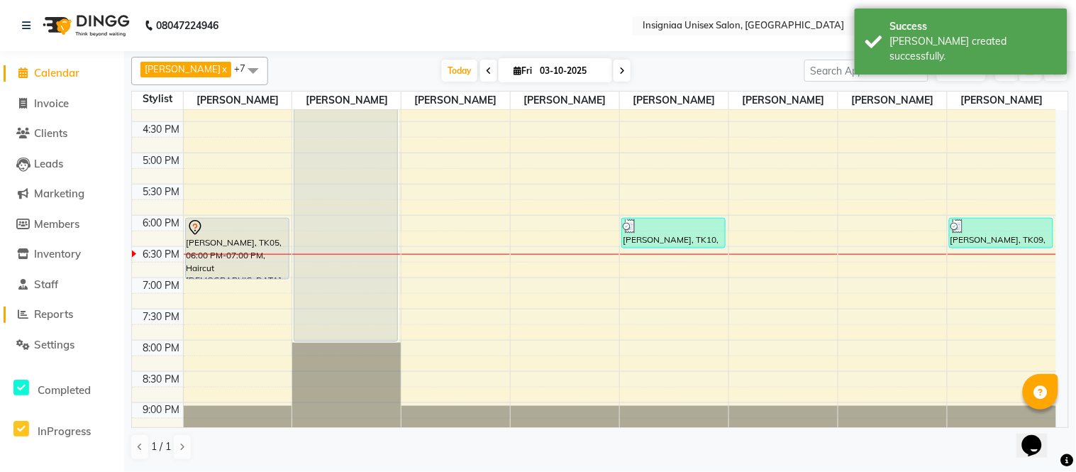
click at [46, 318] on span "Reports" at bounding box center [53, 313] width 39 height 13
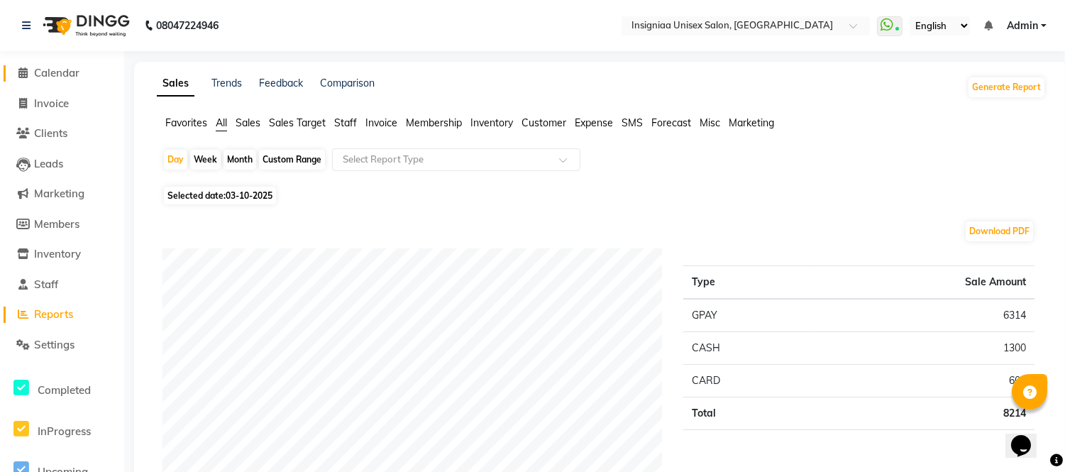
click at [55, 74] on span "Calendar" at bounding box center [56, 72] width 45 height 13
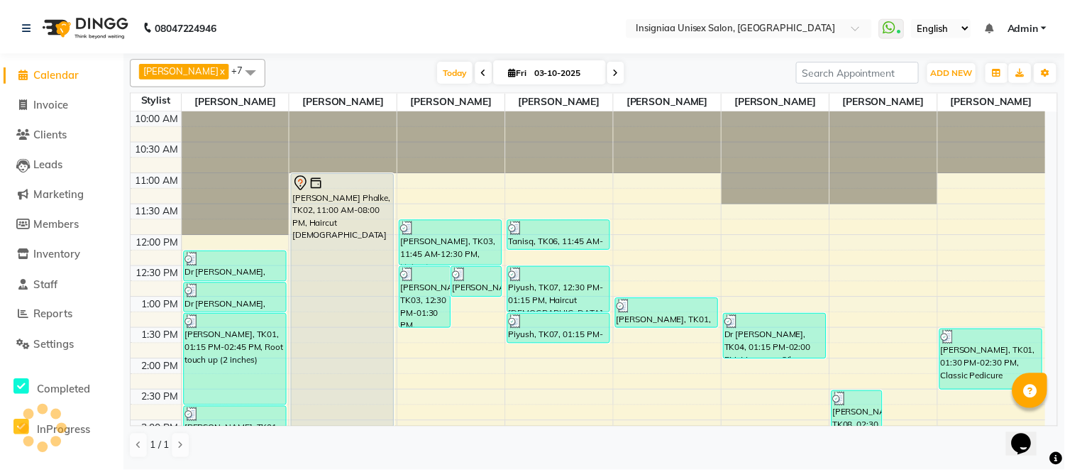
scroll to position [408, 0]
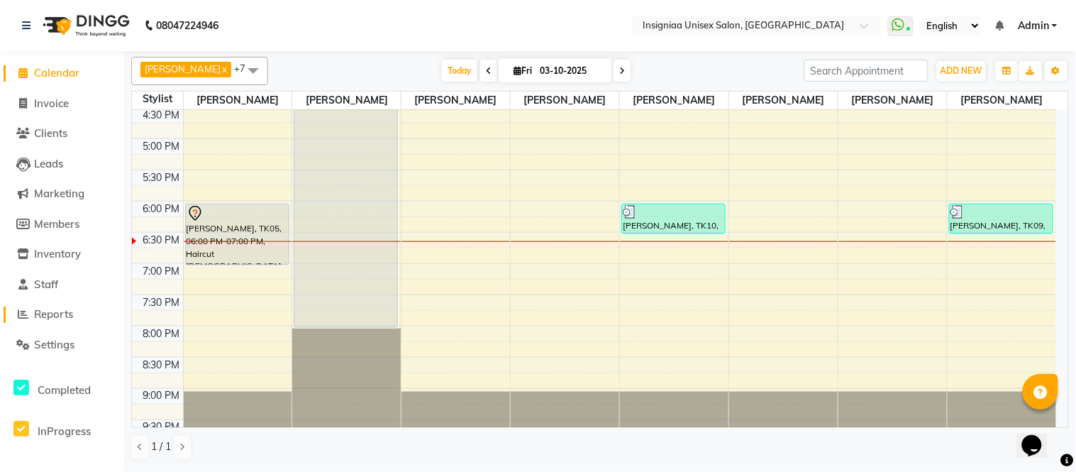
click at [48, 316] on span "Reports" at bounding box center [53, 313] width 39 height 13
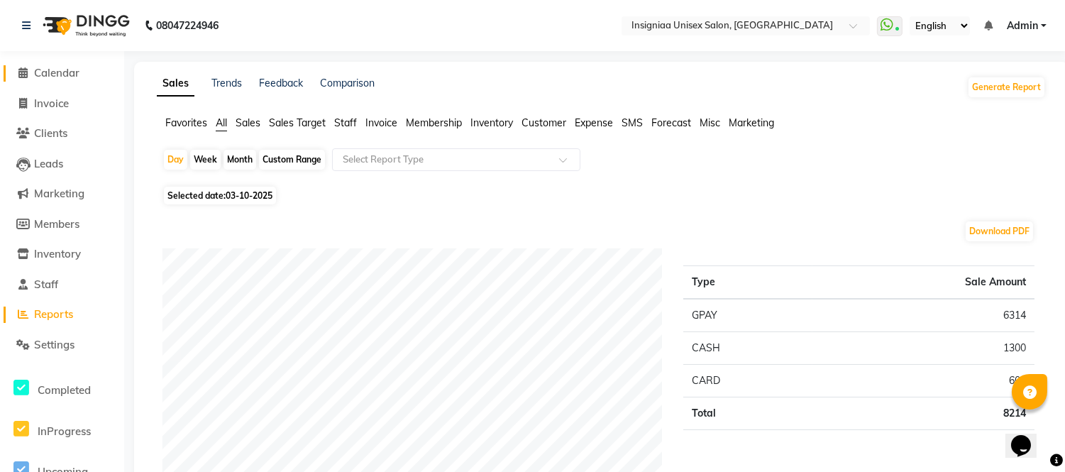
click at [47, 77] on span "Calendar" at bounding box center [56, 72] width 45 height 13
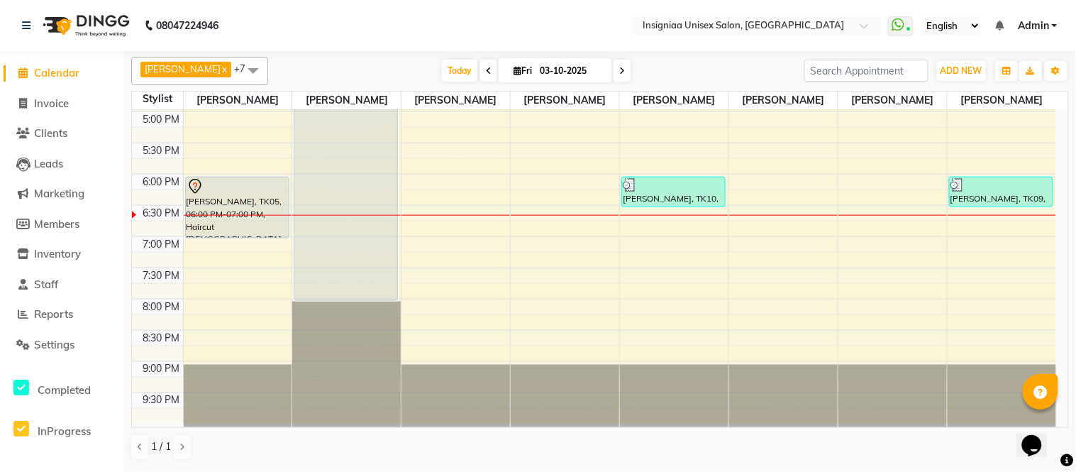
scroll to position [356, 0]
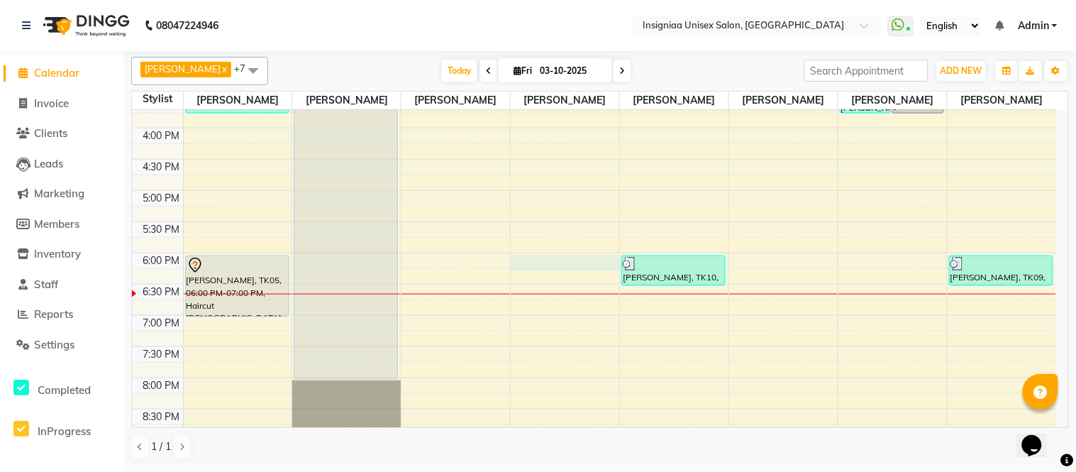
click at [558, 258] on div "10:00 AM 10:30 AM 11:00 AM 11:30 AM 12:00 PM 12:30 PM 1:00 PM 1:30 PM 2:00 PM 2…" at bounding box center [594, 128] width 924 height 749
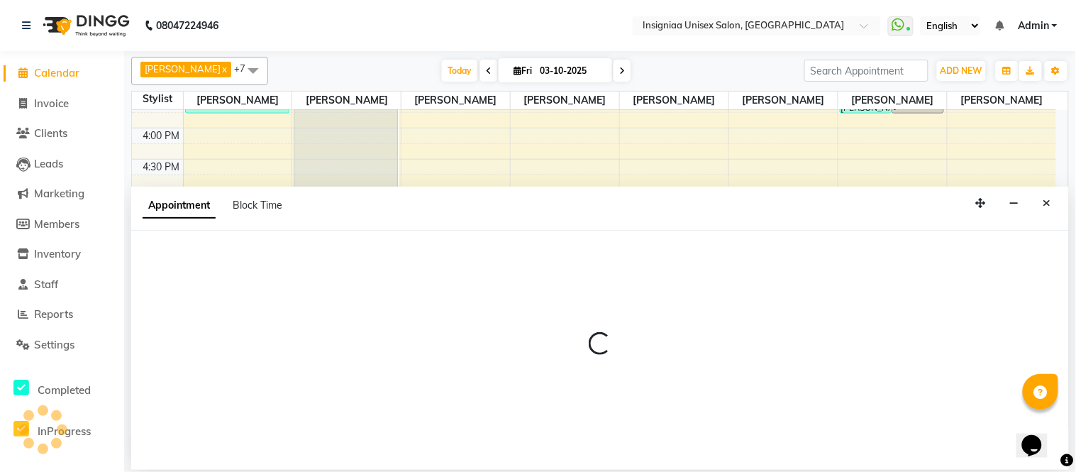
select select "58134"
select select "1080"
select select "tentative"
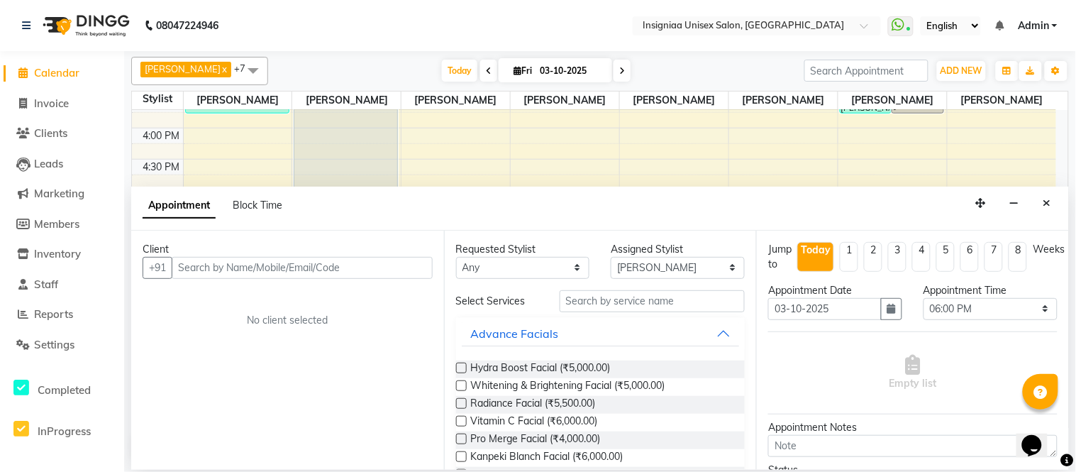
click at [223, 267] on input "text" at bounding box center [302, 268] width 261 height 22
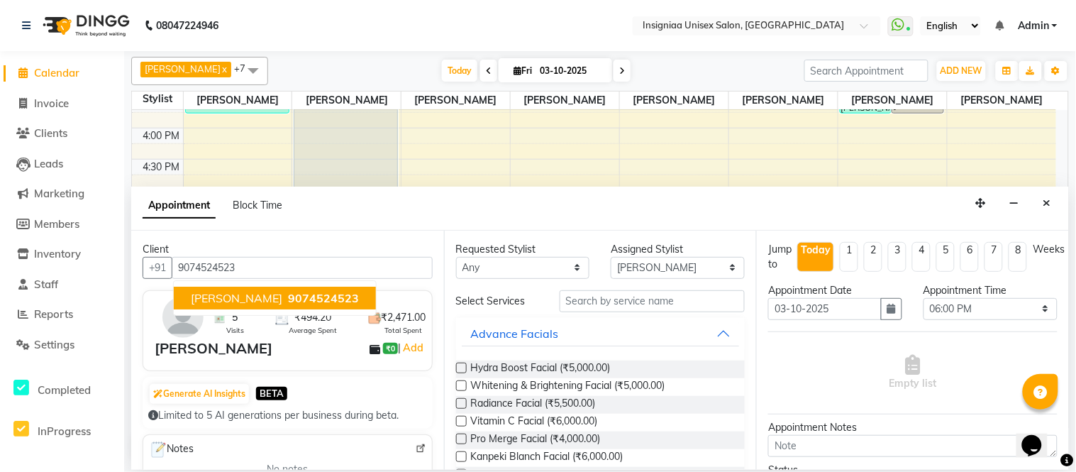
click at [245, 301] on span "[PERSON_NAME]" at bounding box center [237, 298] width 92 height 14
type input "9074524523"
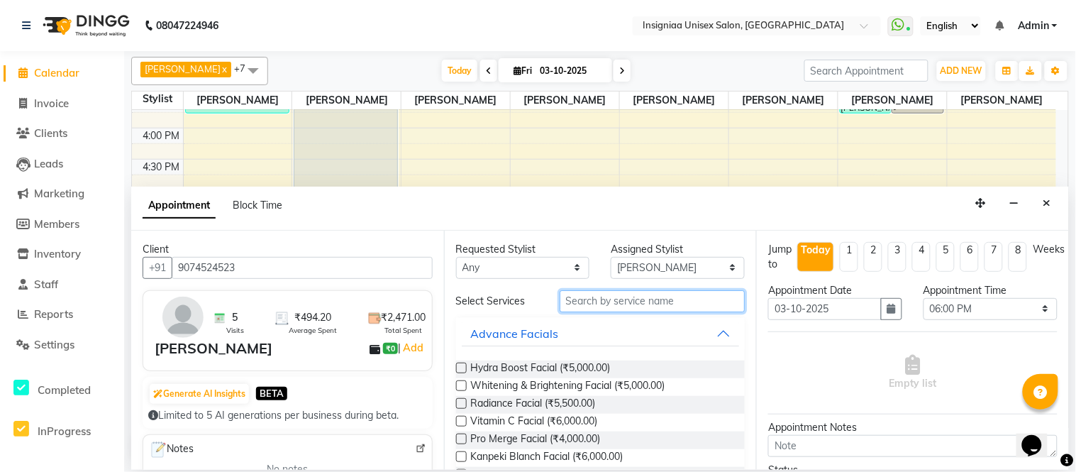
drag, startPoint x: 598, startPoint y: 304, endPoint x: 599, endPoint y: 292, distance: 11.4
click at [599, 295] on input "text" at bounding box center [653, 301] width 186 height 22
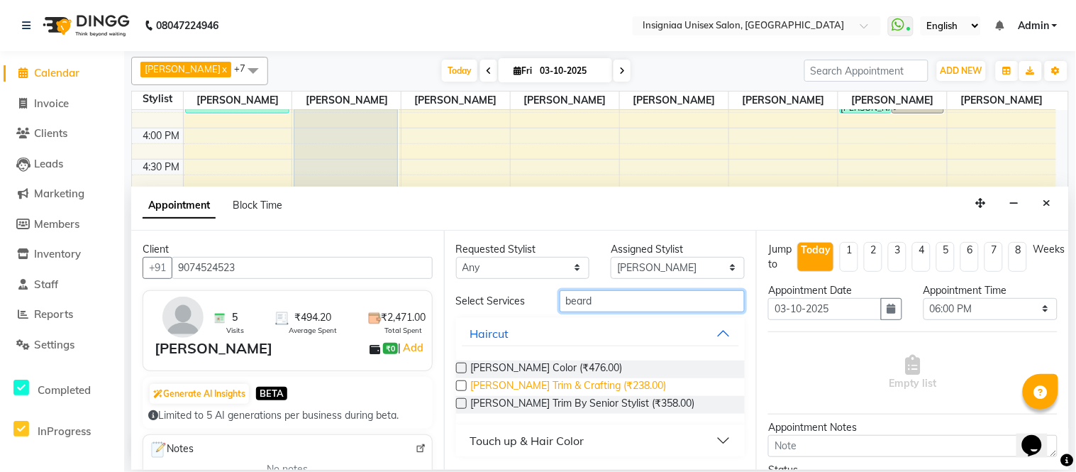
type input "beard"
click at [592, 385] on span "[PERSON_NAME] Trim & Crafting (₹238.00)" at bounding box center [569, 387] width 196 height 18
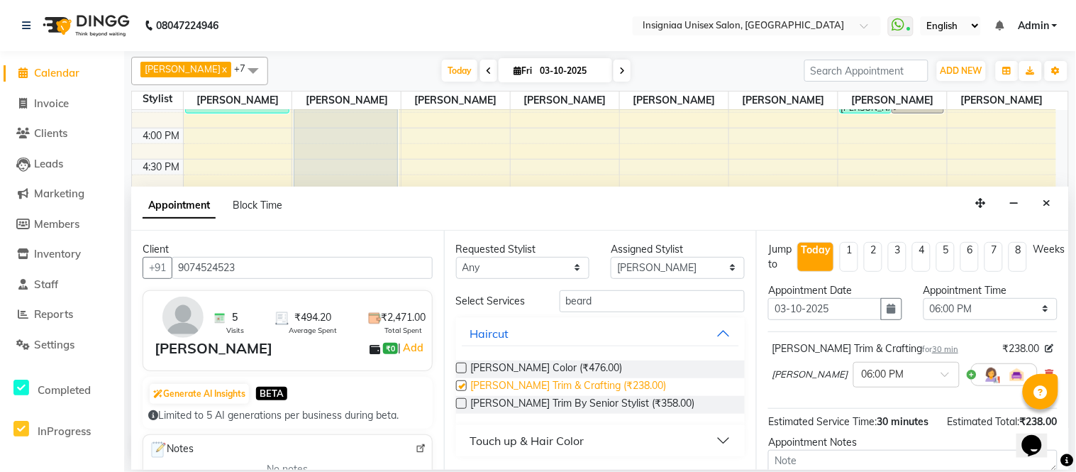
checkbox input "false"
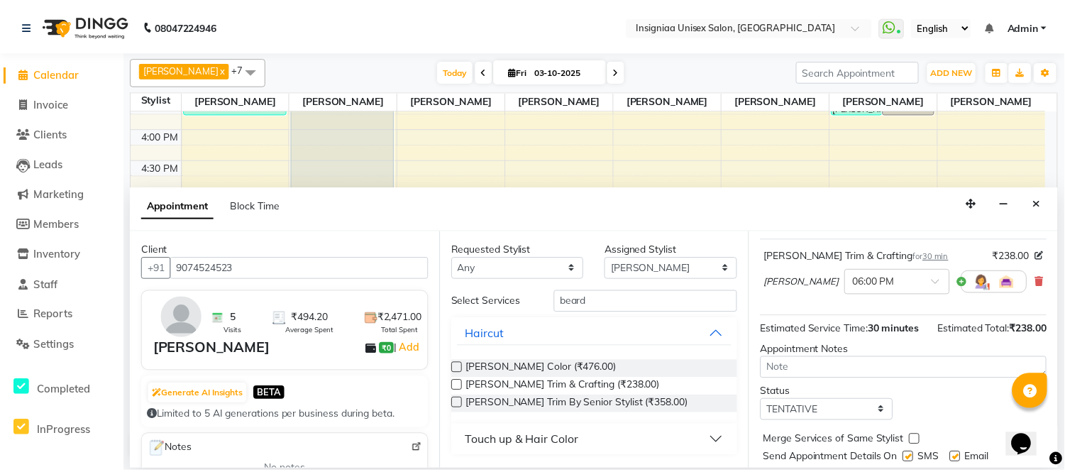
scroll to position [149, 0]
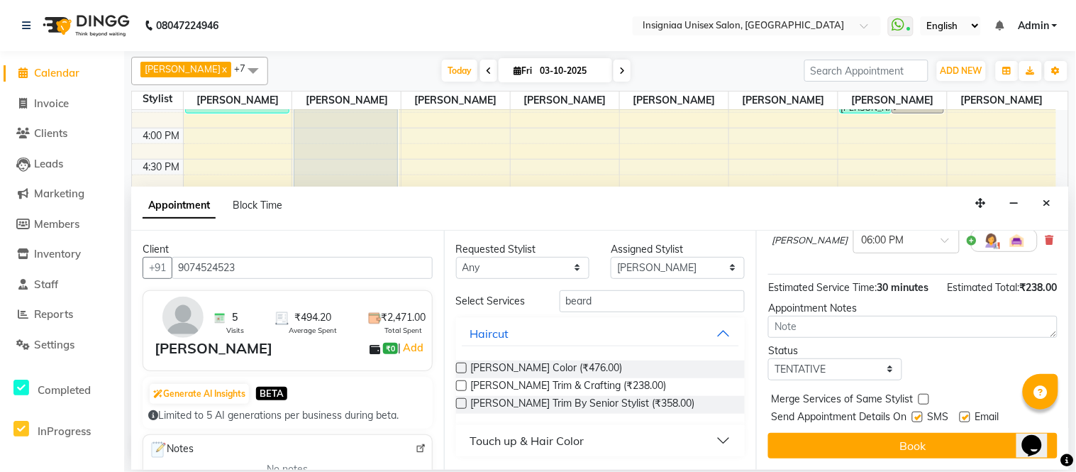
click at [972, 416] on div "Email" at bounding box center [985, 418] width 50 height 18
click at [963, 417] on label at bounding box center [965, 417] width 11 height 11
click at [963, 417] on input "checkbox" at bounding box center [964, 418] width 9 height 9
checkbox input "false"
click at [922, 417] on label at bounding box center [917, 417] width 11 height 11
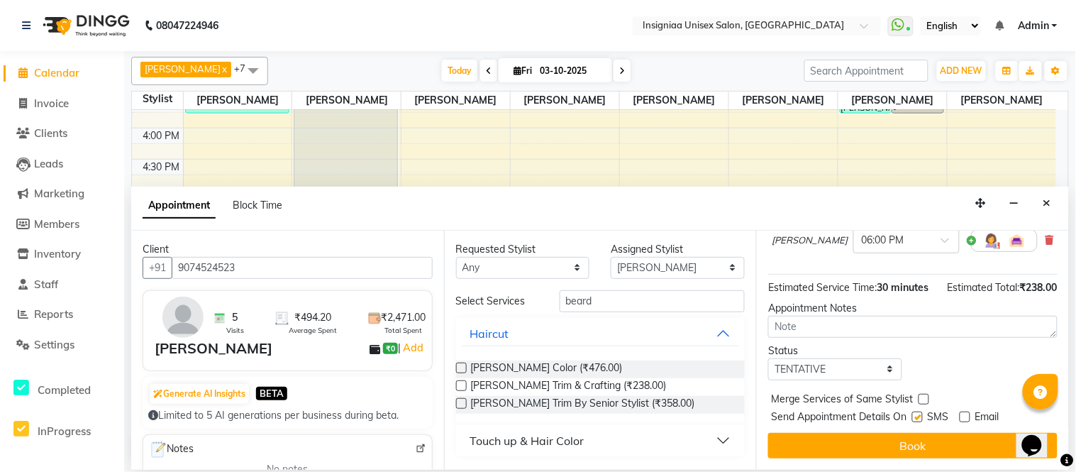
click at [922, 417] on input "checkbox" at bounding box center [916, 418] width 9 height 9
checkbox input "false"
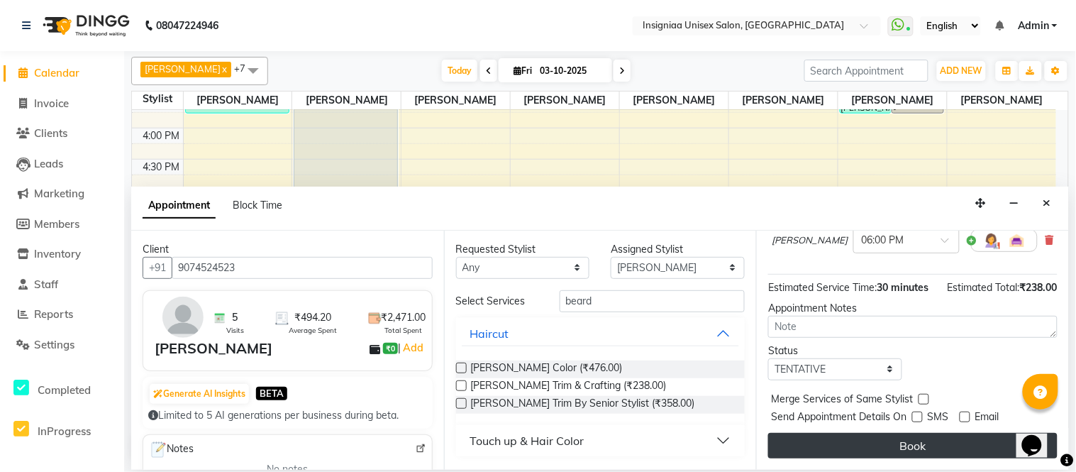
click at [920, 441] on button "Book" at bounding box center [912, 446] width 289 height 26
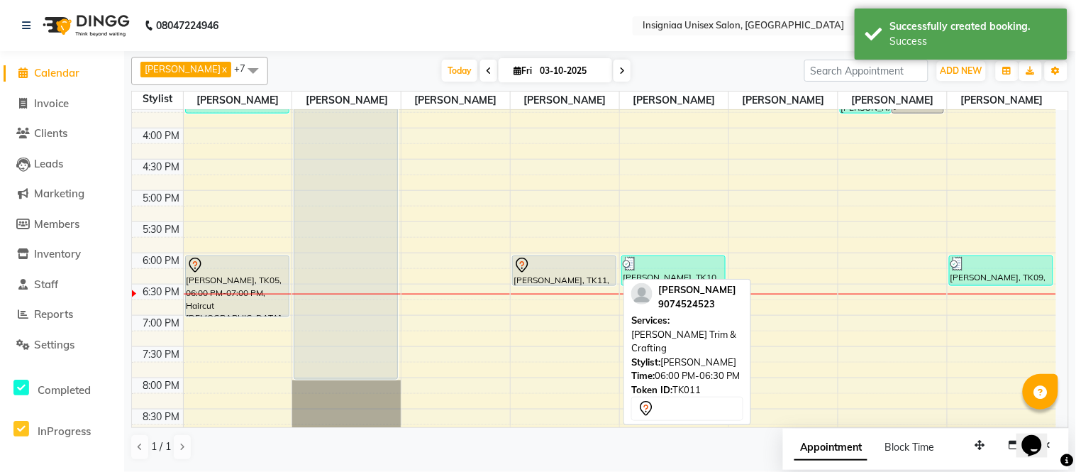
click at [568, 270] on div at bounding box center [564, 265] width 101 height 17
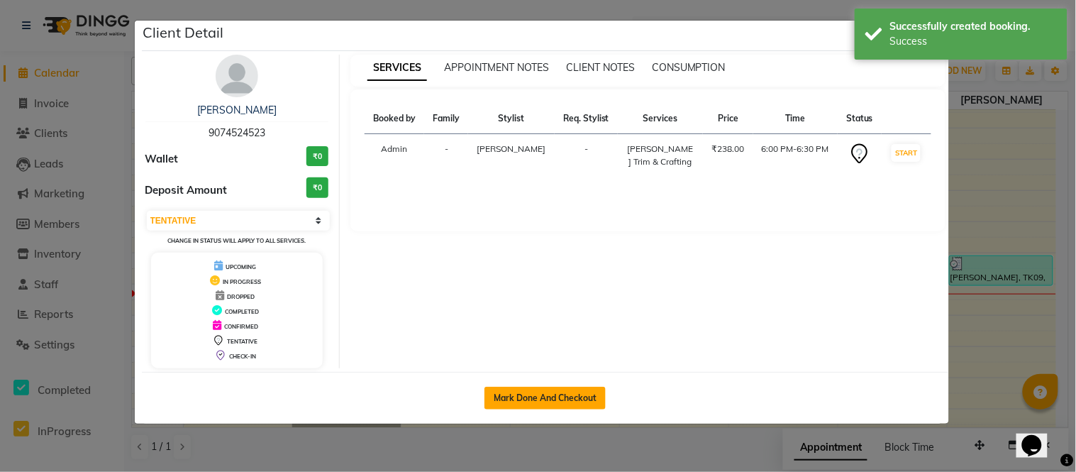
click at [543, 398] on button "Mark Done And Checkout" at bounding box center [545, 398] width 121 height 23
select select "3"
select select "6999"
select select "service"
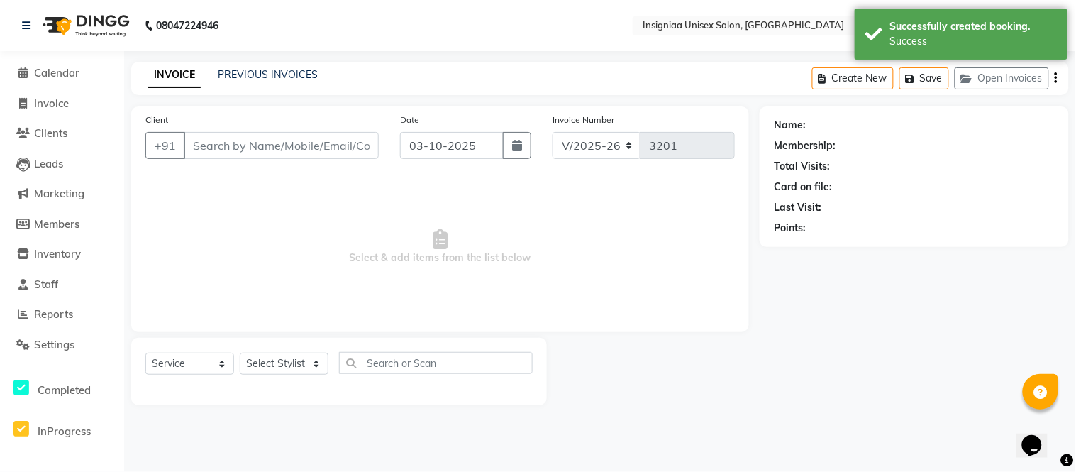
type input "9074524523"
select select "58134"
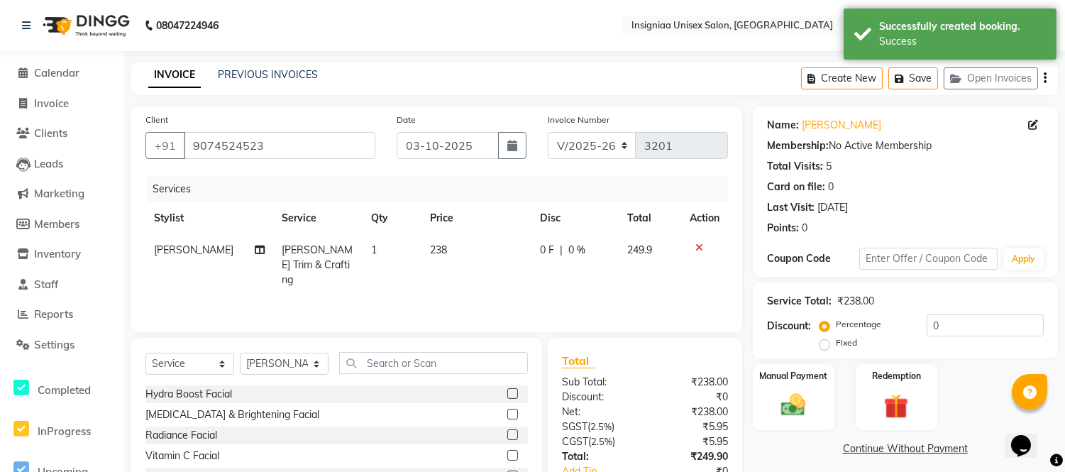
drag, startPoint x: 921, startPoint y: 319, endPoint x: 921, endPoint y: 352, distance: 32.6
click at [923, 320] on div "Percentage Fixed 0" at bounding box center [932, 333] width 221 height 38
click at [927, 324] on input "0" at bounding box center [985, 325] width 117 height 22
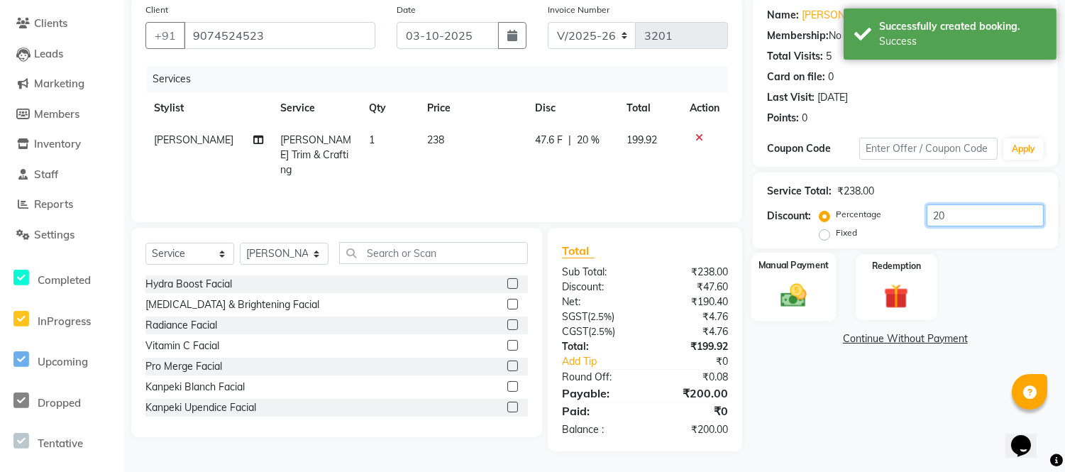
type input "20"
click at [789, 303] on img at bounding box center [794, 295] width 42 height 30
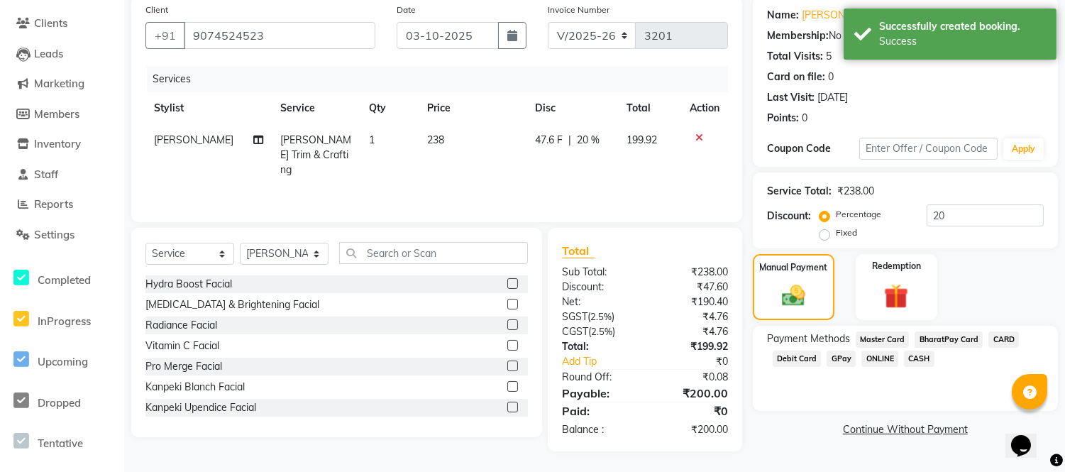
click at [831, 358] on span "GPay" at bounding box center [841, 358] width 29 height 16
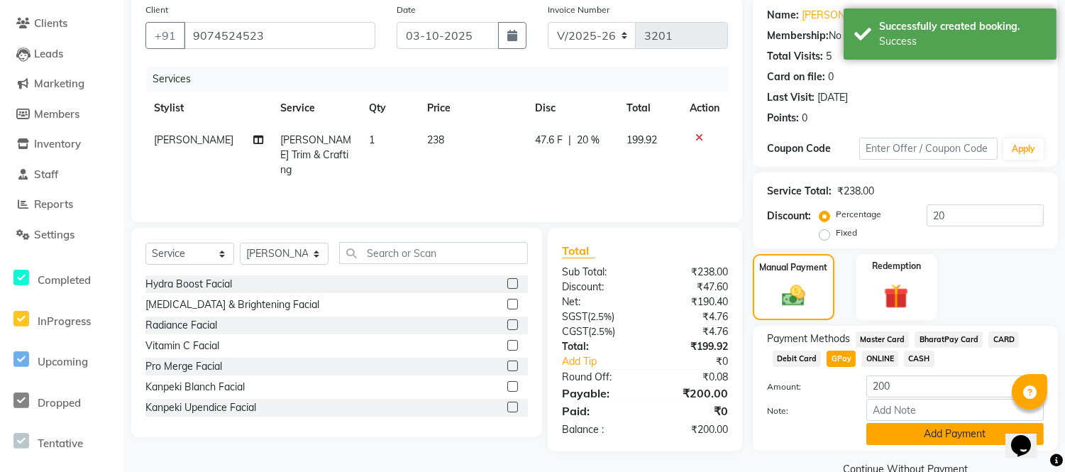
click at [877, 442] on button "Add Payment" at bounding box center [954, 434] width 177 height 22
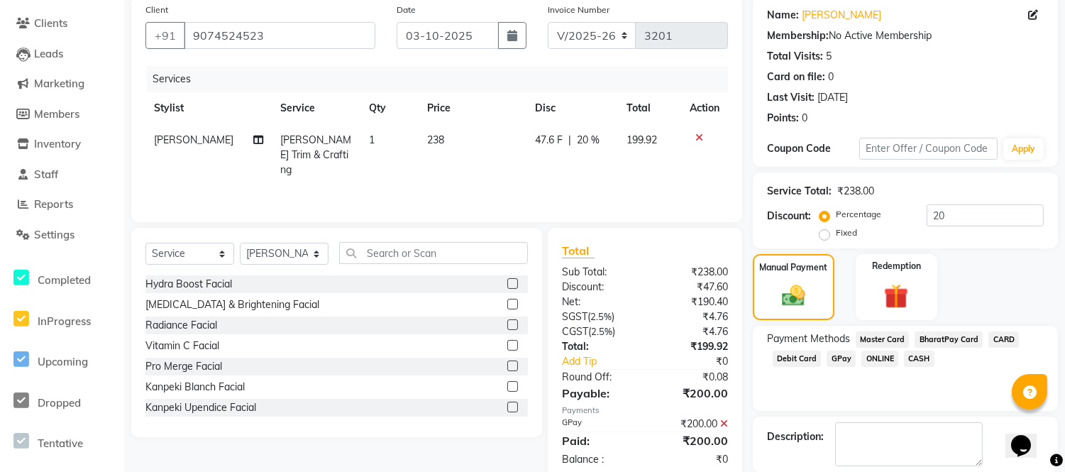
scroll to position [179, 0]
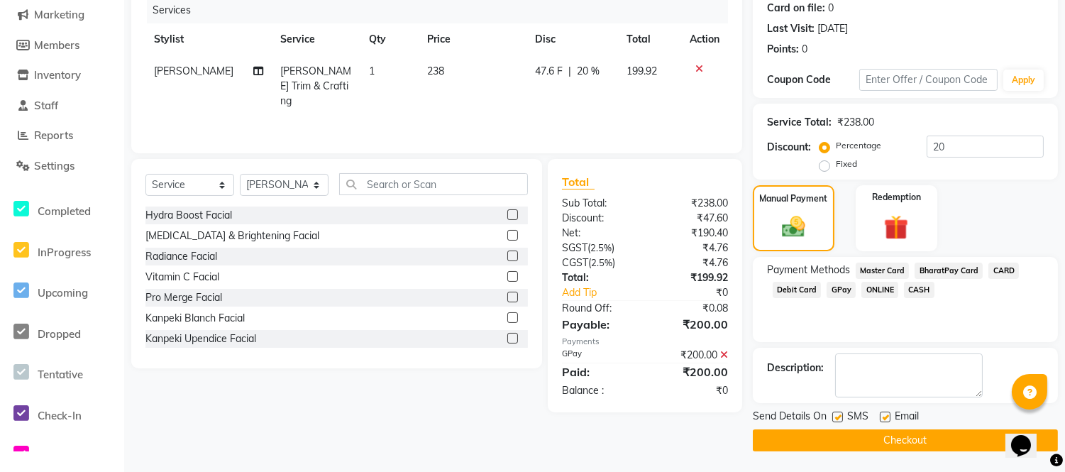
click at [882, 421] on label at bounding box center [885, 417] width 11 height 11
click at [882, 421] on input "checkbox" at bounding box center [884, 417] width 9 height 9
checkbox input "false"
click at [837, 416] on label at bounding box center [837, 417] width 11 height 11
click at [837, 416] on input "checkbox" at bounding box center [836, 417] width 9 height 9
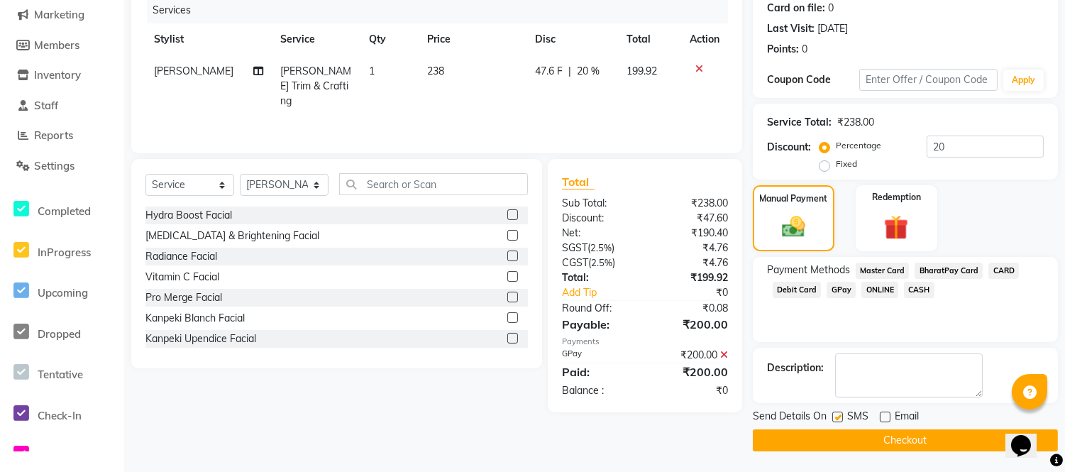
checkbox input "false"
click at [841, 437] on button "Checkout" at bounding box center [905, 440] width 305 height 22
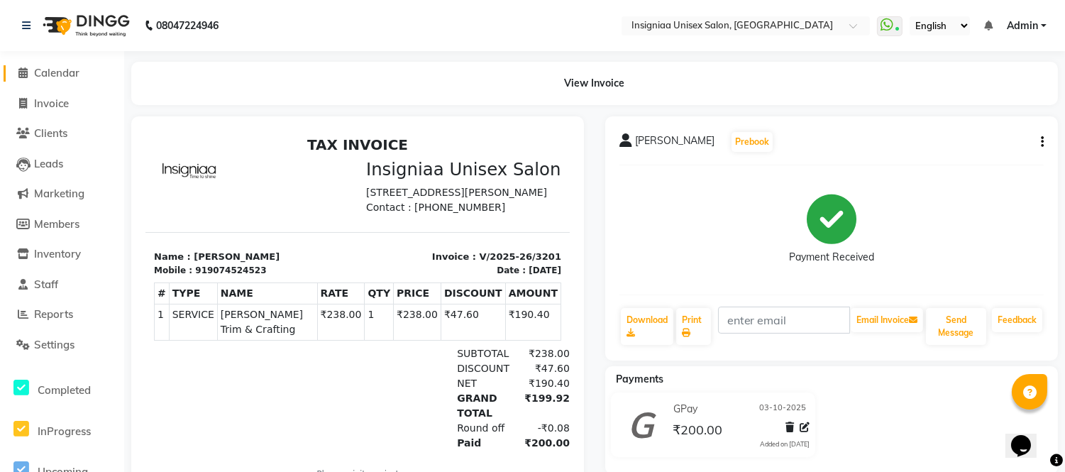
click at [45, 74] on span "Calendar" at bounding box center [56, 72] width 45 height 13
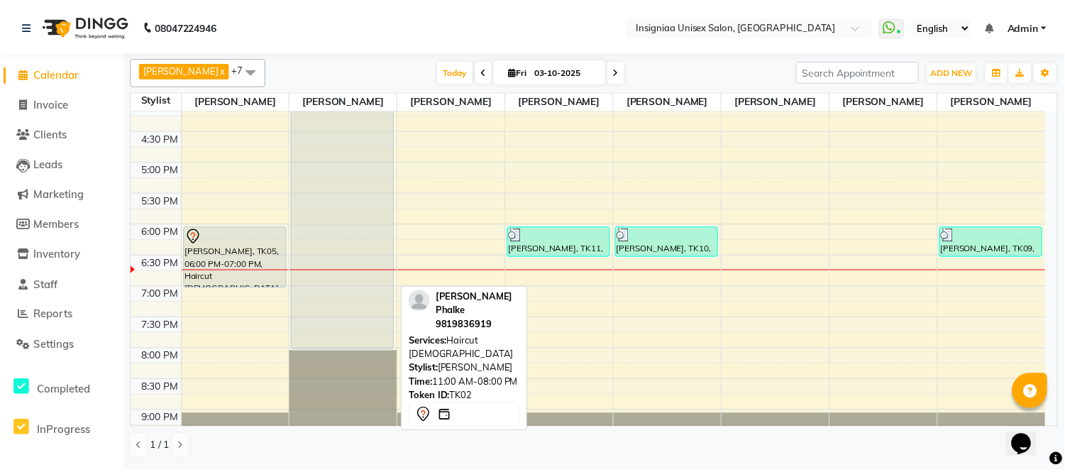
scroll to position [277, 0]
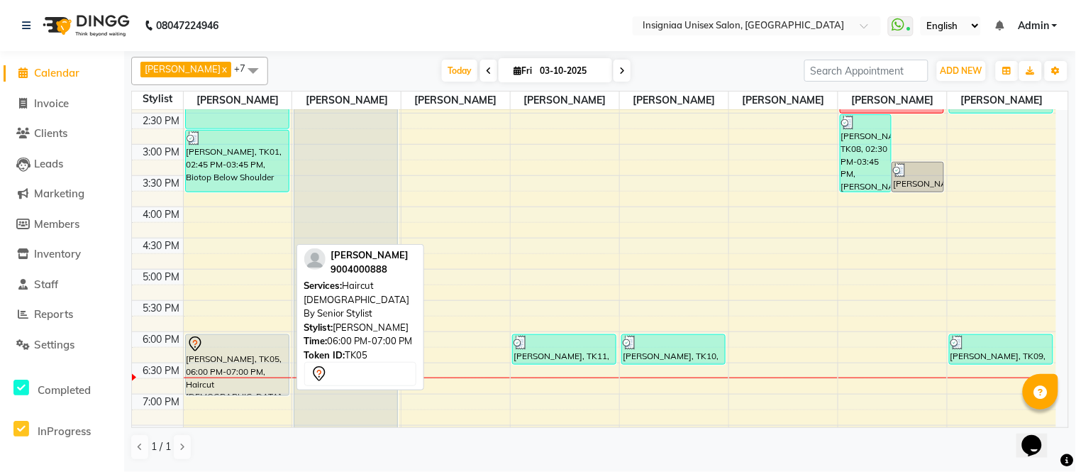
click at [261, 357] on div "[PERSON_NAME], TK05, 06:00 PM-07:00 PM, Haircut [DEMOGRAPHIC_DATA] By Senior St…" at bounding box center [237, 365] width 103 height 60
select select "7"
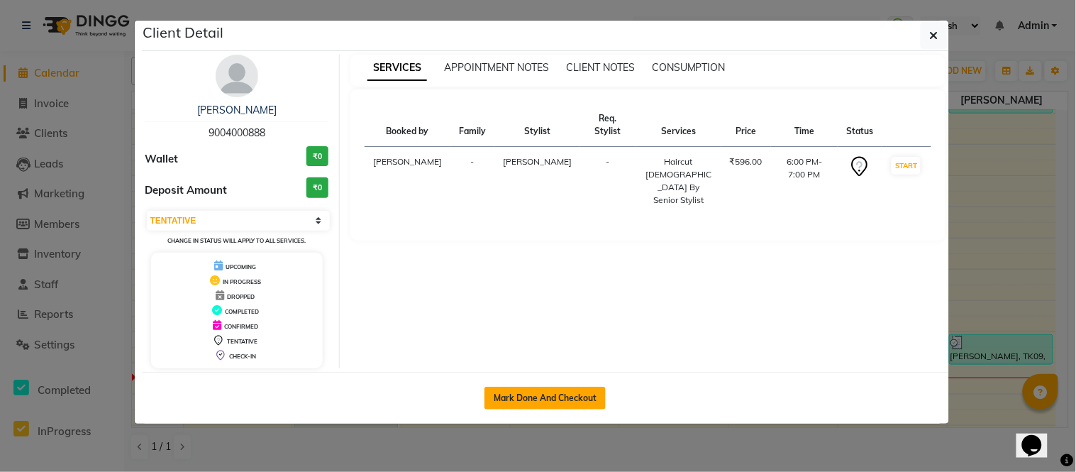
click at [541, 405] on button "Mark Done And Checkout" at bounding box center [545, 398] width 121 height 23
select select "6999"
select select "service"
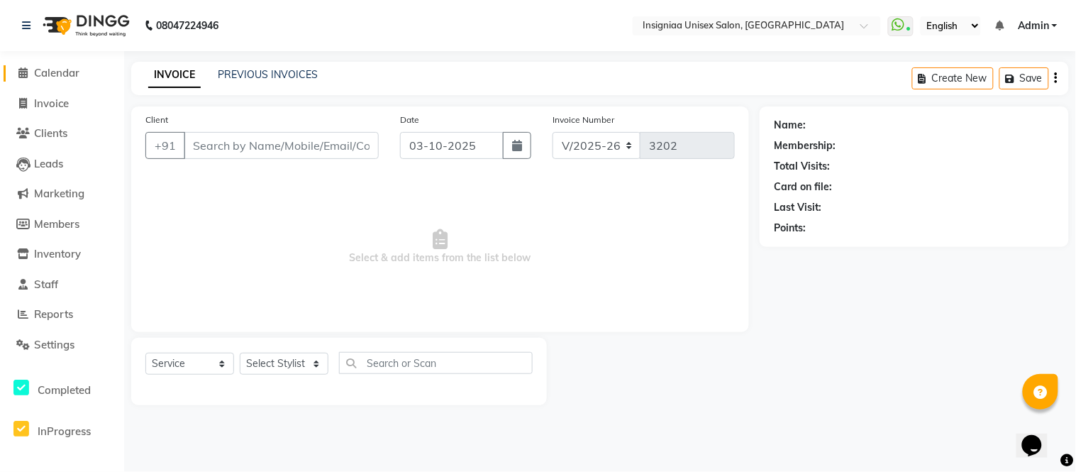
select select "3"
type input "9004000888"
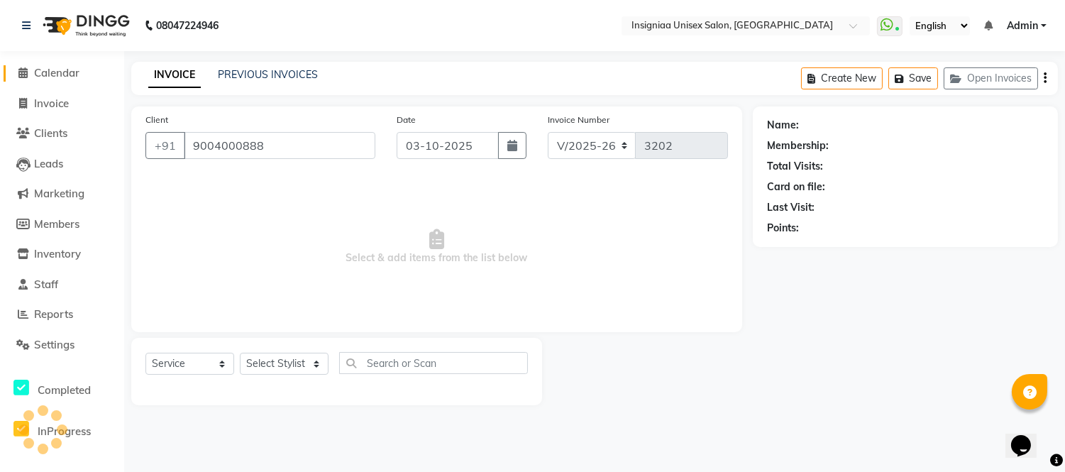
select select "58131"
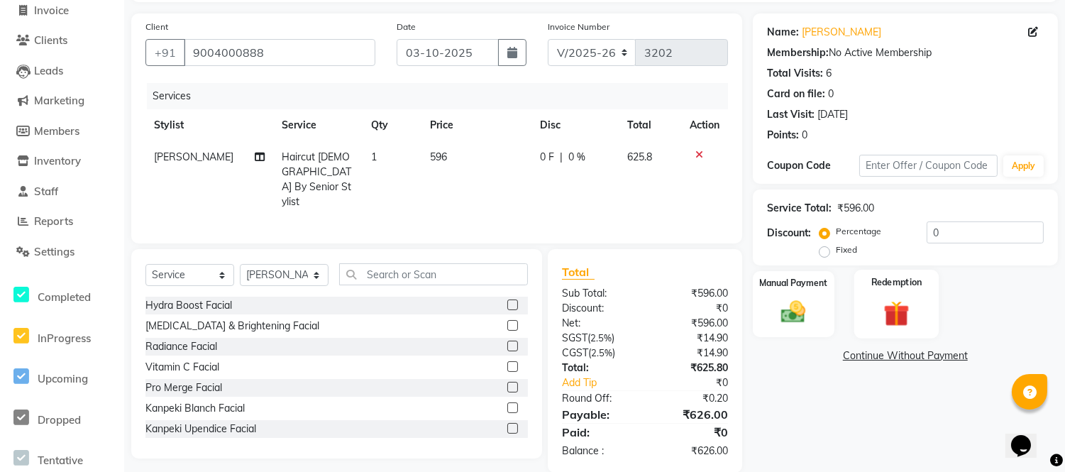
scroll to position [110, 0]
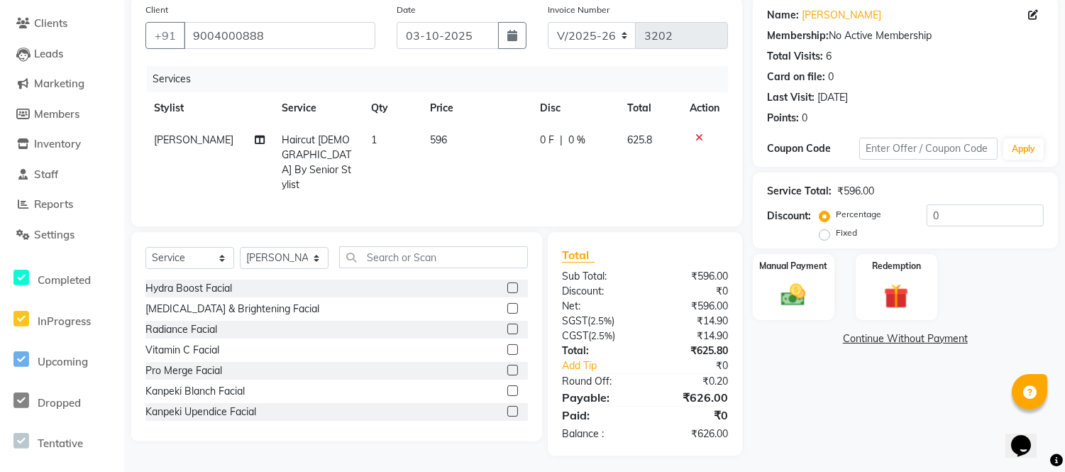
click at [919, 216] on div "Percentage Fixed" at bounding box center [874, 224] width 104 height 37
click at [927, 219] on input "0" at bounding box center [985, 215] width 117 height 22
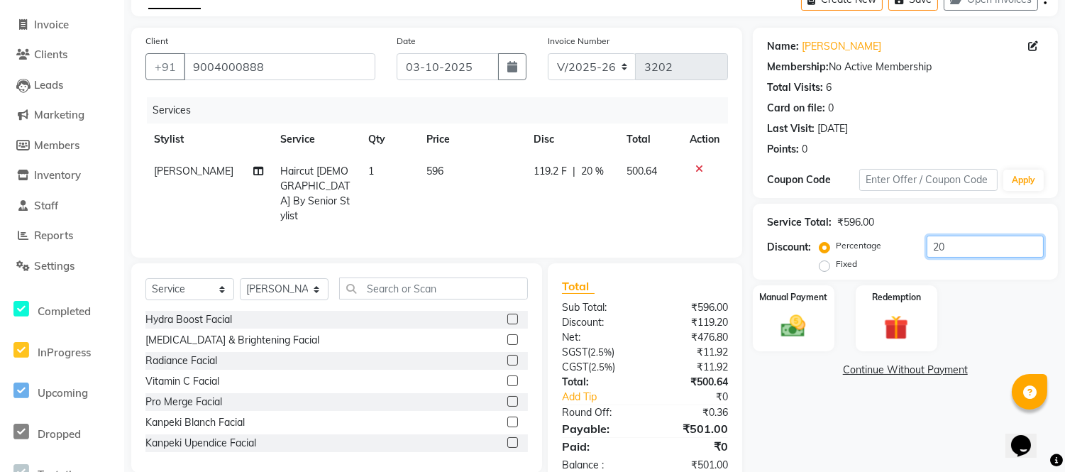
click at [949, 253] on input "20" at bounding box center [985, 247] width 117 height 22
type input "20.10"
click at [768, 330] on div "Manual Payment" at bounding box center [793, 318] width 85 height 69
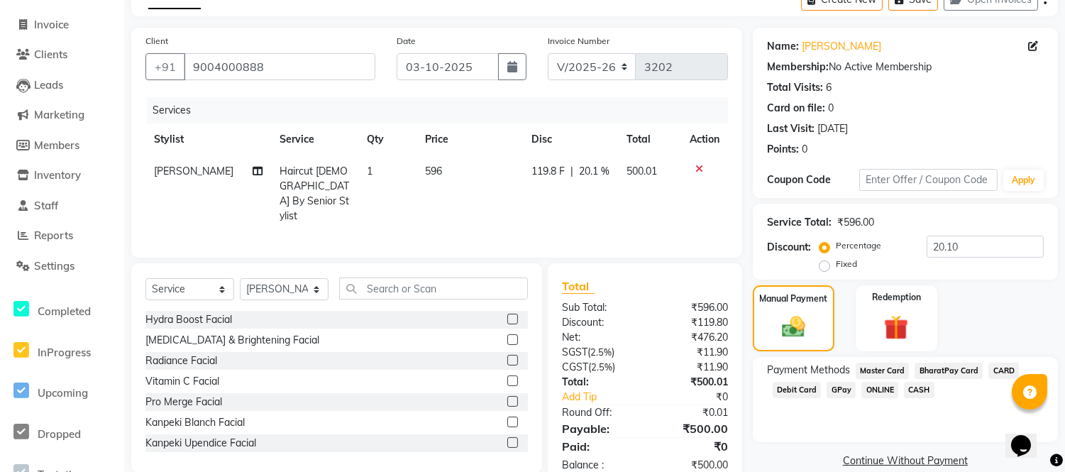
click at [915, 390] on span "CASH" at bounding box center [919, 390] width 31 height 16
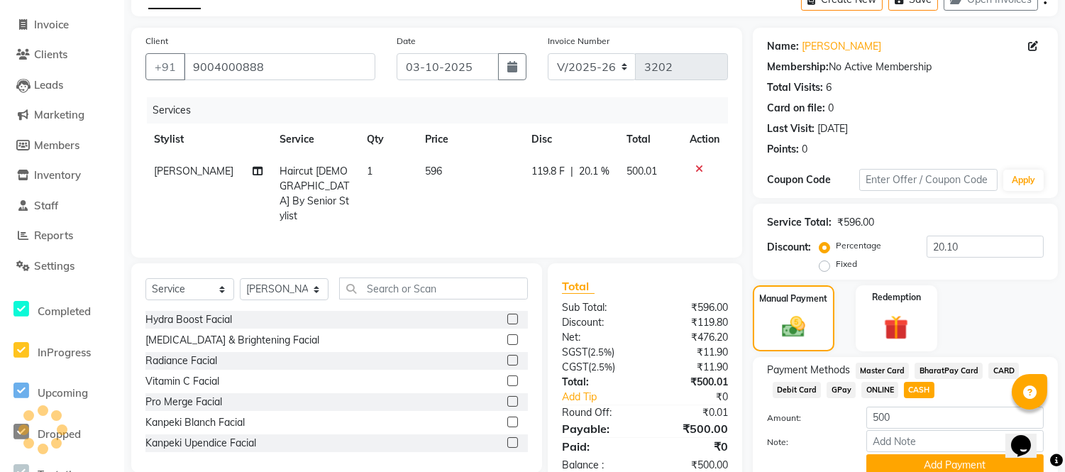
scroll to position [139, 0]
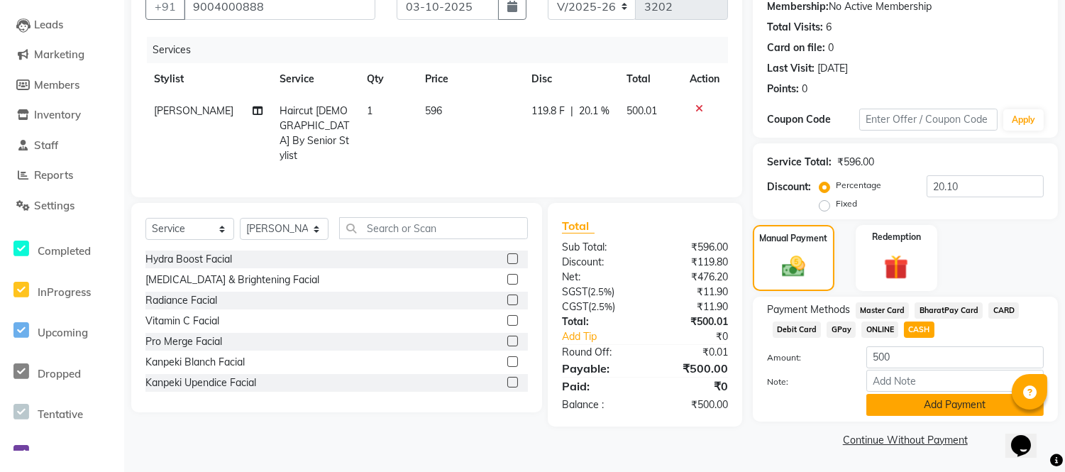
click at [975, 405] on button "Add Payment" at bounding box center [954, 405] width 177 height 22
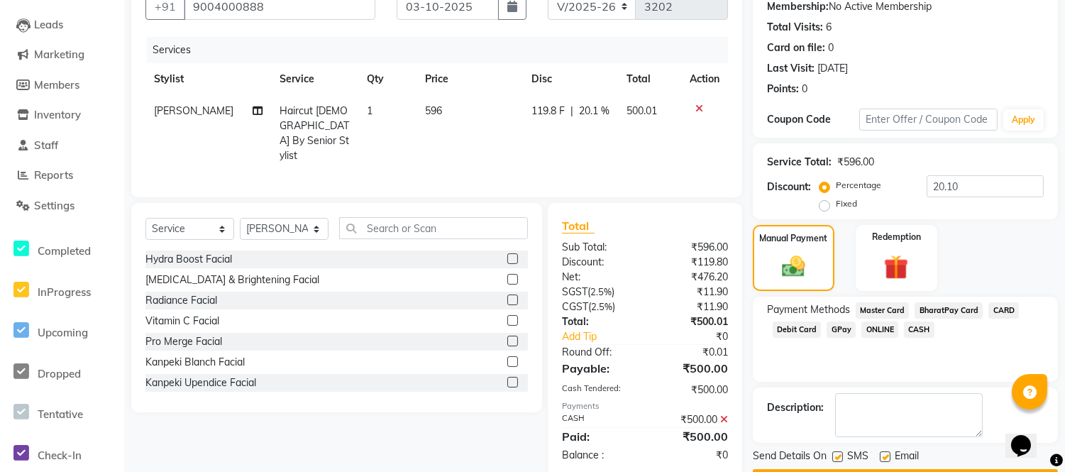
click at [887, 457] on label at bounding box center [885, 456] width 11 height 11
click at [887, 457] on input "checkbox" at bounding box center [884, 457] width 9 height 9
checkbox input "false"
click at [834, 455] on label at bounding box center [837, 456] width 11 height 11
click at [834, 455] on input "checkbox" at bounding box center [836, 457] width 9 height 9
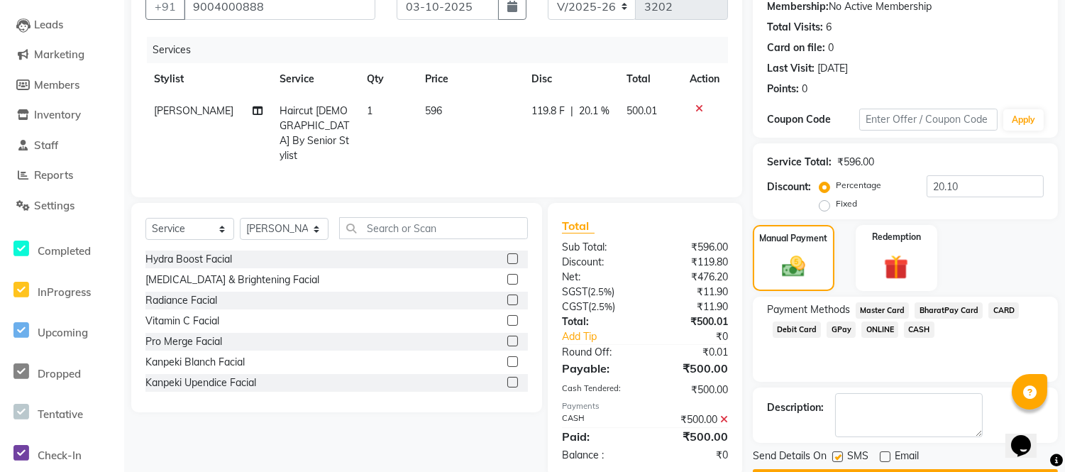
checkbox input "false"
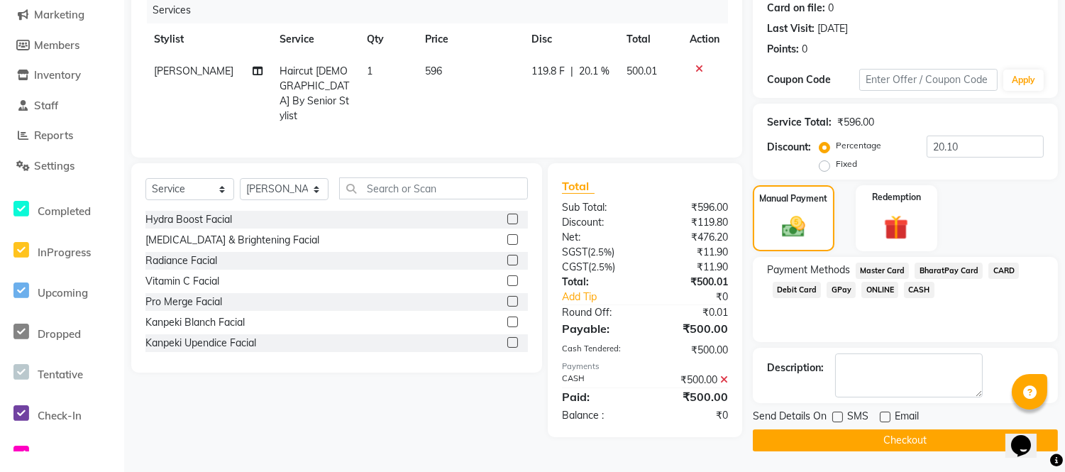
click at [861, 440] on button "Checkout" at bounding box center [905, 440] width 305 height 22
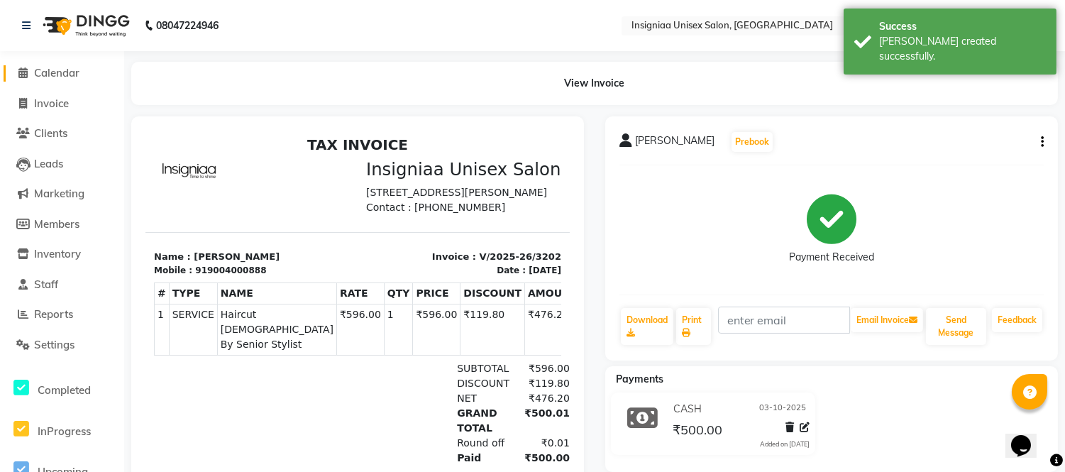
click at [69, 72] on span "Calendar" at bounding box center [56, 72] width 45 height 13
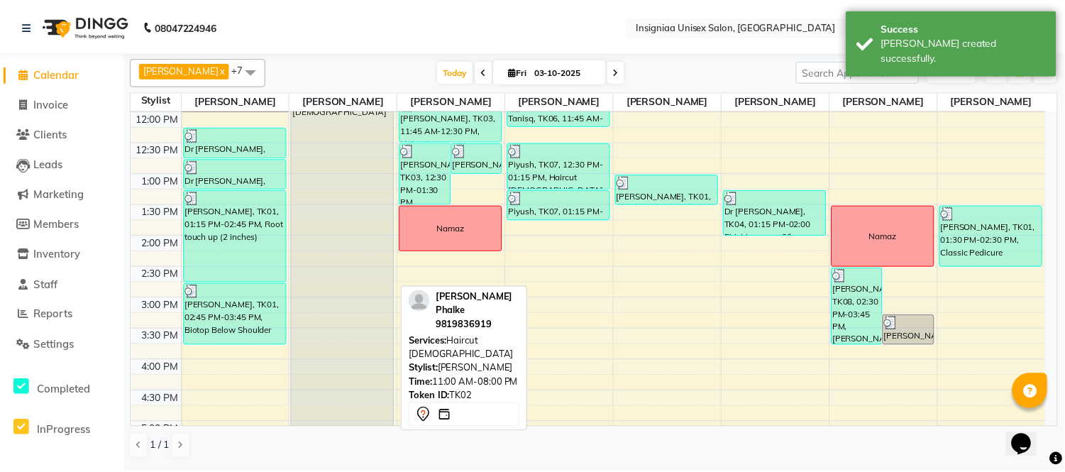
scroll to position [435, 0]
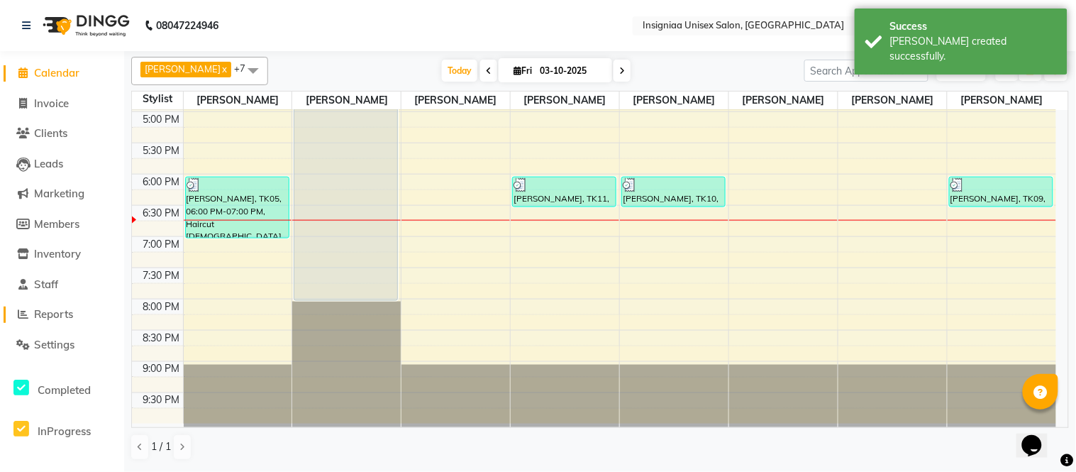
click at [48, 308] on span "Reports" at bounding box center [53, 313] width 39 height 13
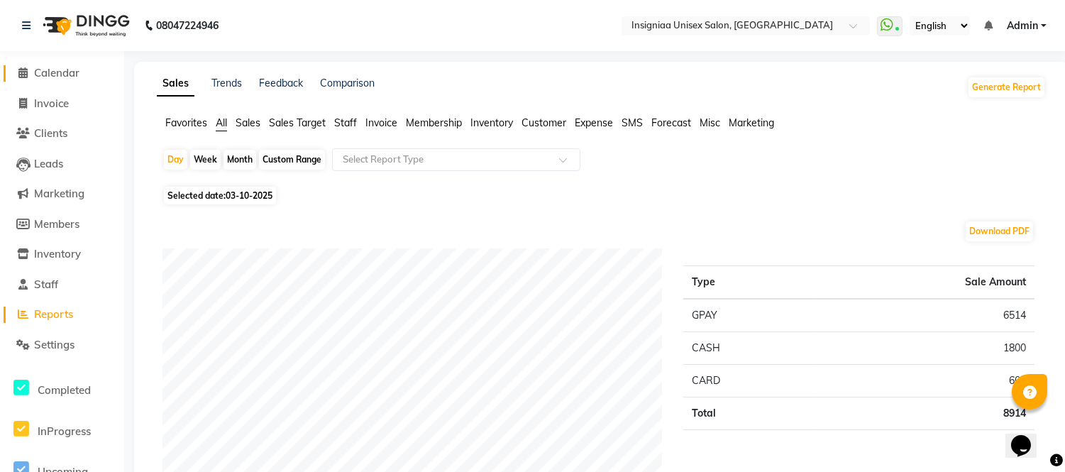
click at [60, 70] on span "Calendar" at bounding box center [56, 72] width 45 height 13
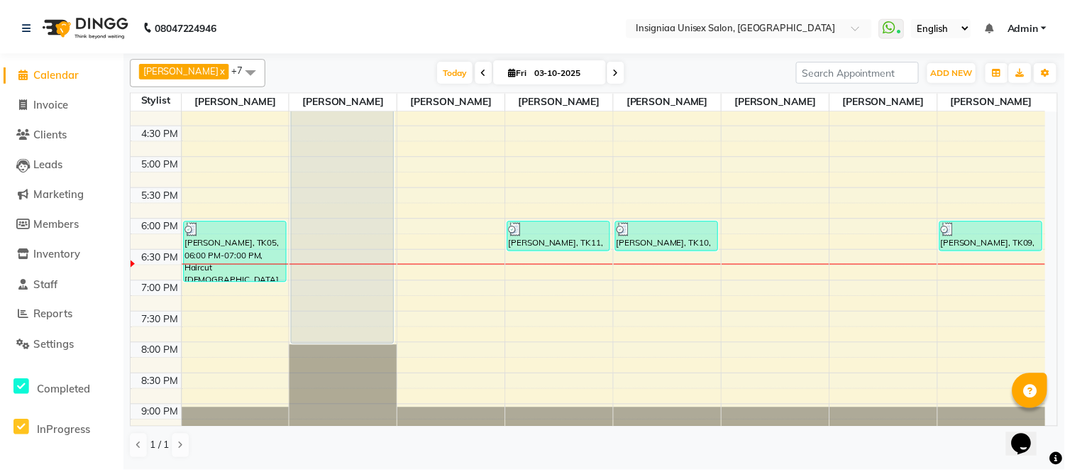
scroll to position [394, 0]
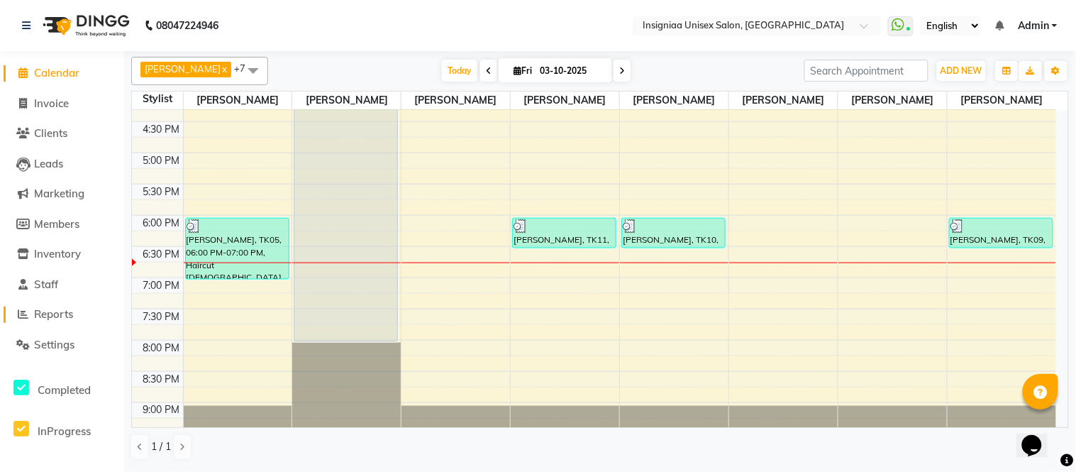
click at [41, 312] on span "Reports" at bounding box center [53, 313] width 39 height 13
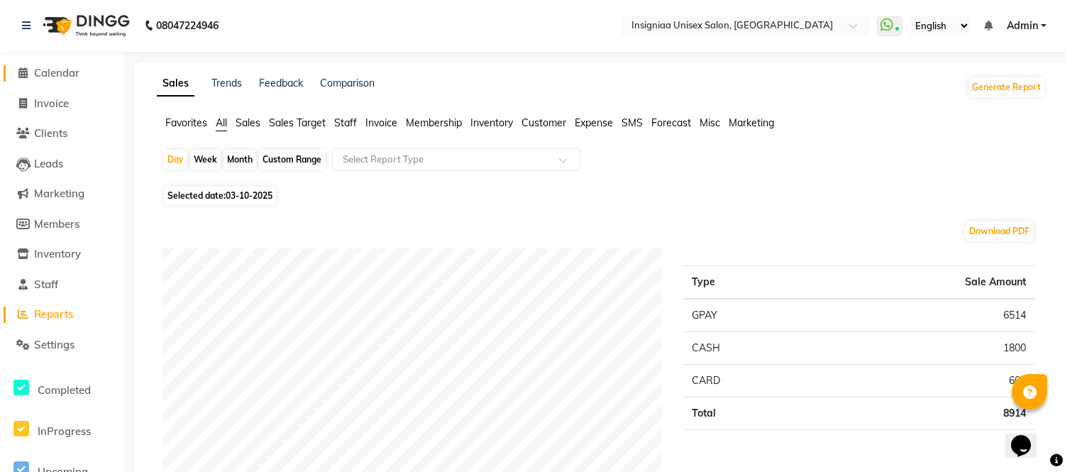
drag, startPoint x: 62, startPoint y: 71, endPoint x: 78, endPoint y: 82, distance: 19.9
click at [62, 71] on span "Calendar" at bounding box center [56, 72] width 45 height 13
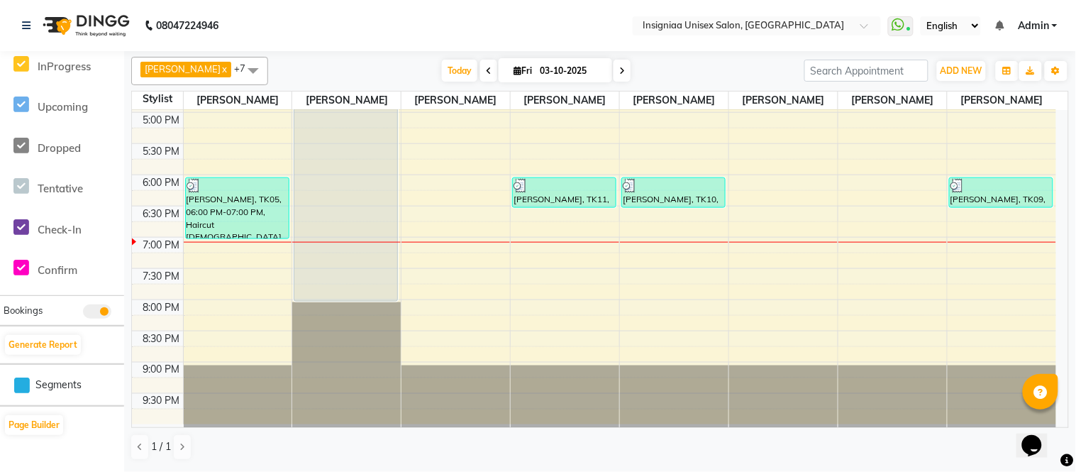
scroll to position [435, 0]
click at [455, 295] on div "10:00 AM 10:30 AM 11:00 AM 11:30 AM 12:00 PM 12:30 PM 1:00 PM 1:30 PM 2:00 PM 2…" at bounding box center [594, 49] width 924 height 749
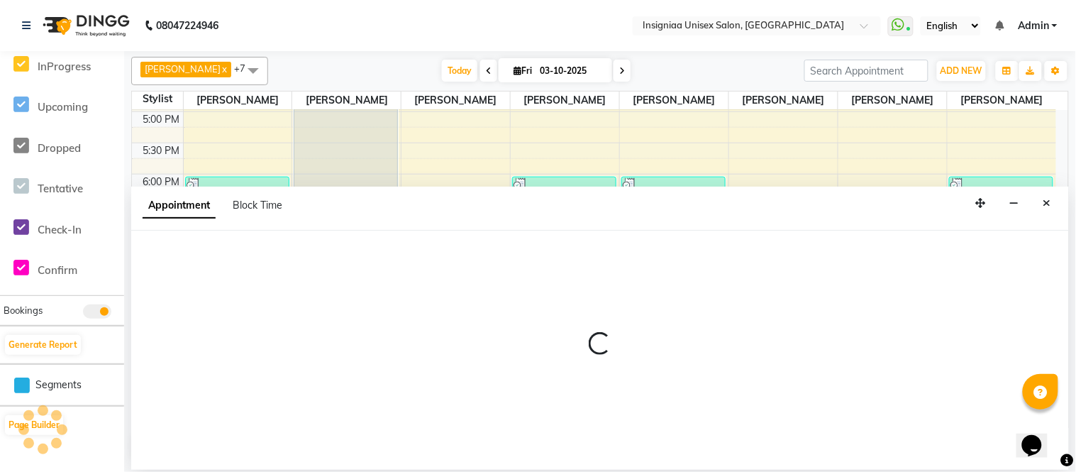
select select "58133"
select select "1185"
select select "tentative"
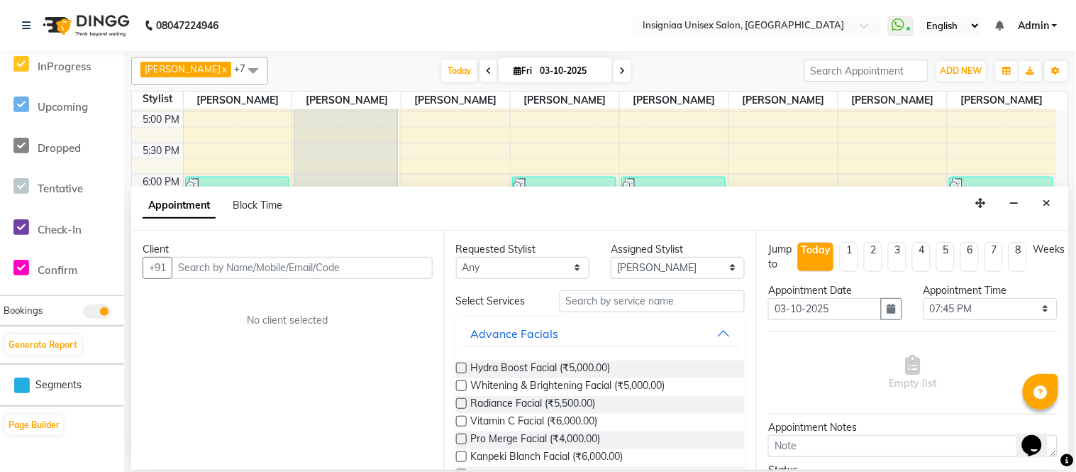
click at [337, 270] on input "text" at bounding box center [302, 268] width 261 height 22
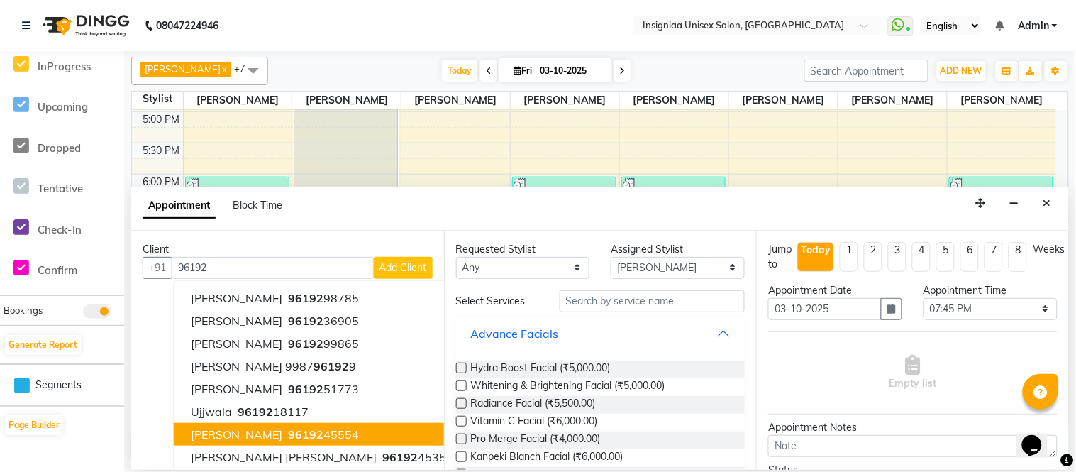
click at [218, 429] on span "[PERSON_NAME]" at bounding box center [237, 434] width 92 height 14
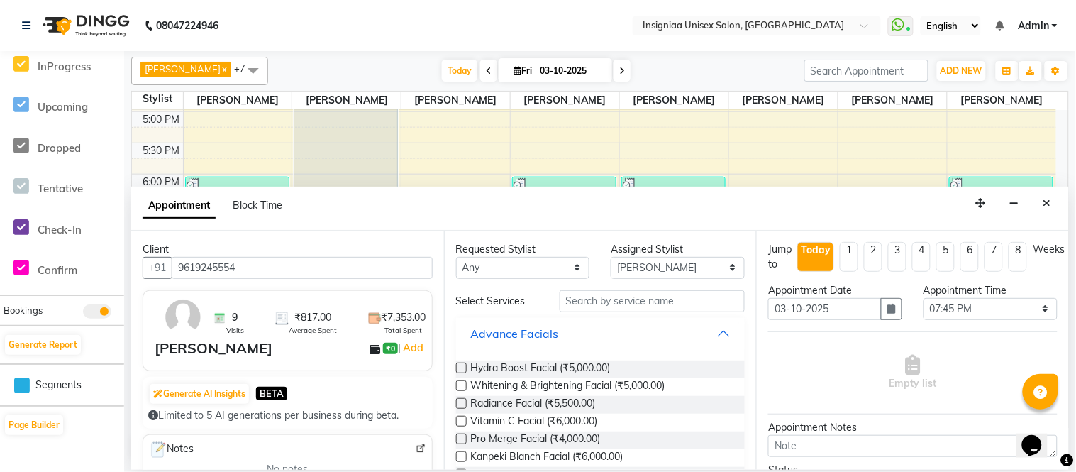
type input "9619245554"
click at [618, 305] on input "text" at bounding box center [653, 301] width 186 height 22
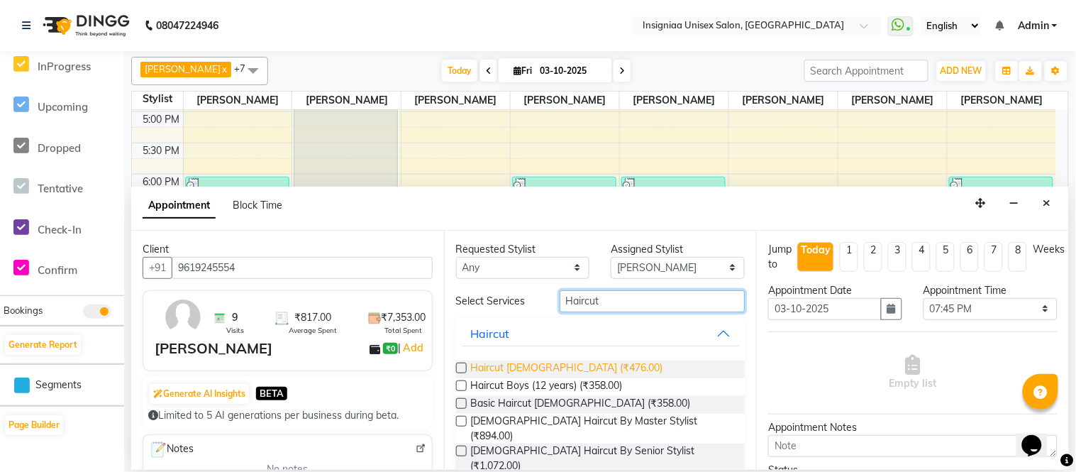
type input "Haircut"
click at [568, 365] on span "Haircut [DEMOGRAPHIC_DATA] (₹476.00)" at bounding box center [567, 369] width 192 height 18
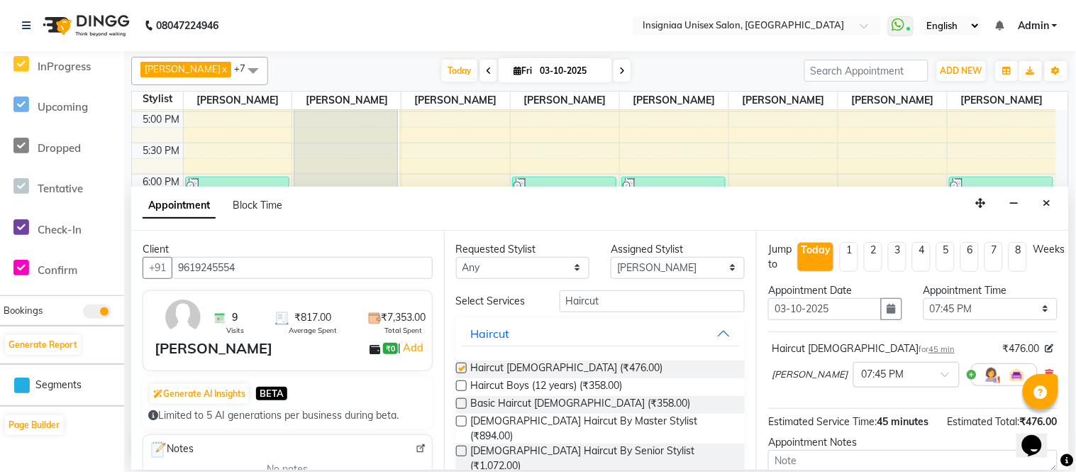
checkbox input "false"
drag, startPoint x: 616, startPoint y: 294, endPoint x: 531, endPoint y: 299, distance: 85.3
click at [531, 299] on div "Select Services Haircut" at bounding box center [601, 301] width 311 height 22
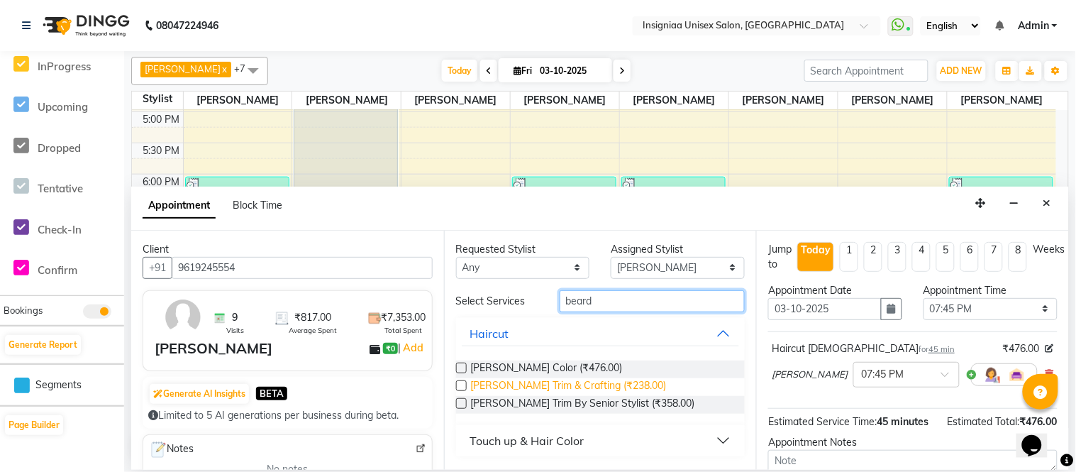
type input "beard"
click at [512, 385] on span "[PERSON_NAME] Trim & Crafting (₹238.00)" at bounding box center [569, 387] width 196 height 18
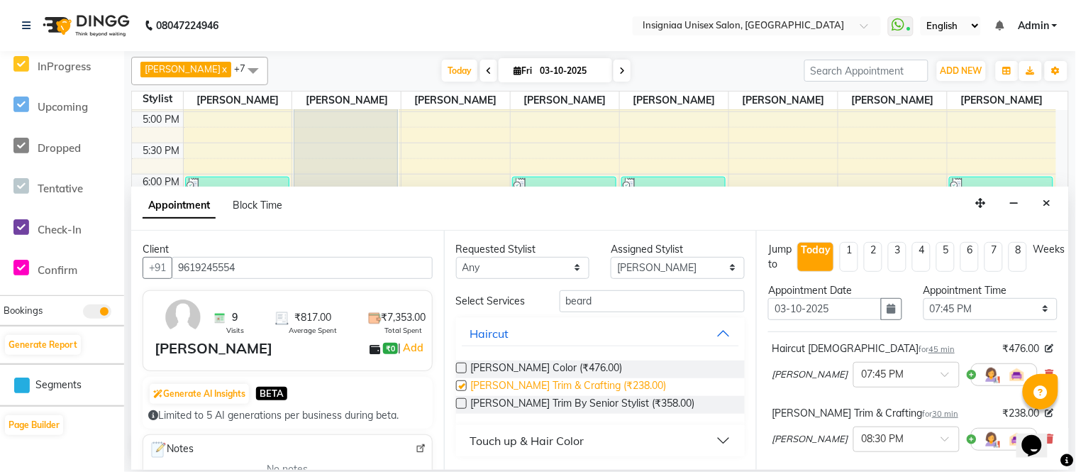
checkbox input "false"
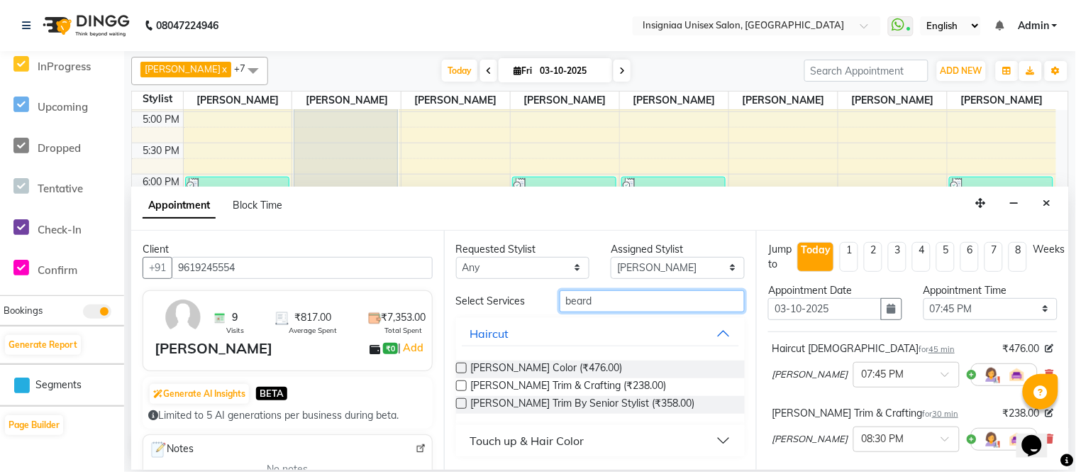
drag, startPoint x: 616, startPoint y: 299, endPoint x: 457, endPoint y: 302, distance: 158.9
click at [457, 302] on div "Select Services [PERSON_NAME]" at bounding box center [601, 301] width 311 height 22
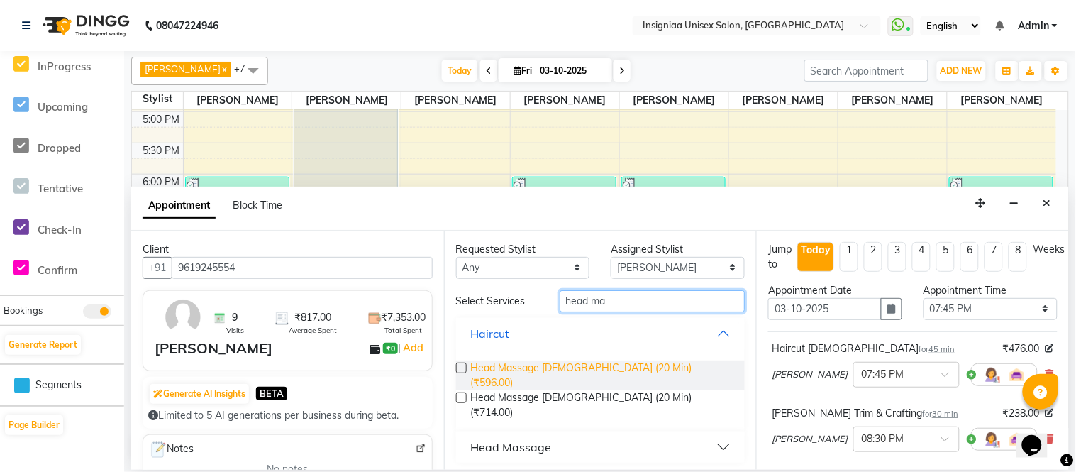
type input "head ma"
click at [495, 367] on span "Head Massage [DEMOGRAPHIC_DATA] (20 Min) (₹596.00)" at bounding box center [602, 375] width 263 height 30
checkbox input "false"
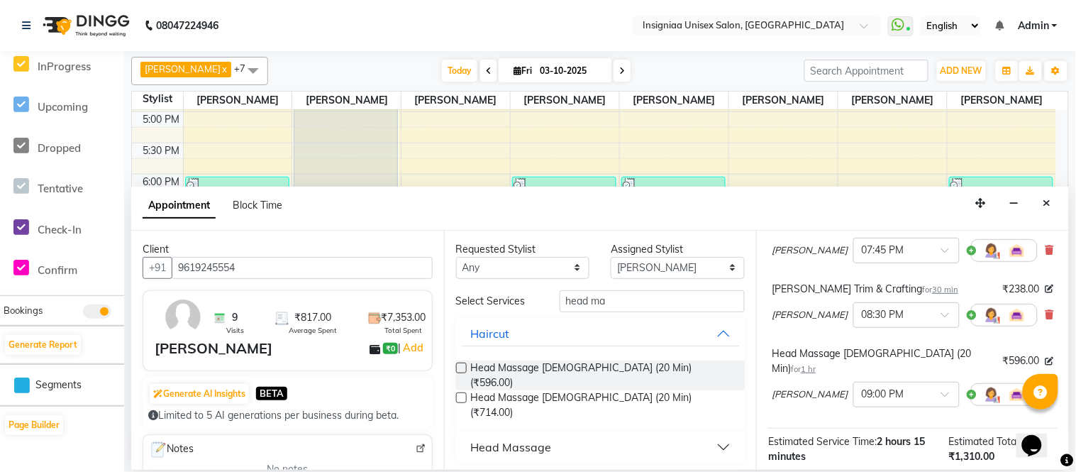
scroll to position [277, 0]
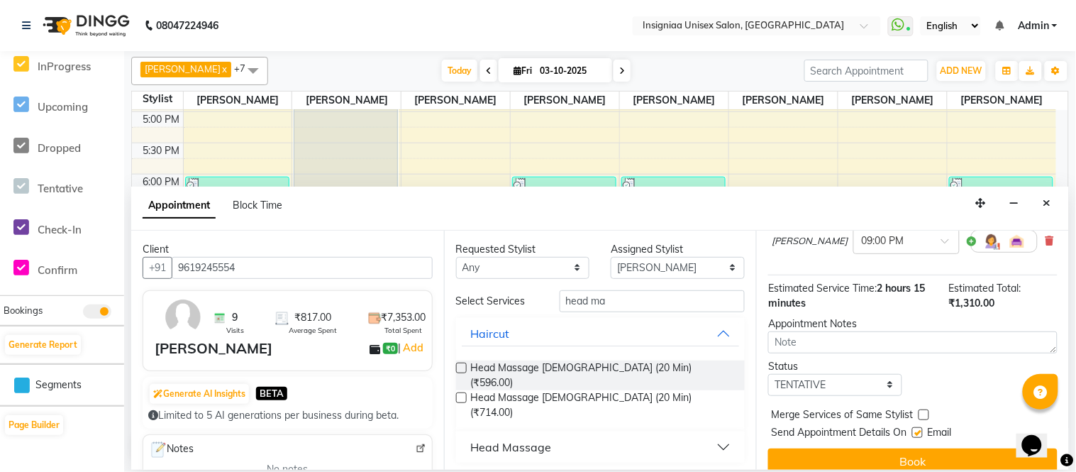
click at [915, 427] on label at bounding box center [917, 432] width 11 height 11
click at [915, 429] on input "checkbox" at bounding box center [916, 433] width 9 height 9
checkbox input "false"
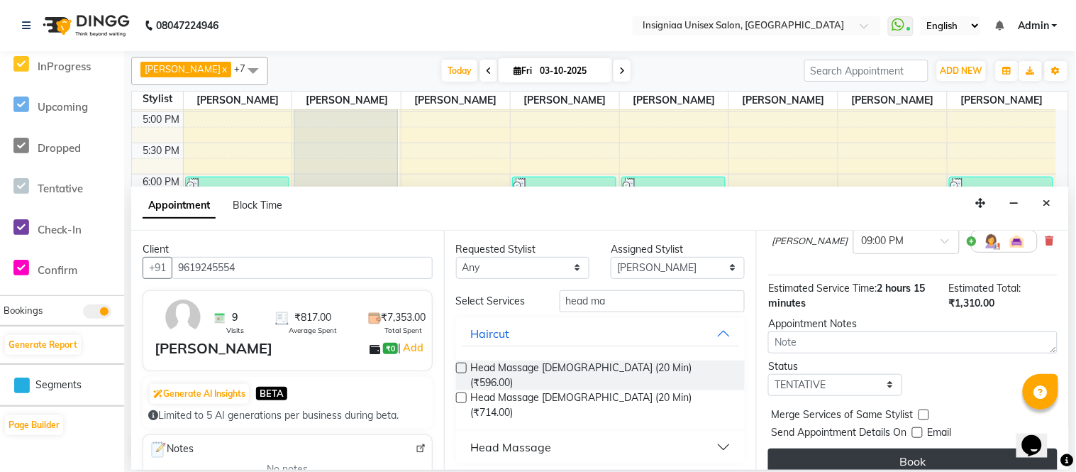
click at [919, 448] on button "Book" at bounding box center [912, 461] width 289 height 26
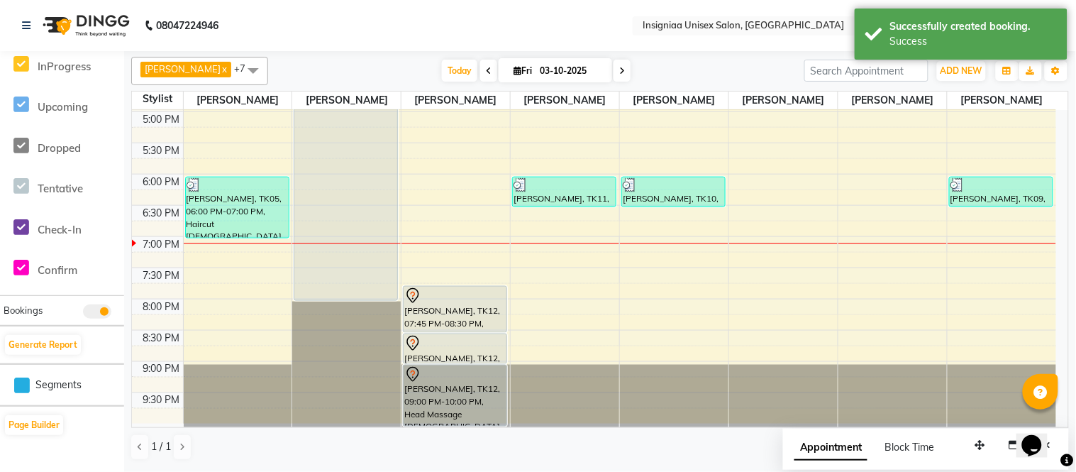
scroll to position [40, 0]
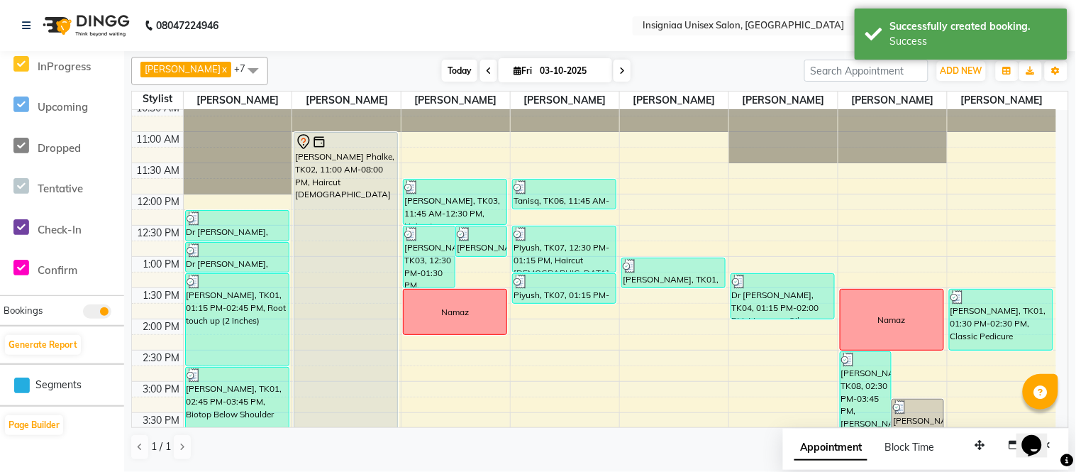
click at [444, 74] on span "Today" at bounding box center [459, 71] width 35 height 22
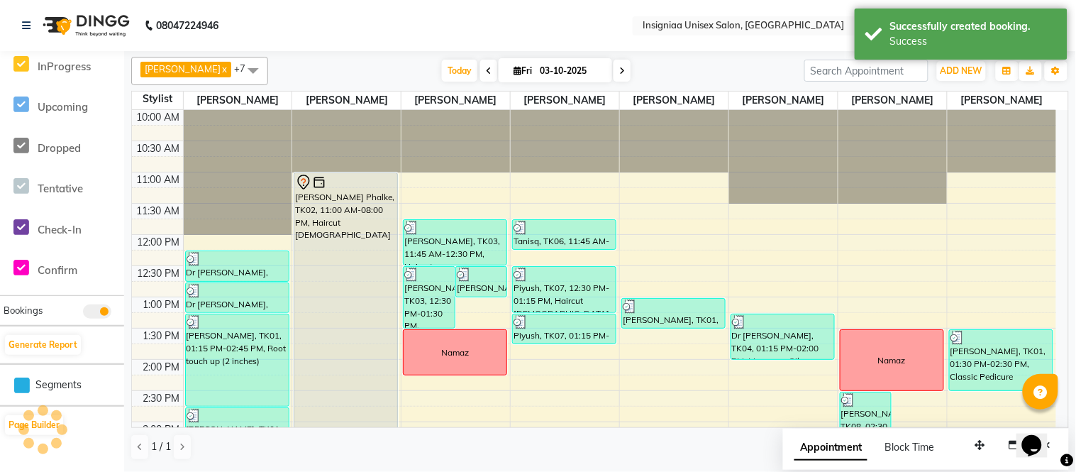
scroll to position [435, 0]
